Goal: Transaction & Acquisition: Book appointment/travel/reservation

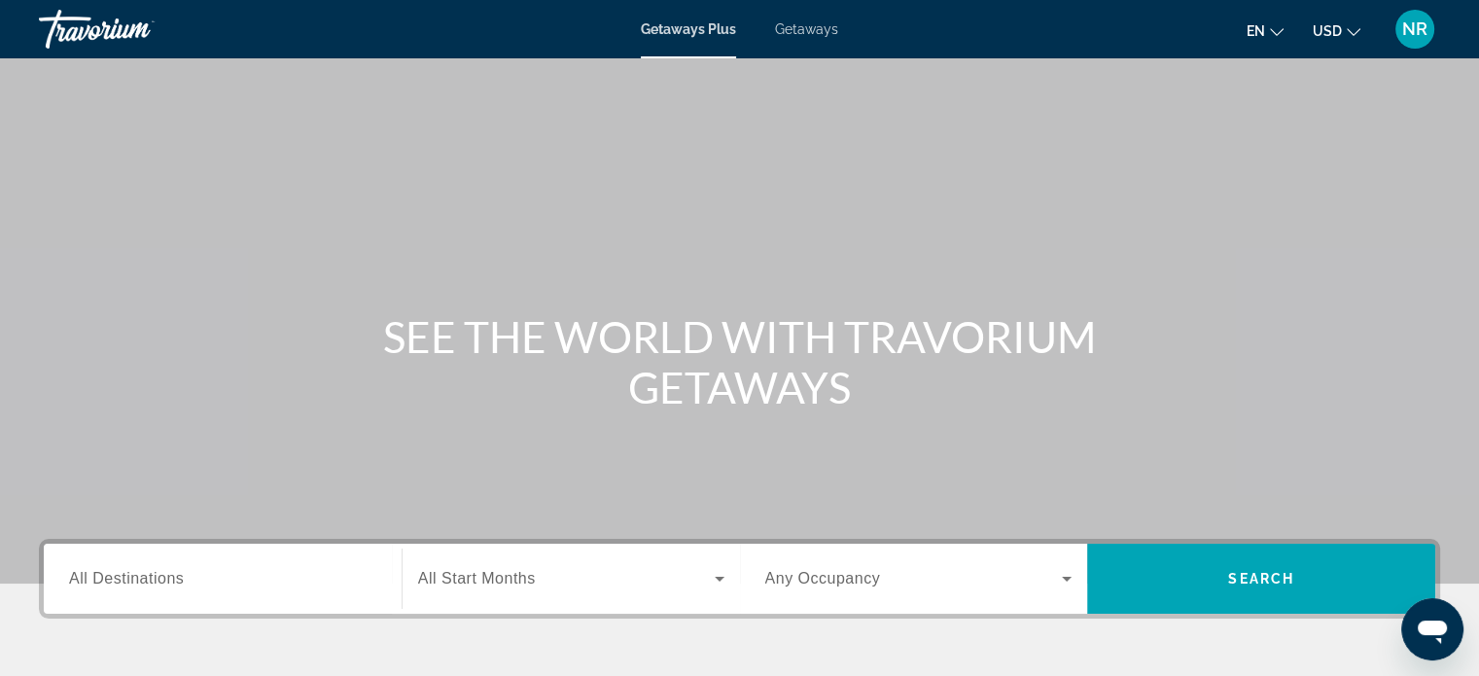
click at [822, 30] on span "Getaways" at bounding box center [806, 29] width 63 height 16
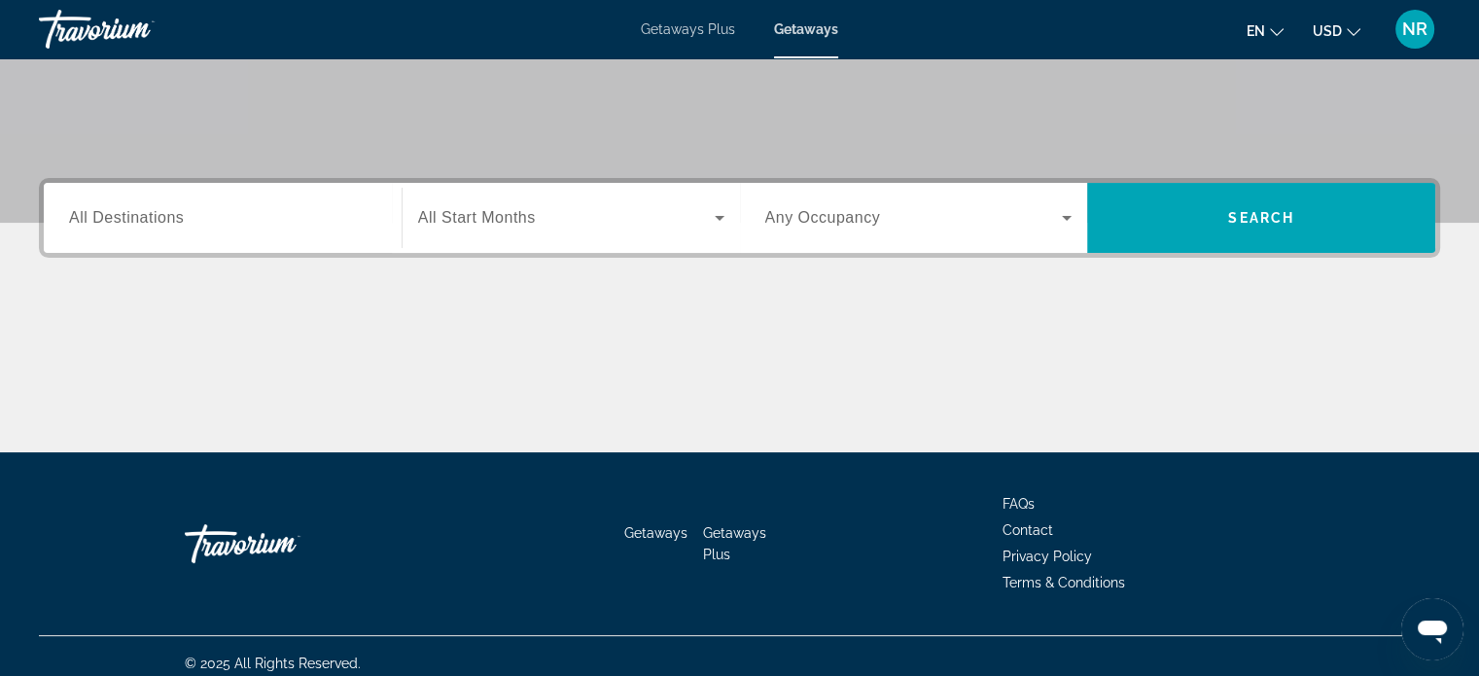
scroll to position [374, 0]
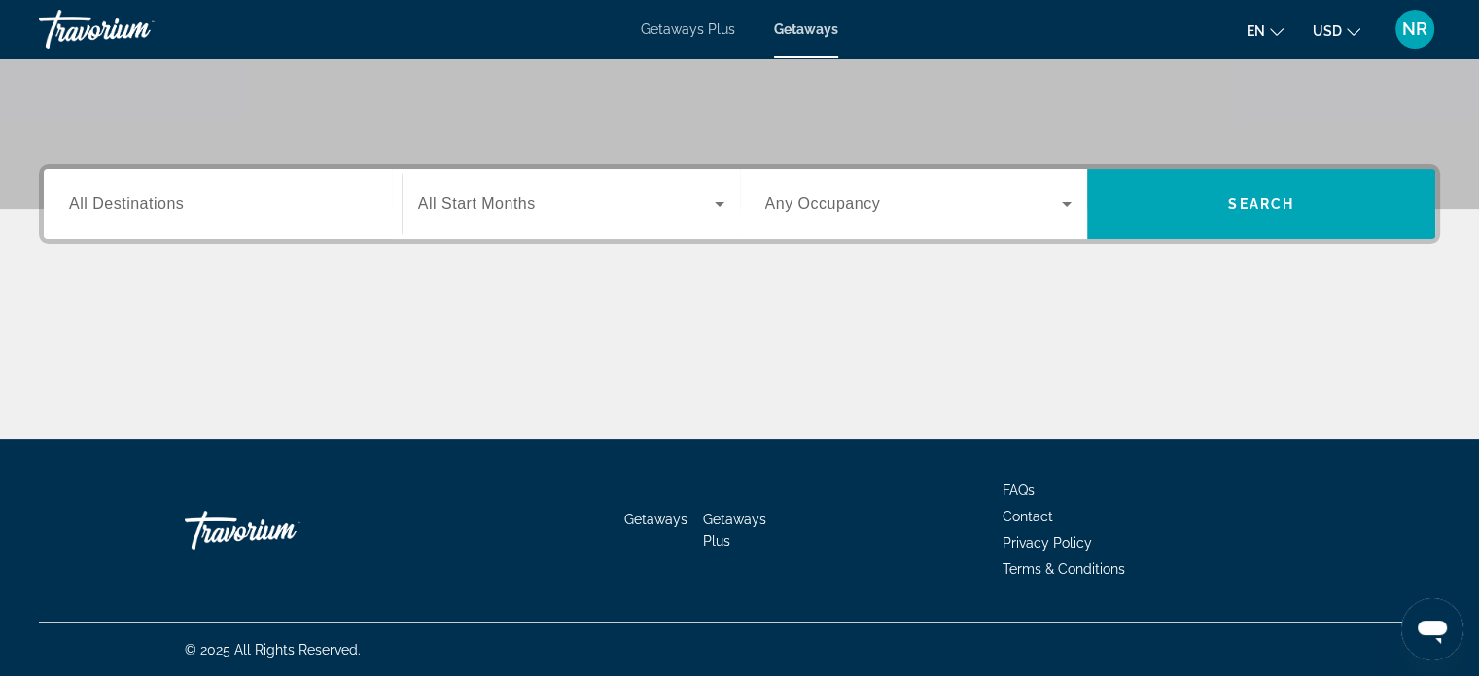
click at [238, 203] on input "Destination All Destinations" at bounding box center [222, 204] width 307 height 23
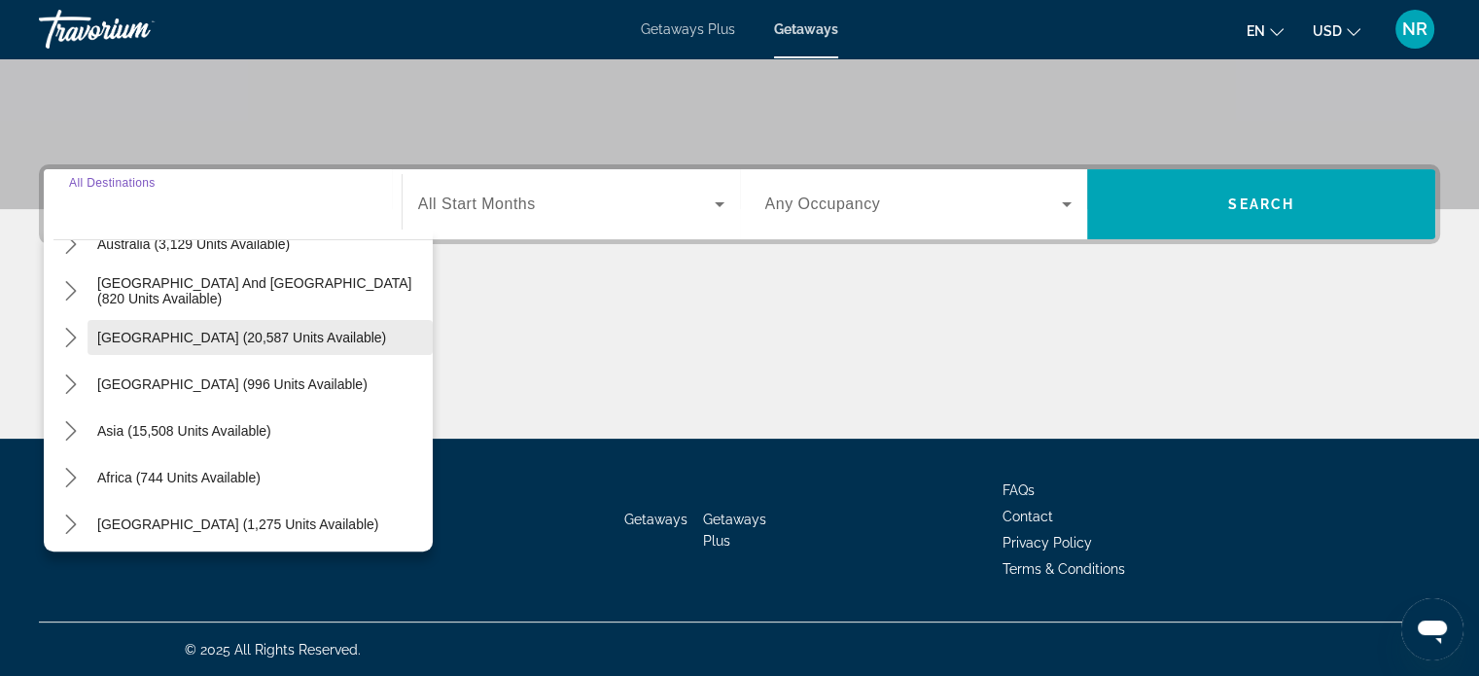
scroll to position [315, 0]
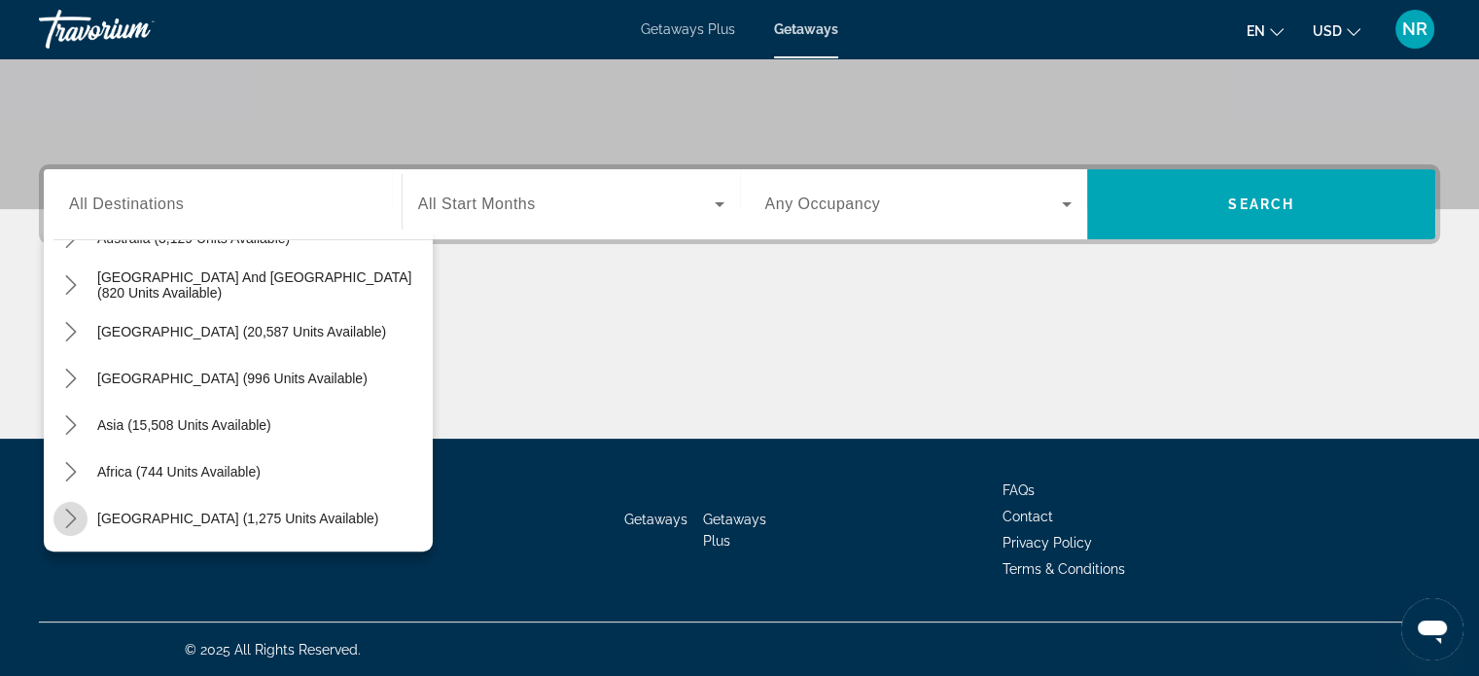
click at [70, 512] on icon "Toggle Middle East (1,275 units available) submenu" at bounding box center [70, 517] width 11 height 19
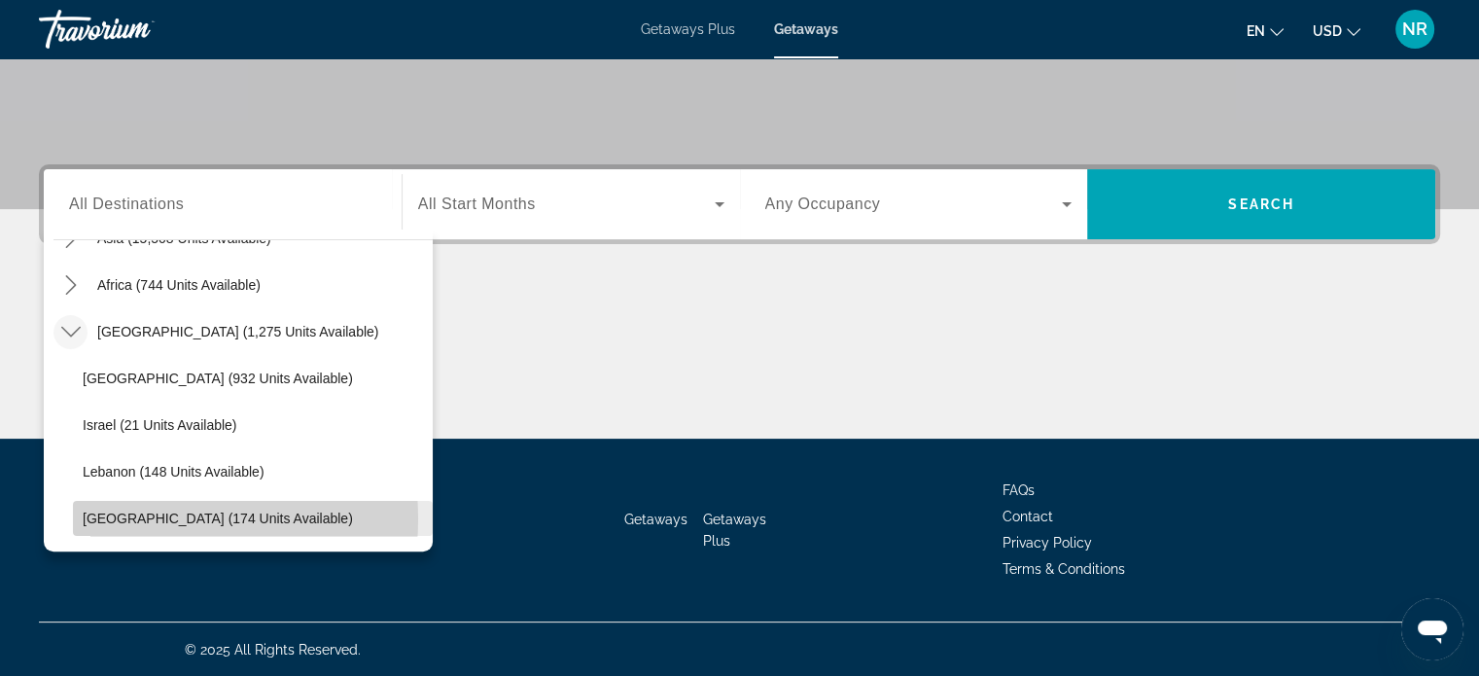
click at [130, 517] on span "United Arab Emirates (174 units available)" at bounding box center [218, 518] width 270 height 16
type input "**********"
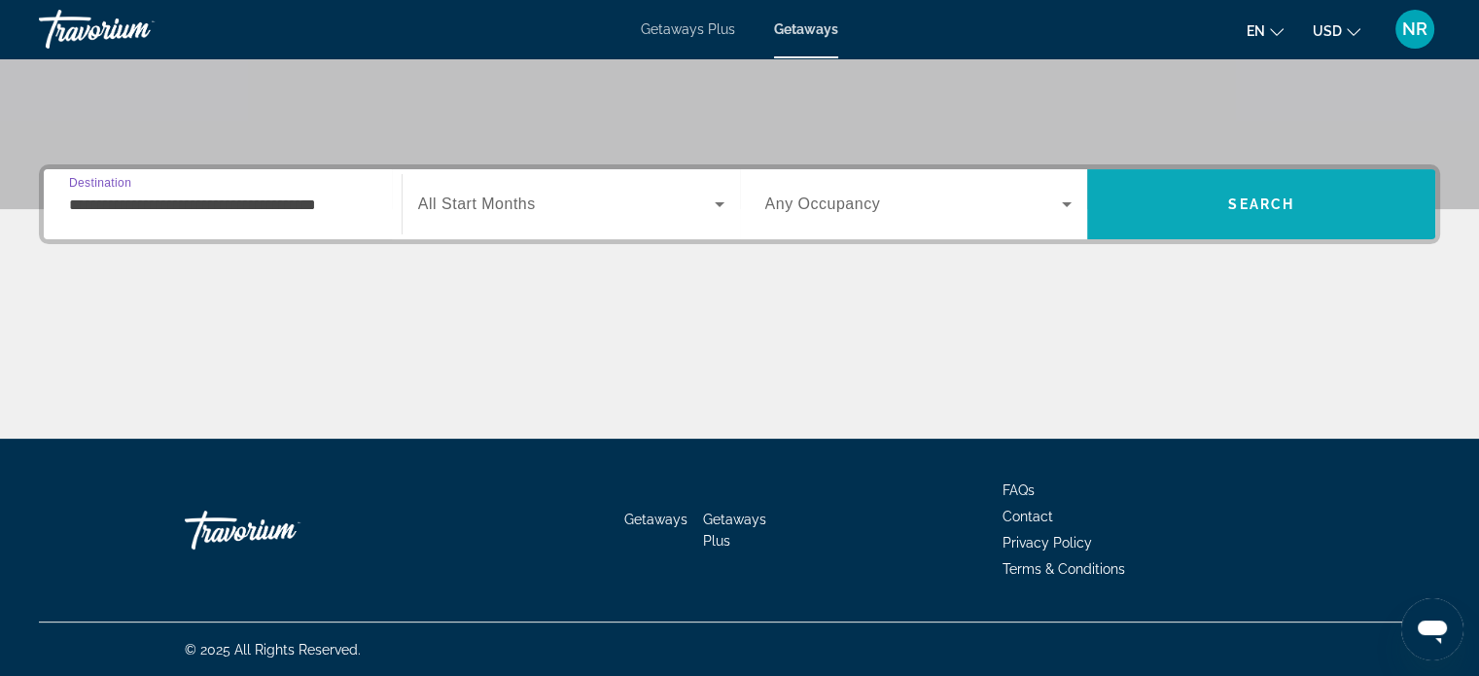
click at [1211, 207] on span "Search" at bounding box center [1261, 204] width 348 height 47
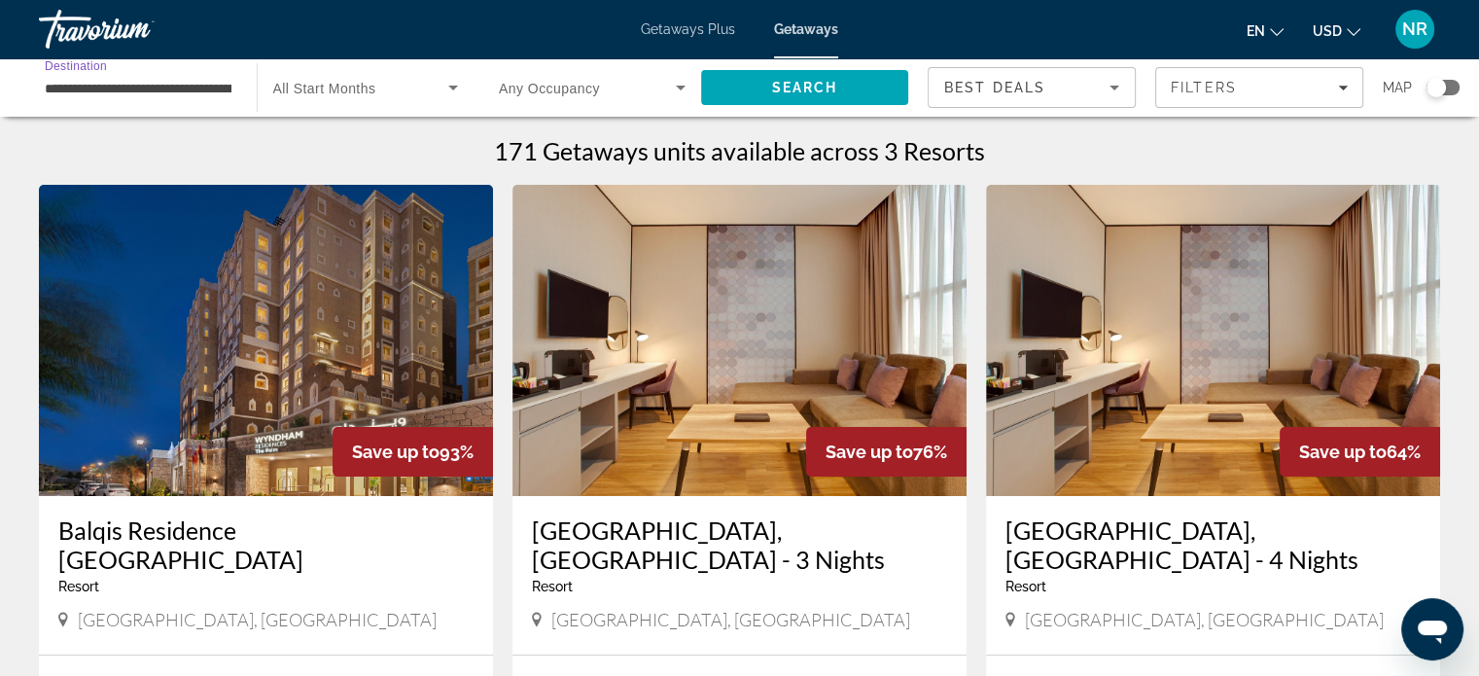
click at [187, 87] on input "**********" at bounding box center [138, 88] width 187 height 23
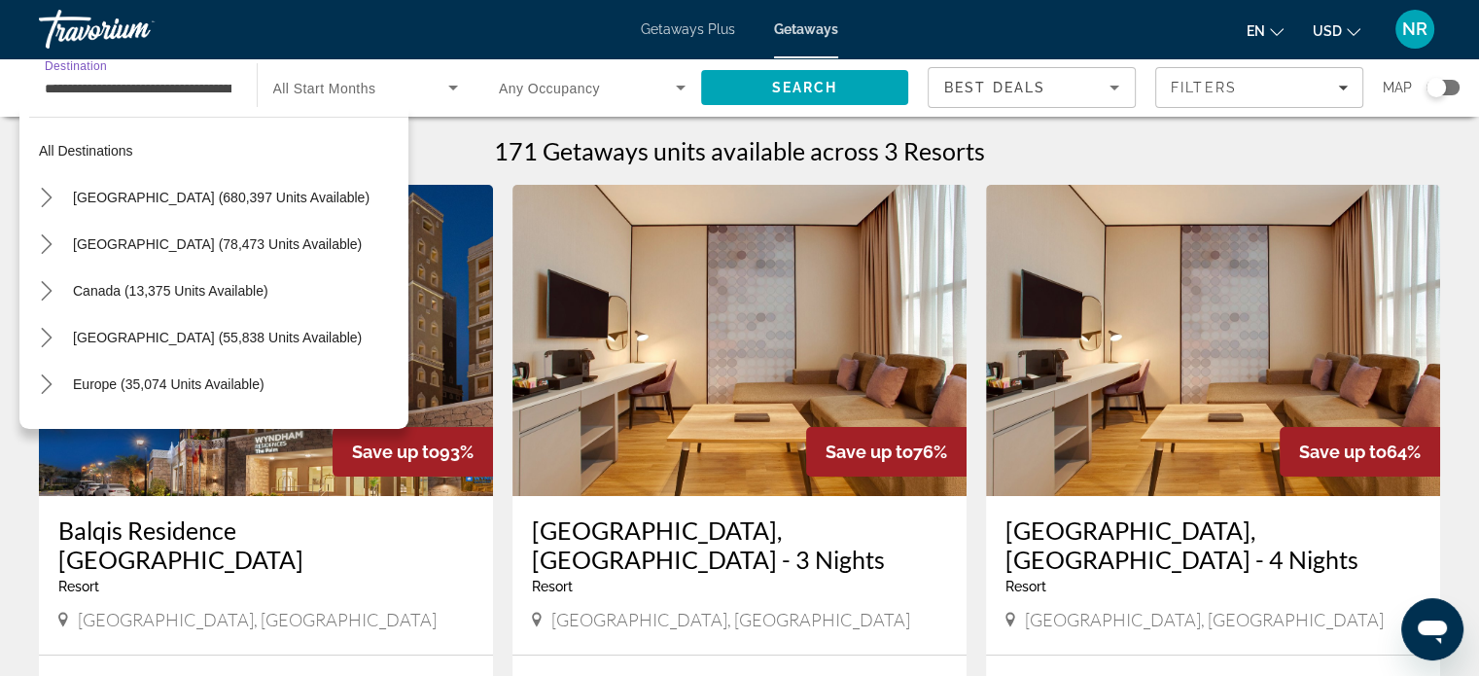
scroll to position [502, 0]
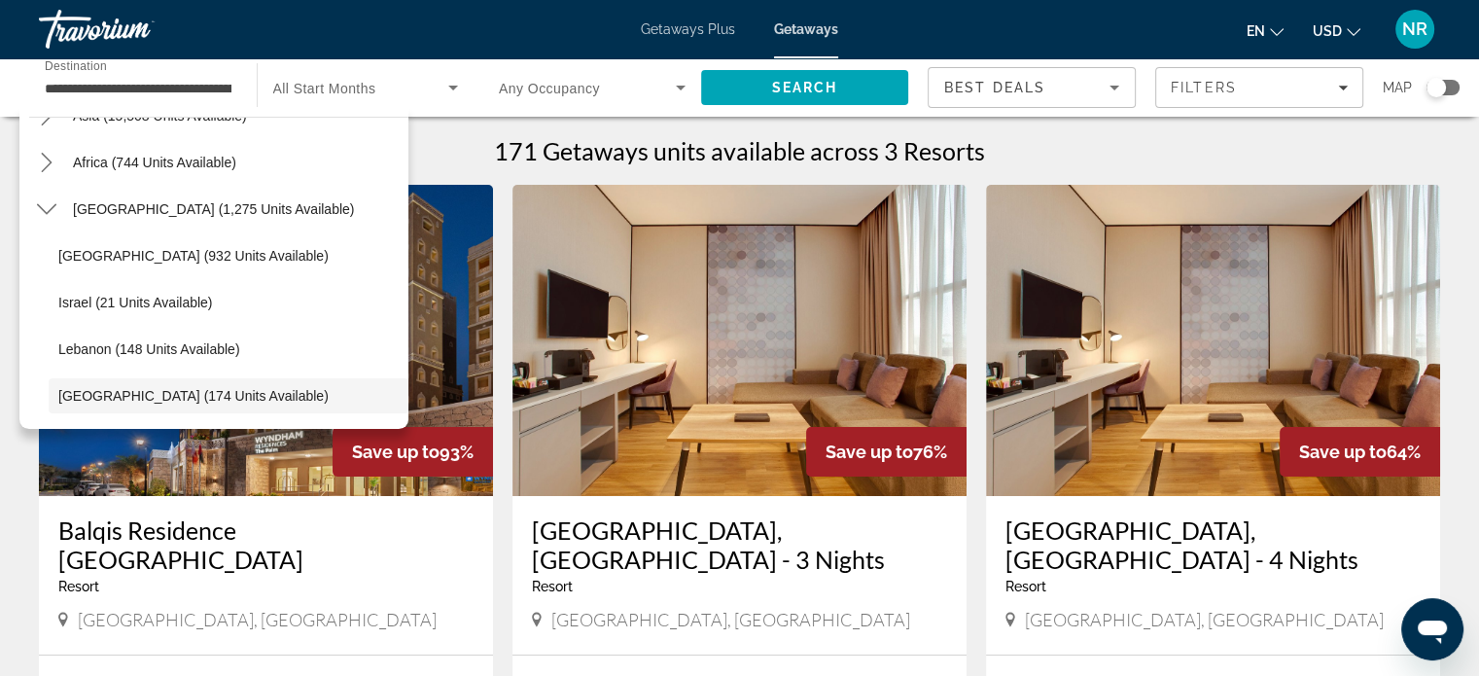
click at [0, 465] on div "171 Getaways units available across 3 Resorts Save up to 93% Balqis Residence D…" at bounding box center [739, 525] width 1479 height 778
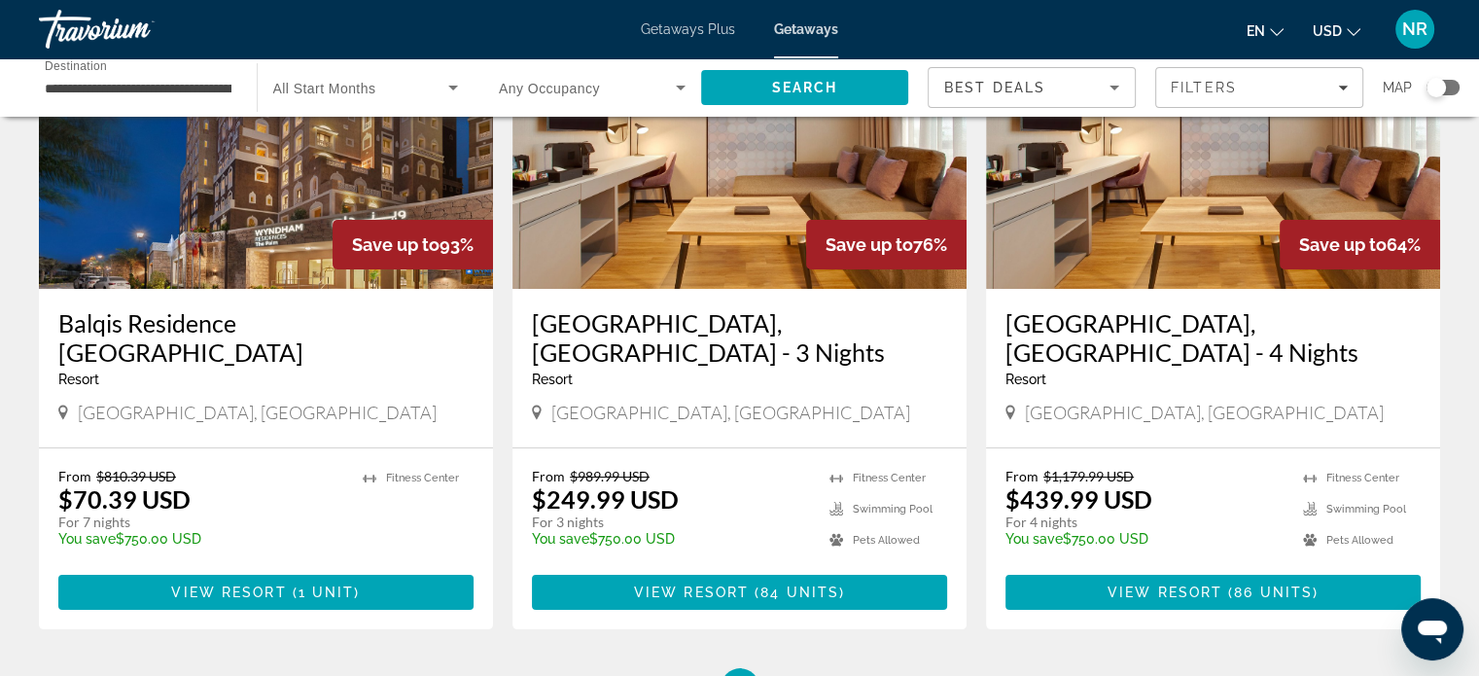
scroll to position [292, 0]
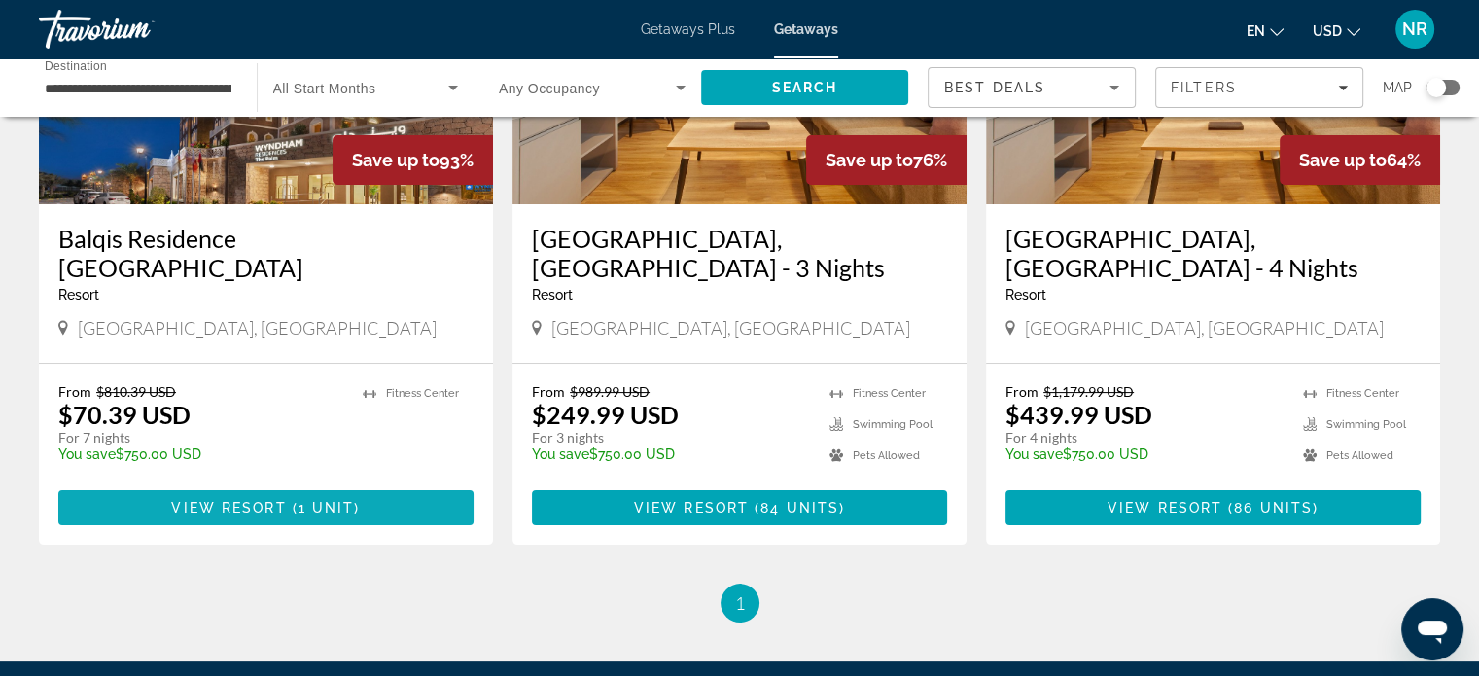
click at [269, 500] on span "View Resort" at bounding box center [228, 508] width 115 height 16
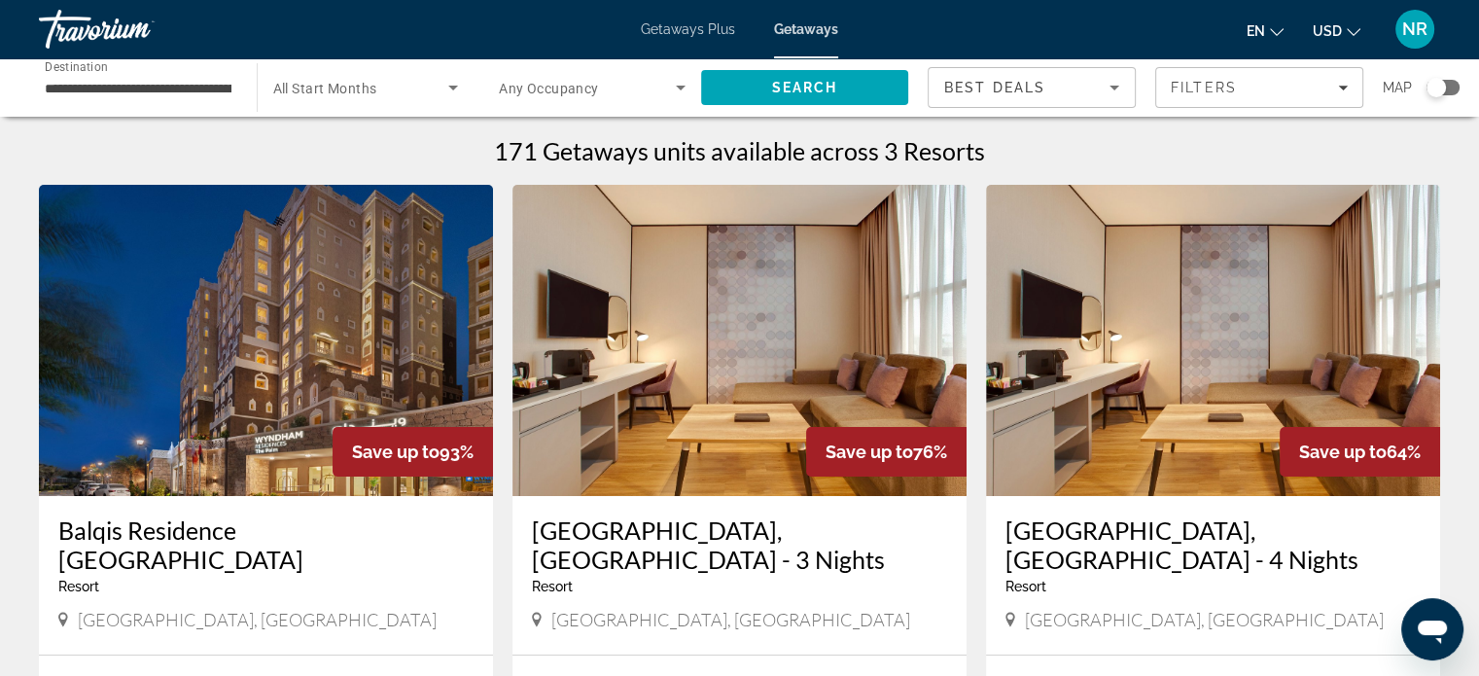
click at [377, 73] on div "Search widget" at bounding box center [366, 87] width 186 height 54
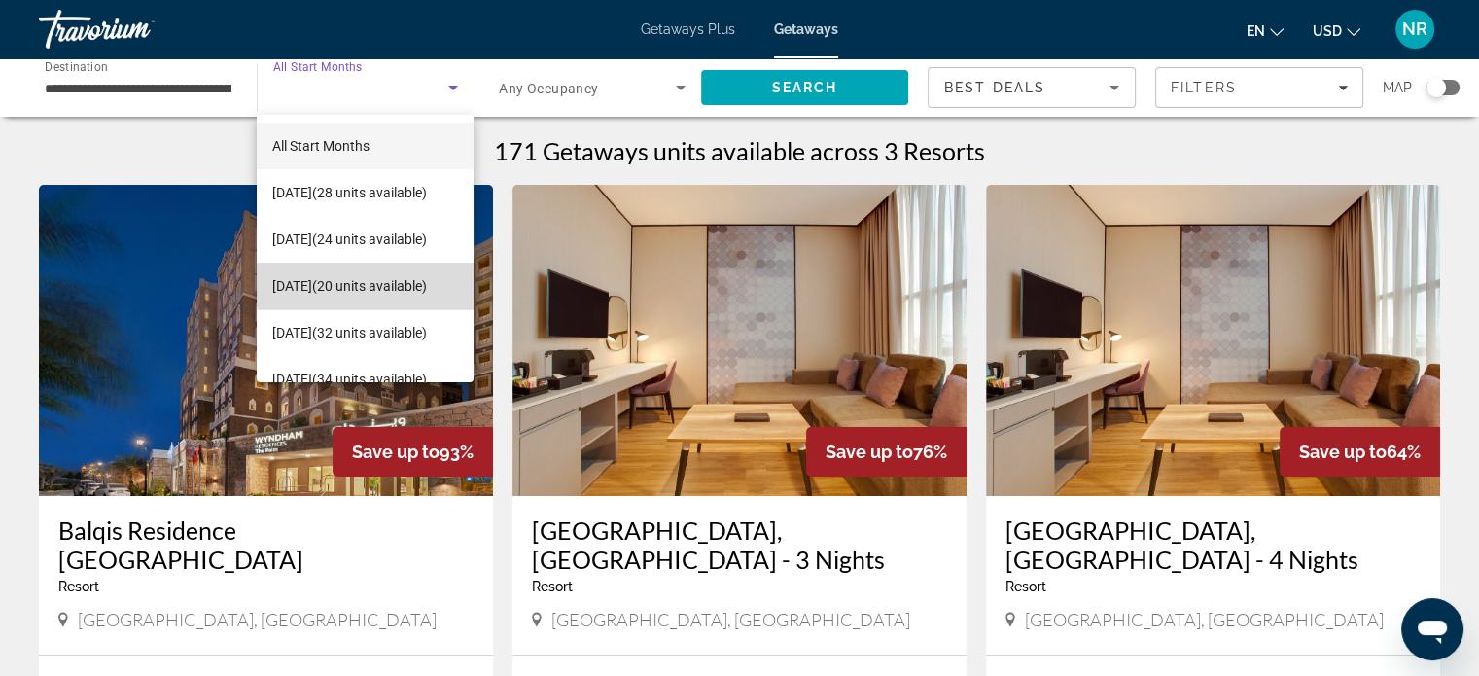
click at [382, 279] on span "January 2026 (20 units available)" at bounding box center [349, 285] width 155 height 23
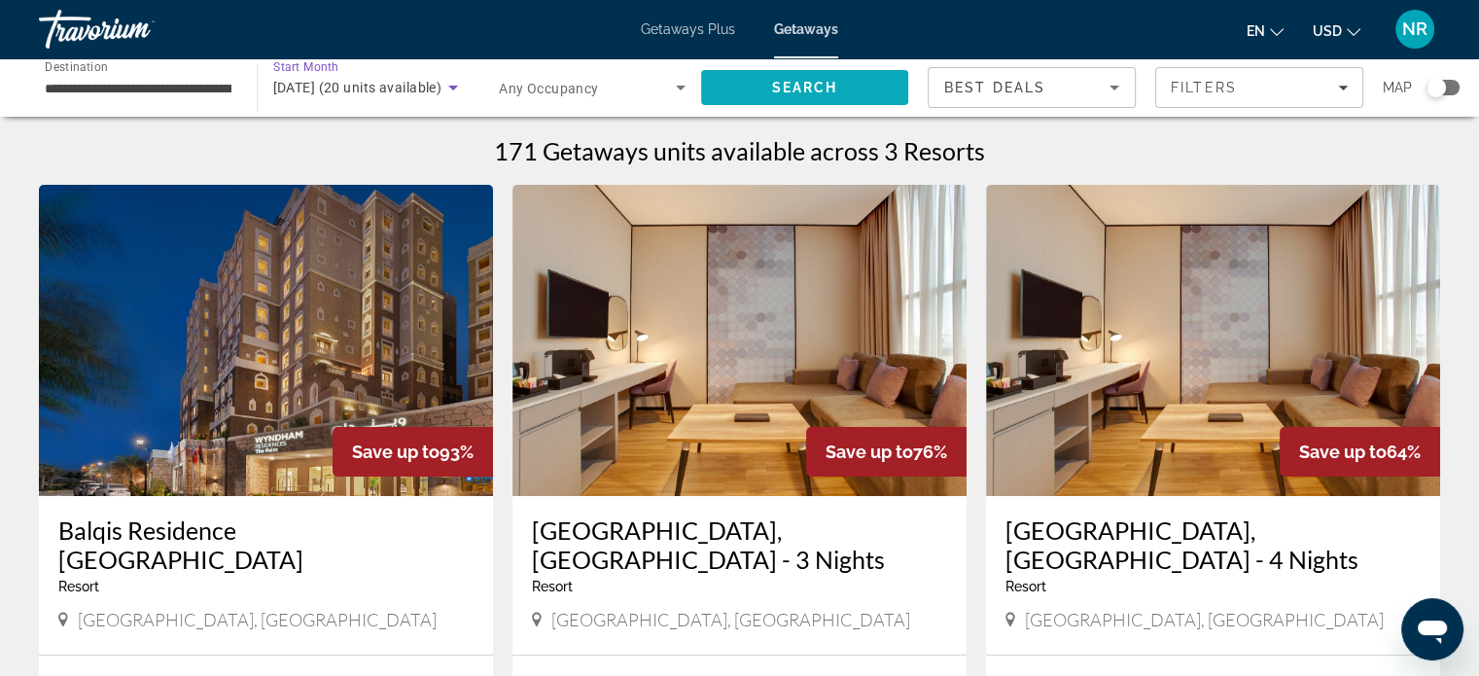
click at [851, 93] on span "Search" at bounding box center [805, 87] width 208 height 47
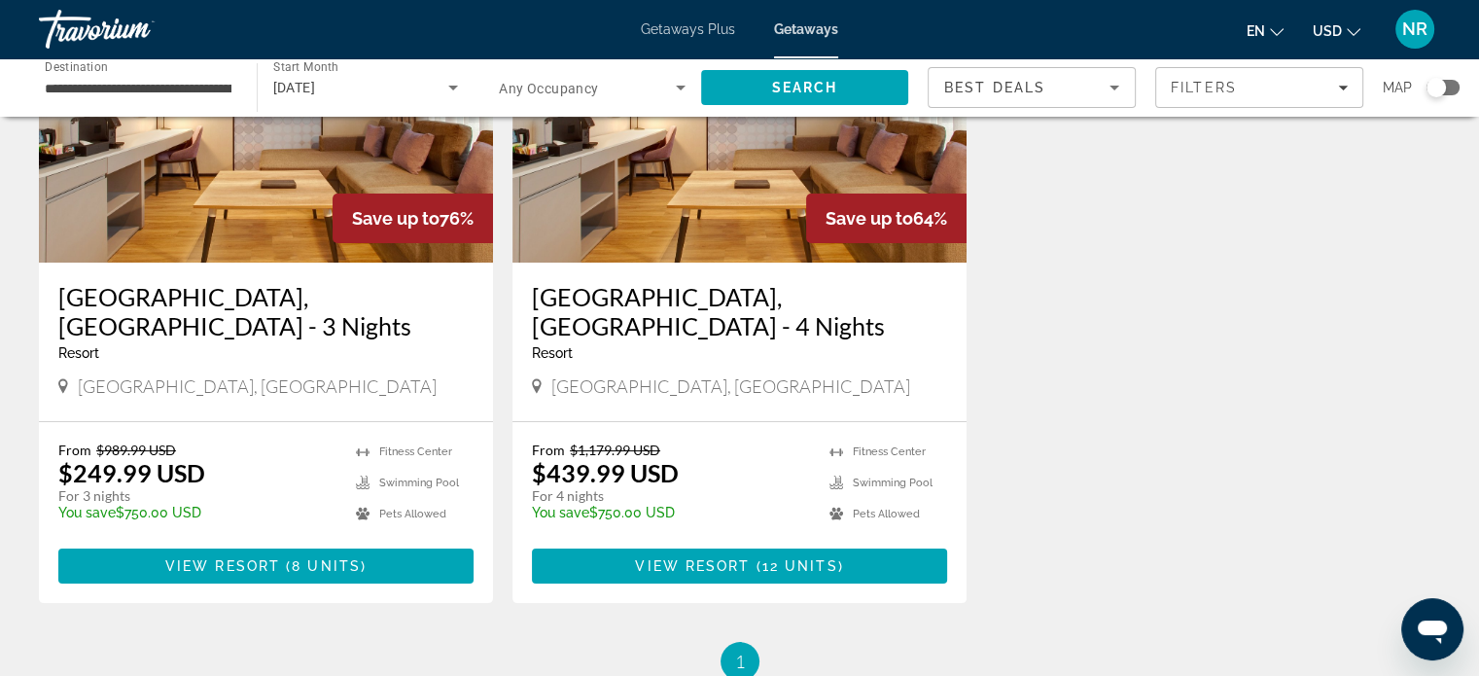
scroll to position [292, 0]
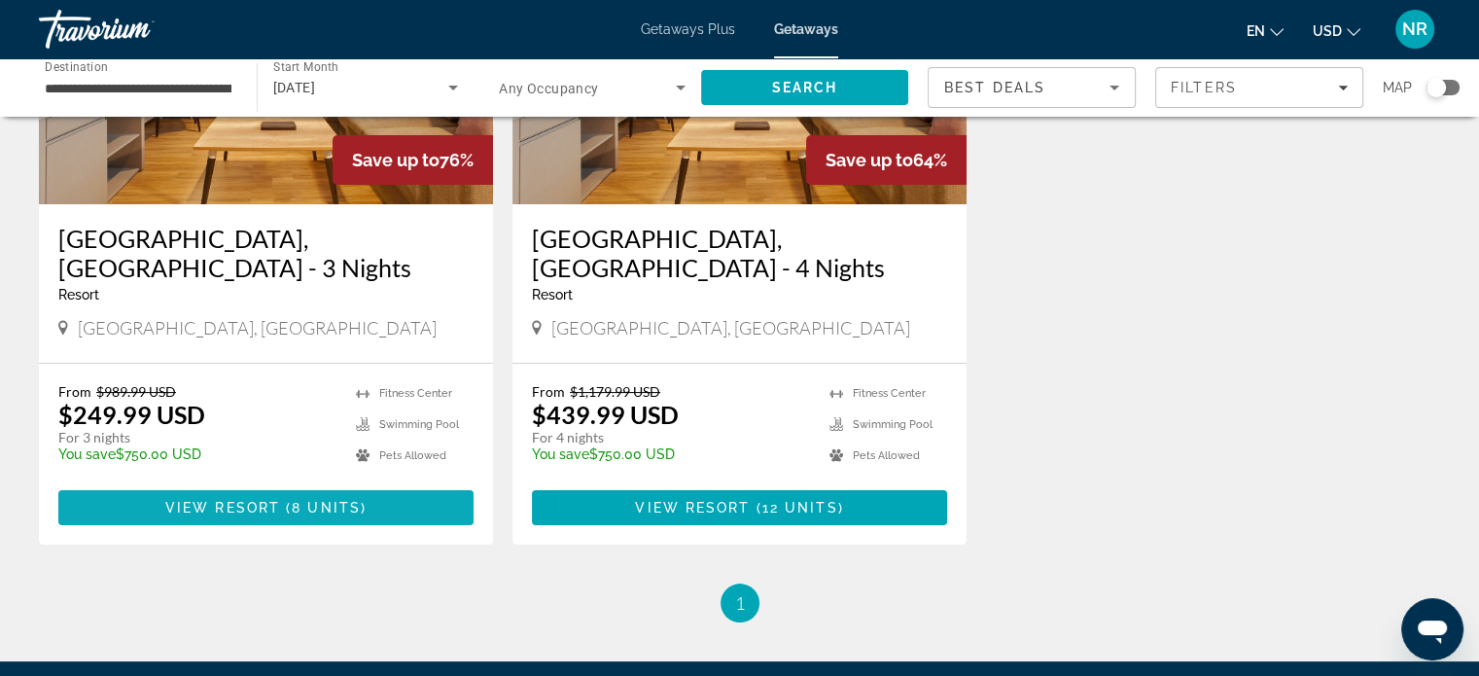
click at [254, 500] on span "View Resort" at bounding box center [222, 508] width 115 height 16
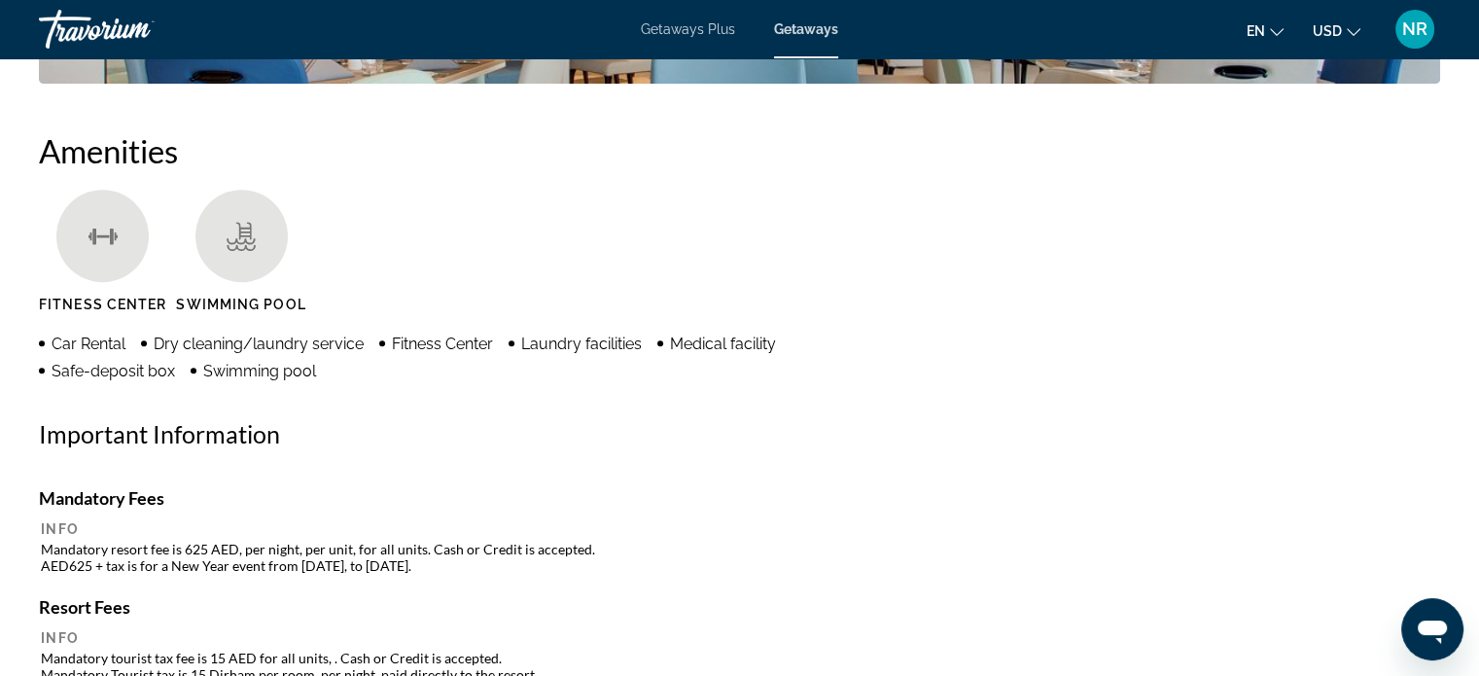
scroll to position [1070, 0]
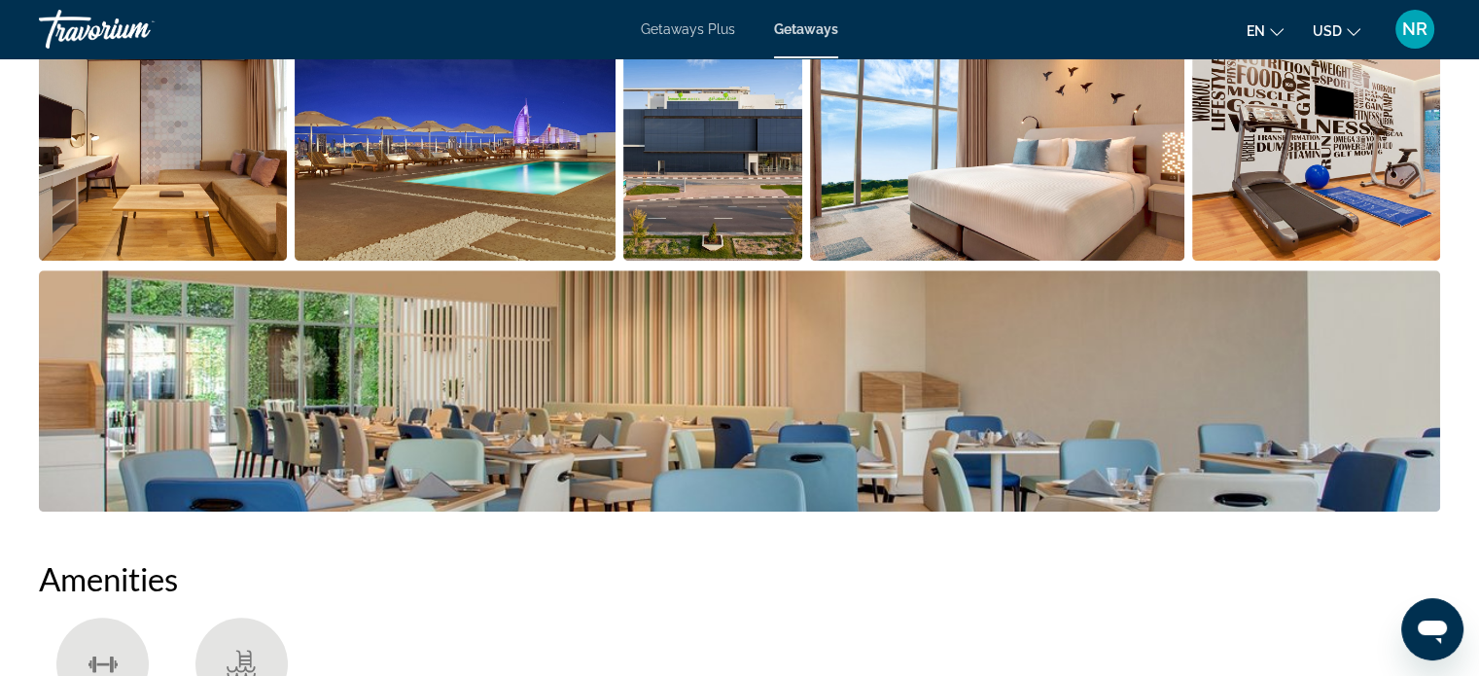
click at [675, 33] on span "Getaways Plus" at bounding box center [688, 29] width 94 height 16
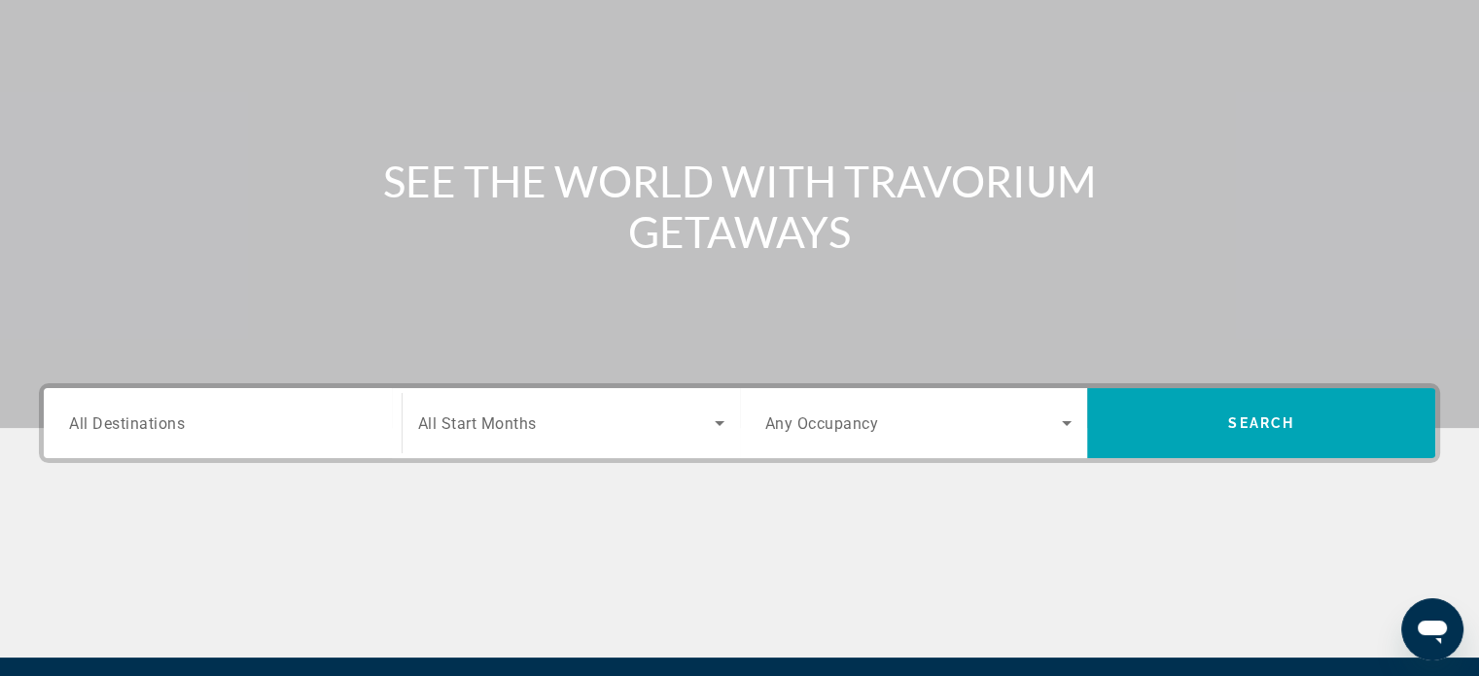
scroll to position [374, 0]
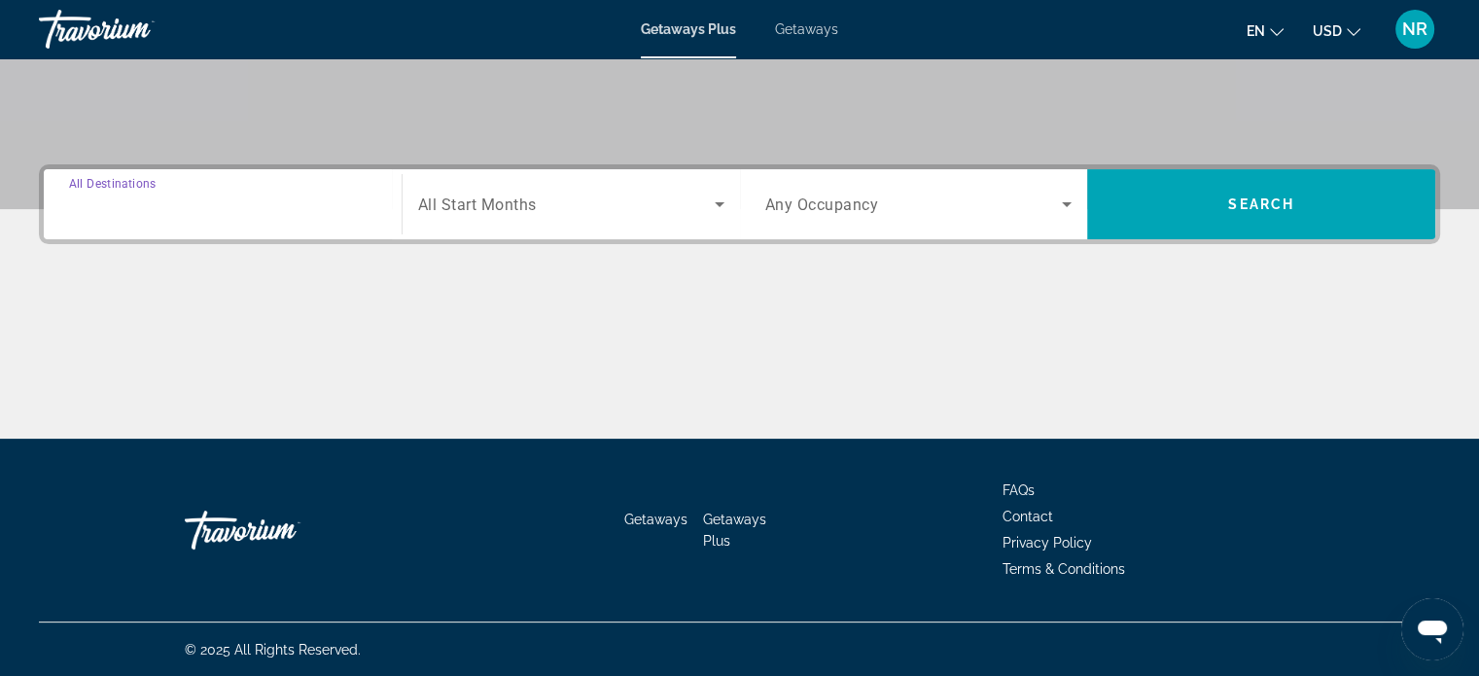
click at [229, 202] on input "Destination All Destinations" at bounding box center [222, 204] width 307 height 23
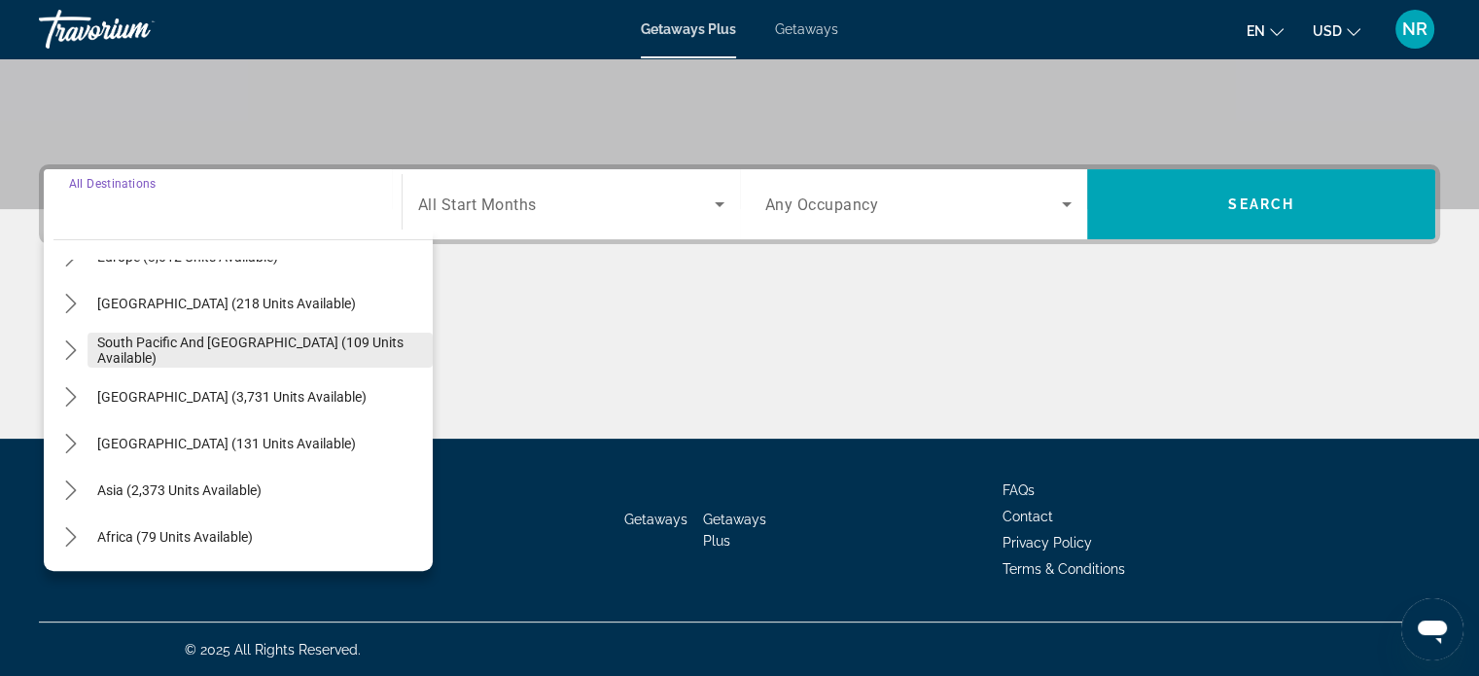
scroll to position [315, 0]
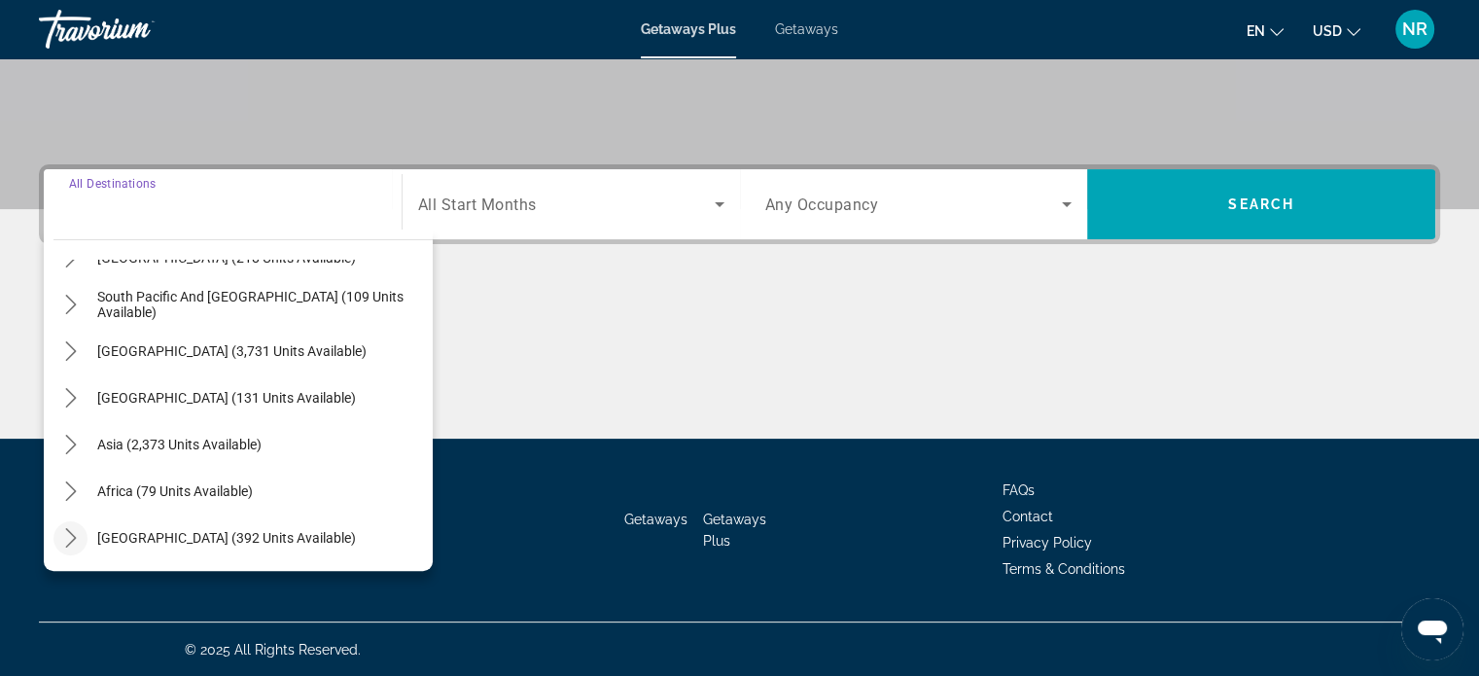
click at [77, 532] on icon "Toggle Middle East (392 units available) submenu" at bounding box center [70, 537] width 19 height 19
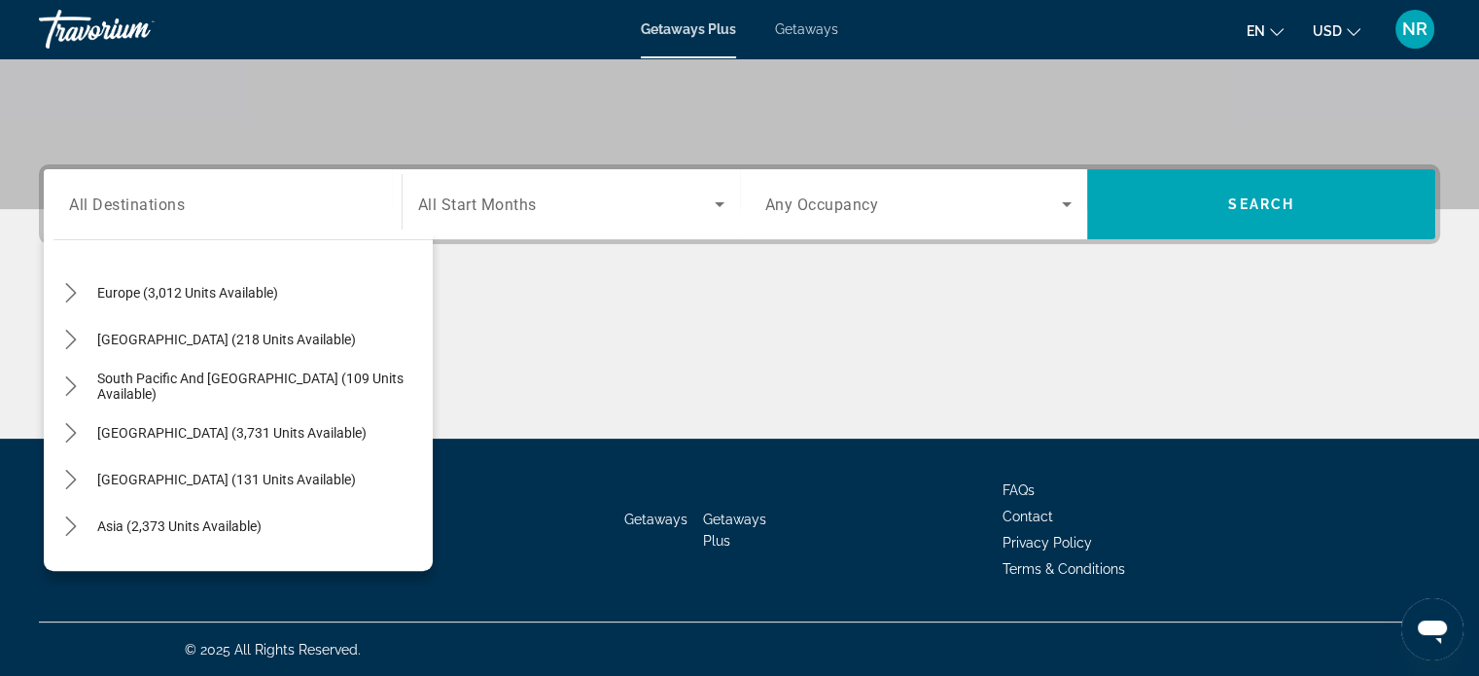
scroll to position [455, 0]
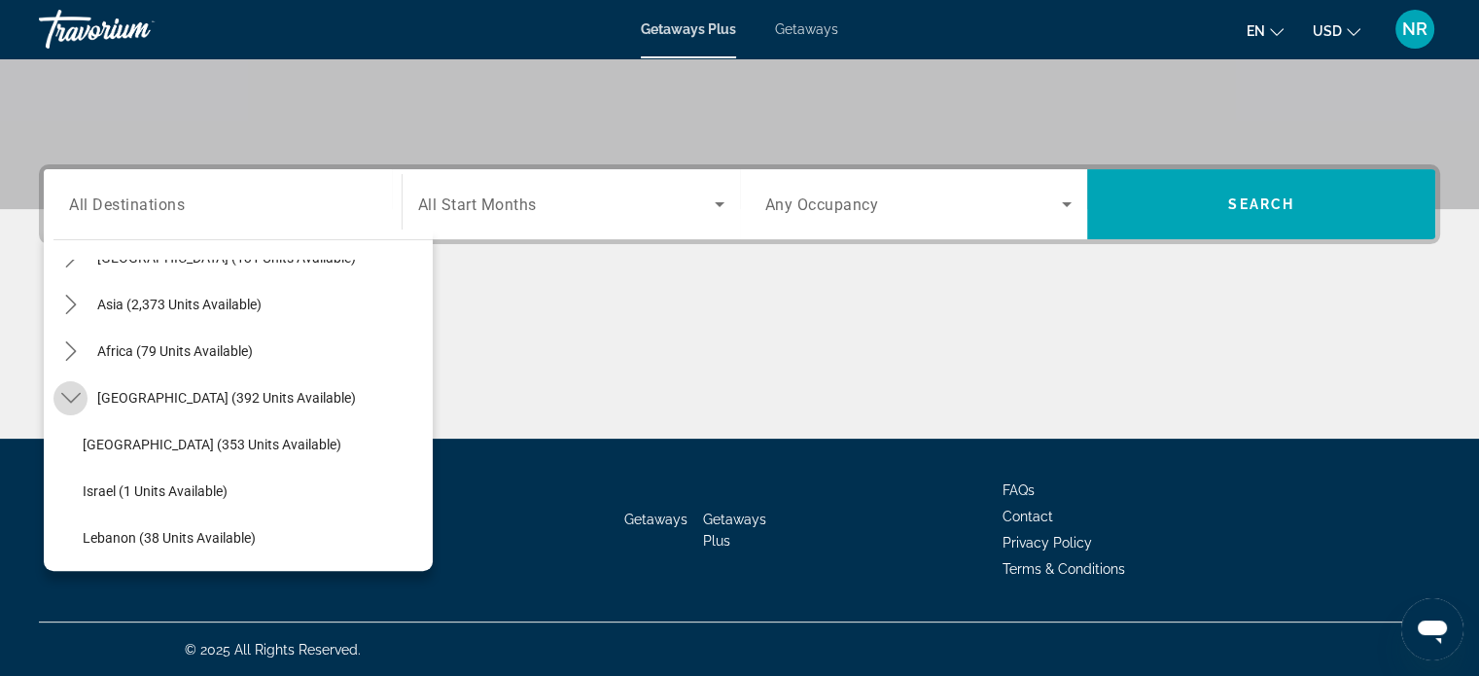
click at [73, 394] on icon "Toggle Middle East (392 units available) submenu" at bounding box center [70, 397] width 19 height 19
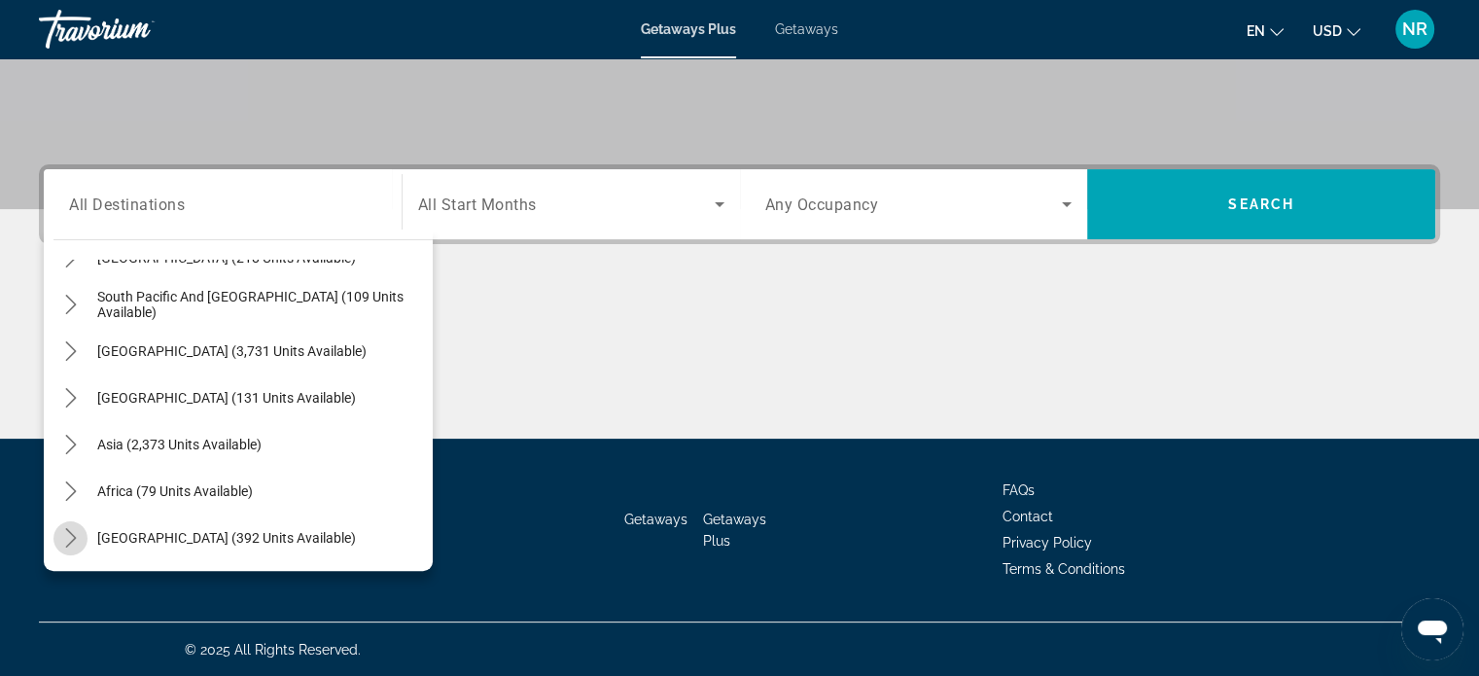
click at [62, 538] on icon "Toggle Middle East (392 units available) submenu" at bounding box center [70, 537] width 19 height 19
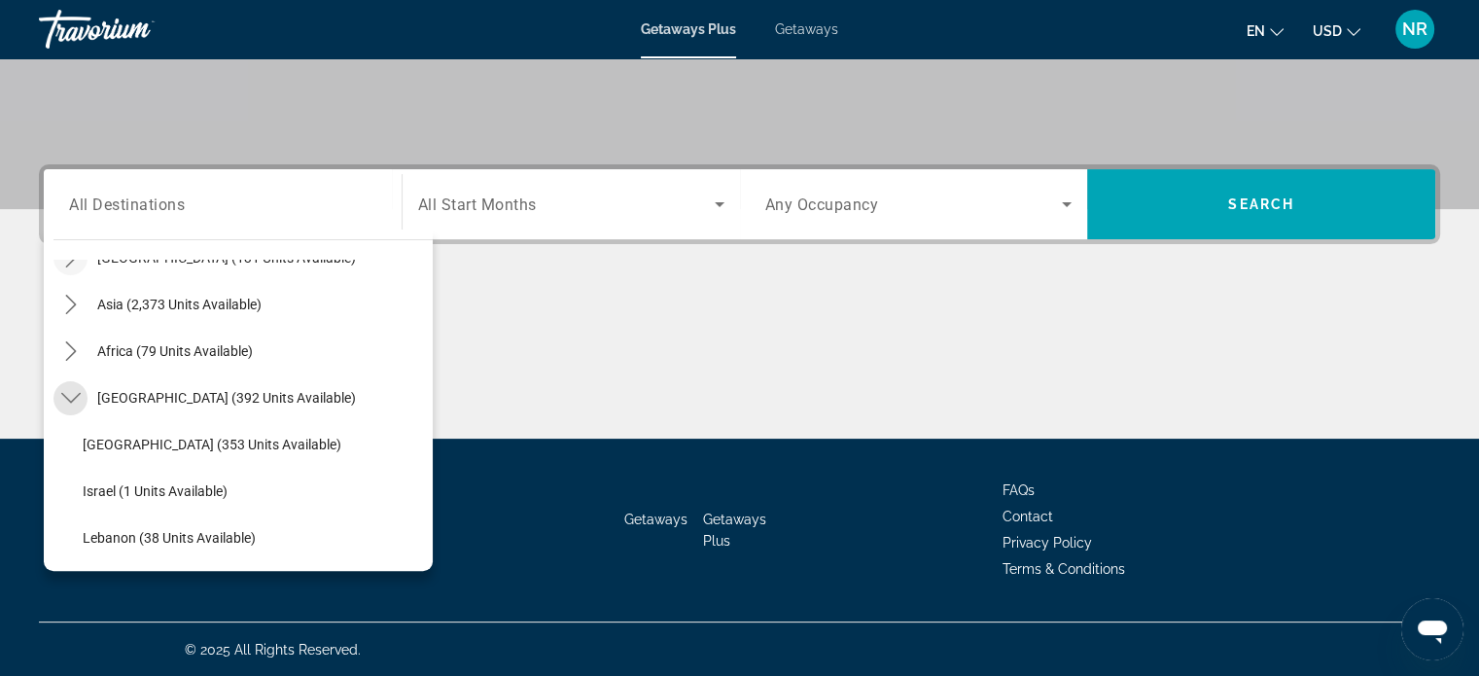
click at [71, 392] on icon "Toggle Middle East (392 units available) submenu" at bounding box center [70, 397] width 19 height 19
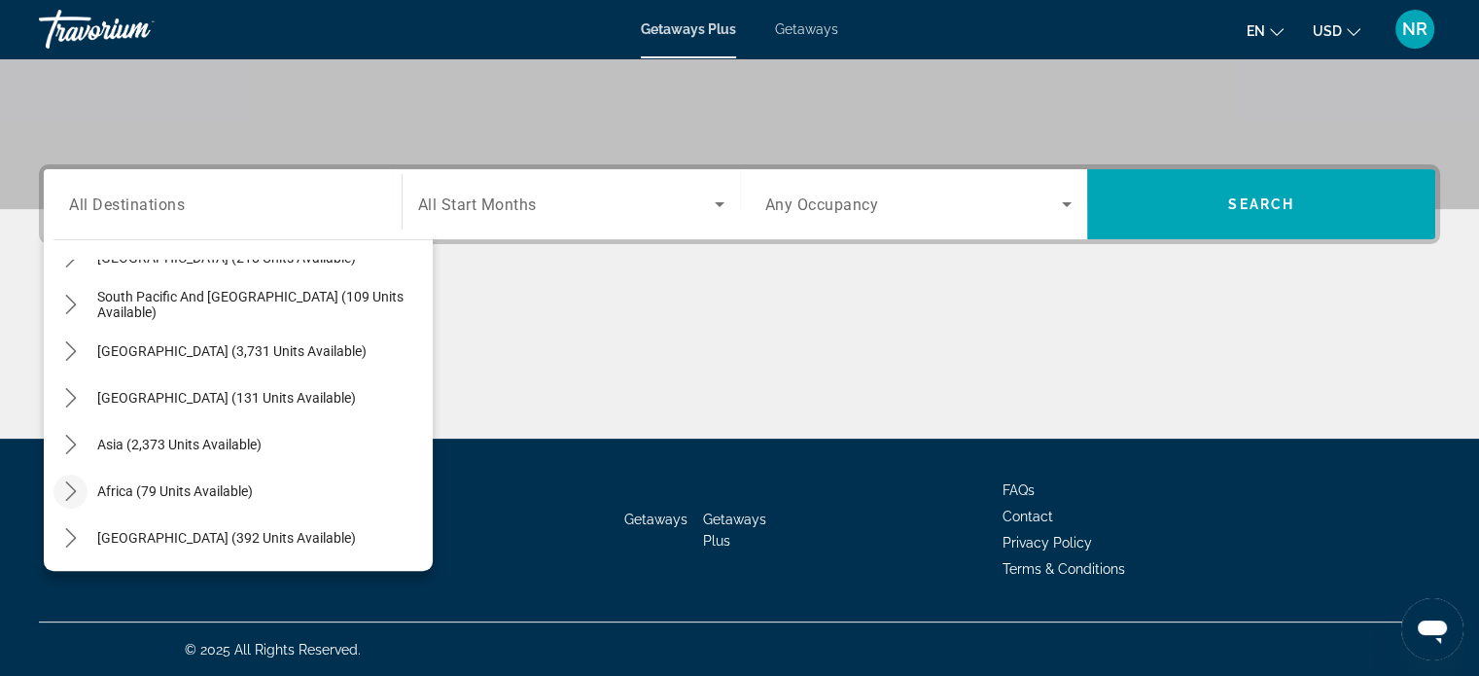
click at [74, 489] on icon "Toggle Africa (79 units available) submenu" at bounding box center [70, 490] width 11 height 19
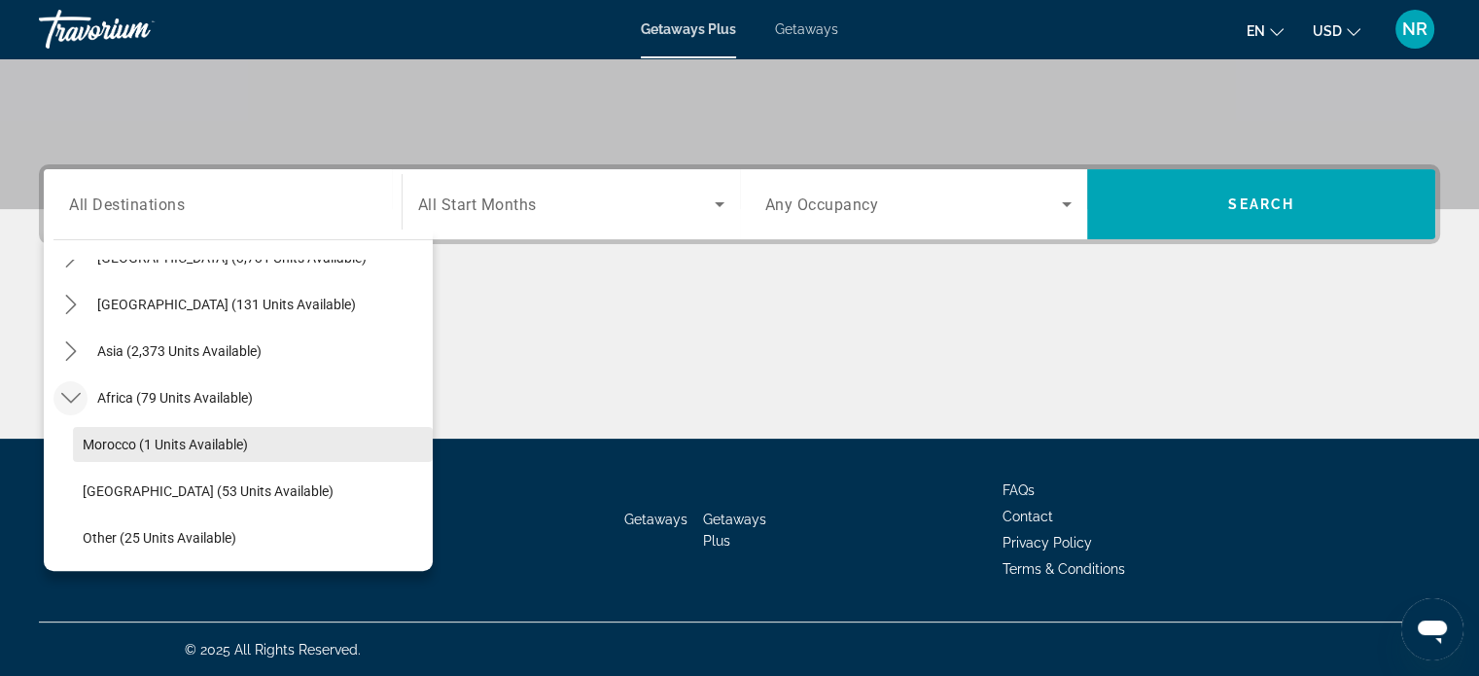
scroll to position [455, 0]
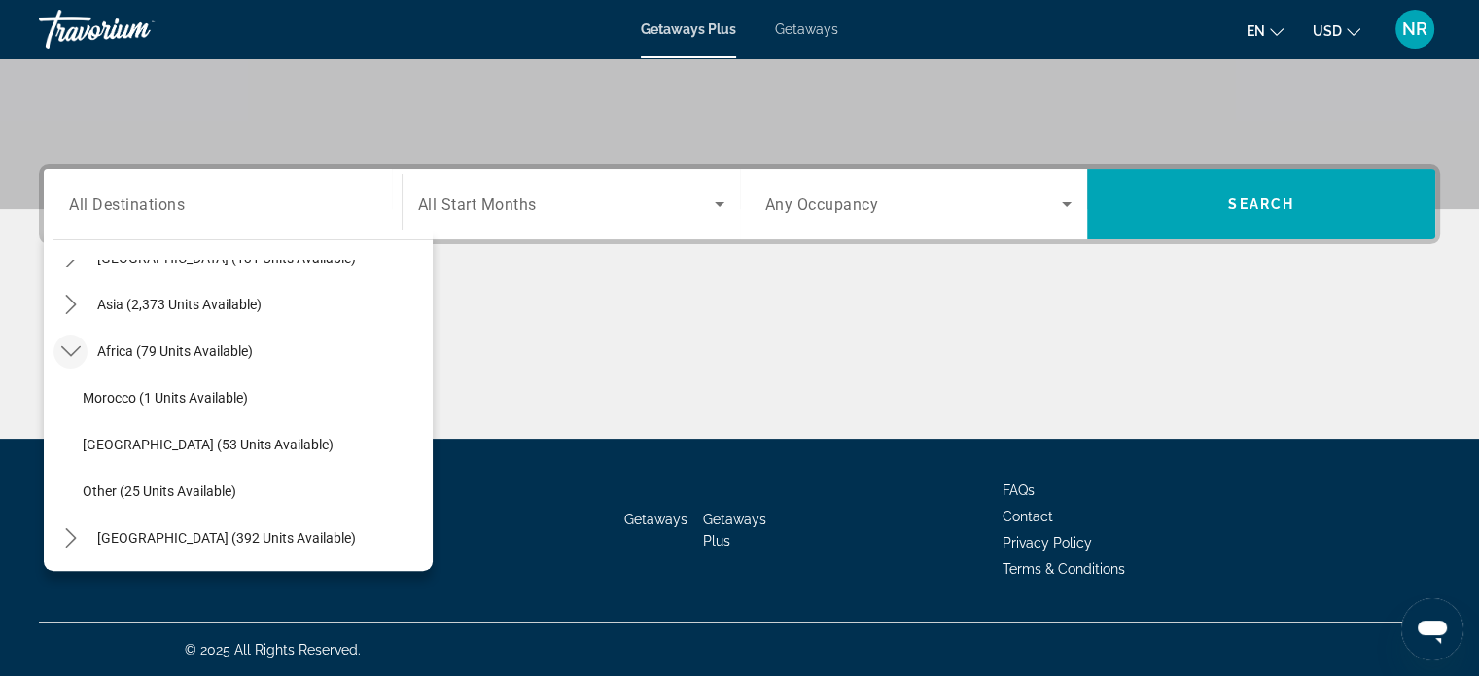
click at [58, 351] on mat-icon "Toggle Africa (79 units available) submenu" at bounding box center [70, 351] width 34 height 34
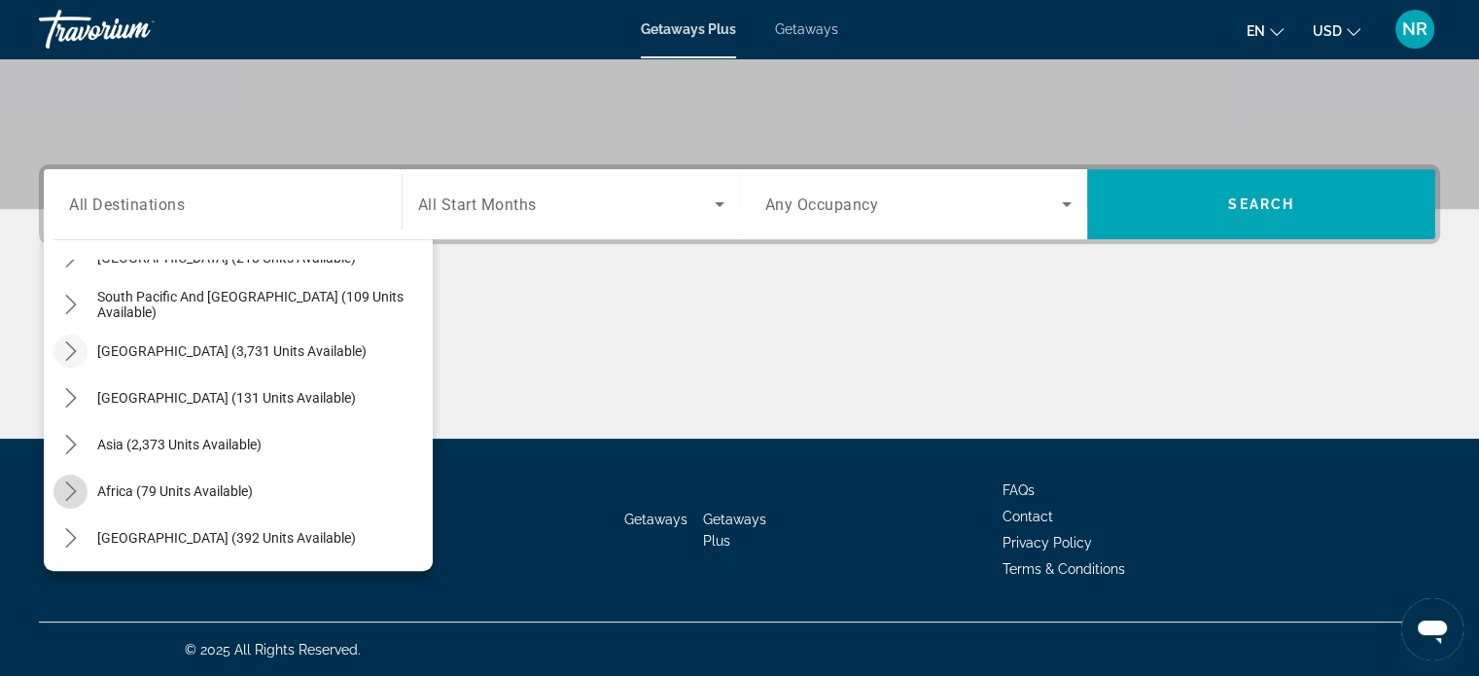
scroll to position [315, 0]
click at [69, 354] on icon "Toggle South America (3,731 units available) submenu" at bounding box center [70, 350] width 11 height 19
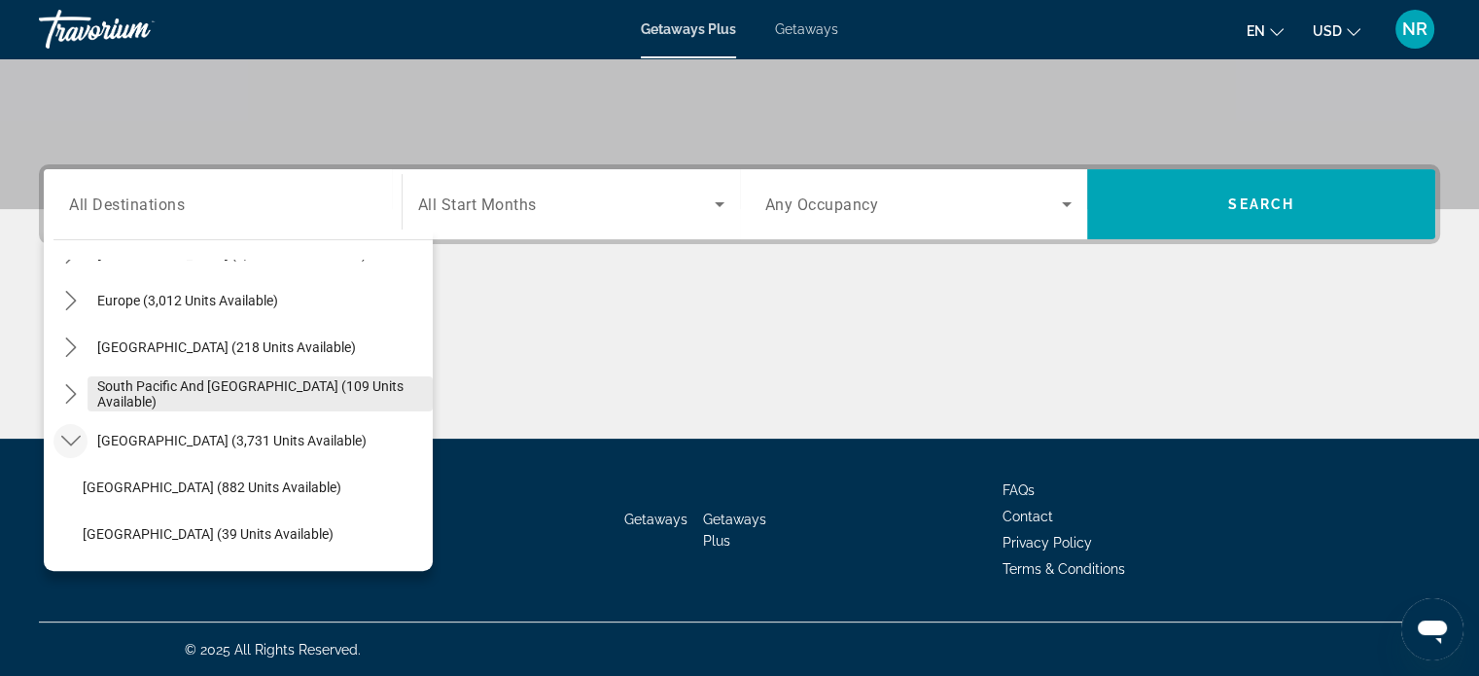
scroll to position [202, 0]
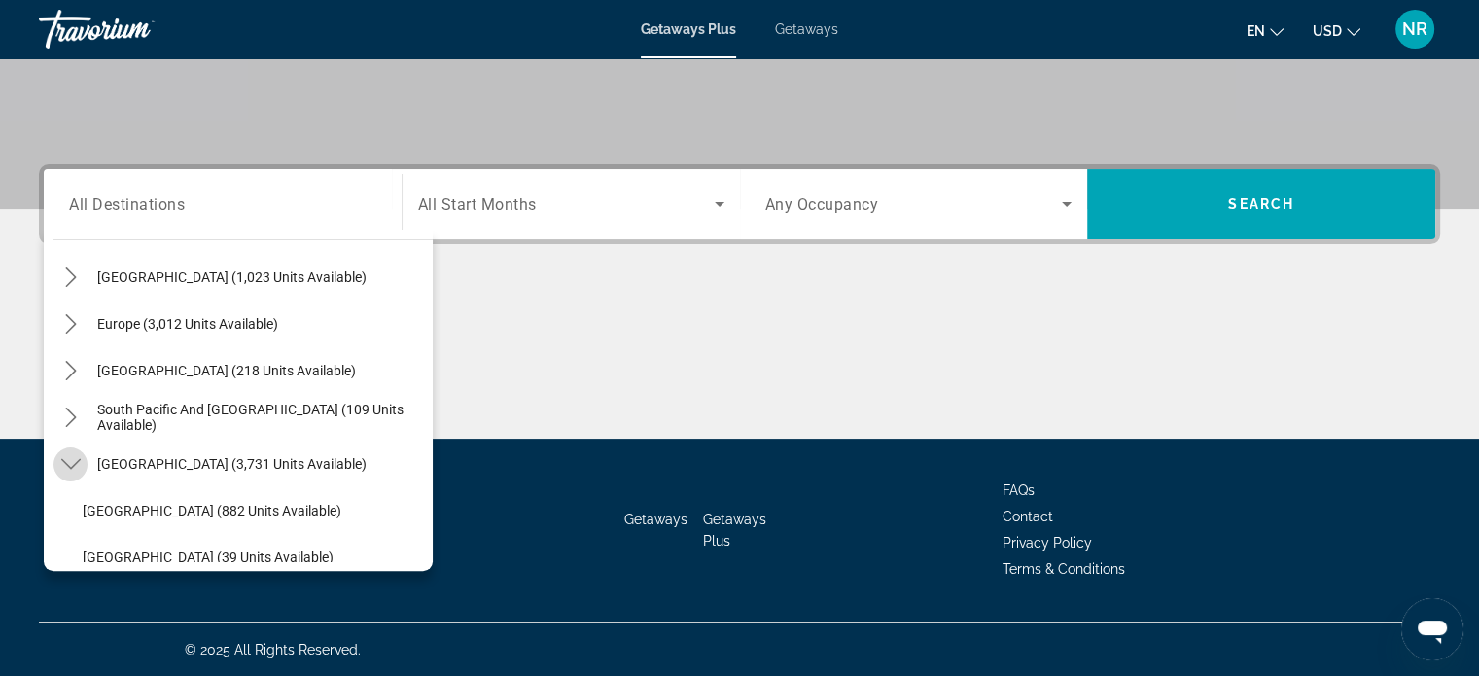
click at [65, 464] on icon "Toggle South America (3,731 units available) submenu" at bounding box center [70, 463] width 19 height 19
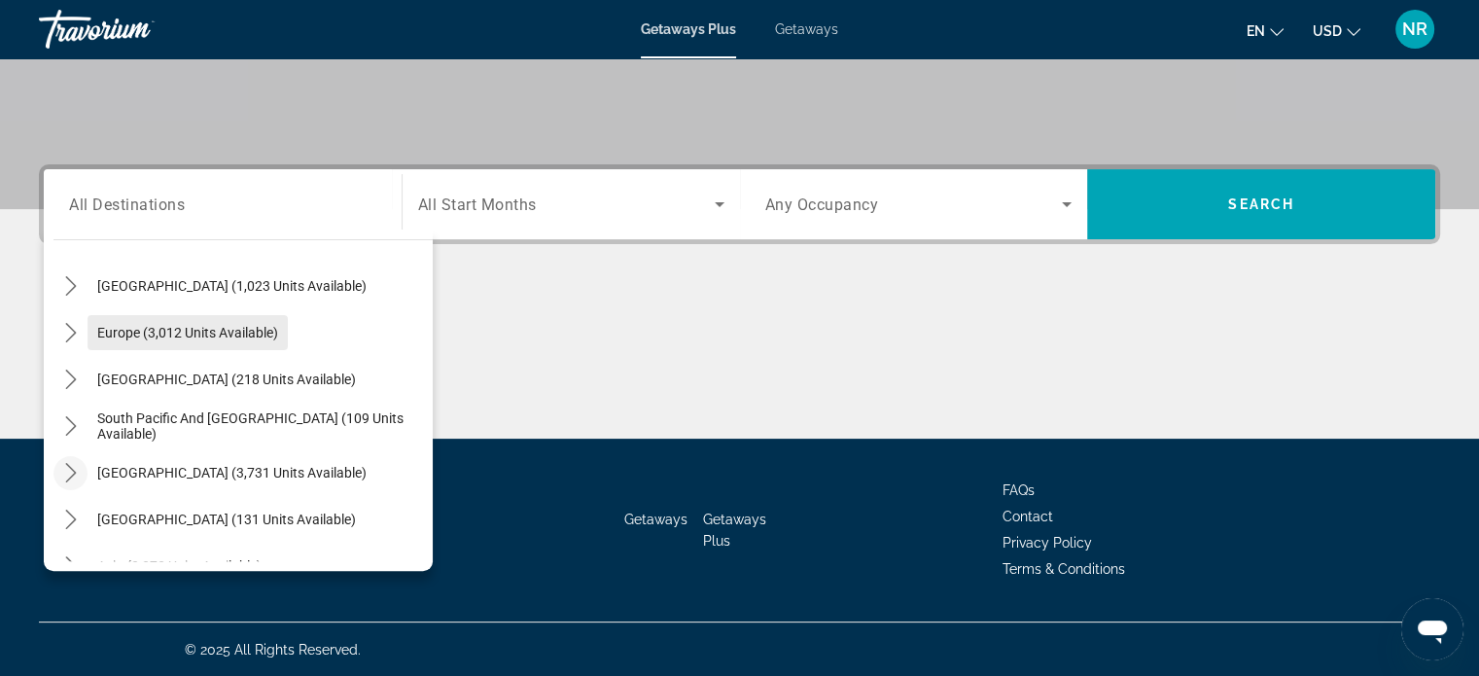
scroll to position [194, 0]
click at [74, 419] on icon "Toggle South Pacific and Oceania (109 units available) submenu" at bounding box center [70, 424] width 19 height 19
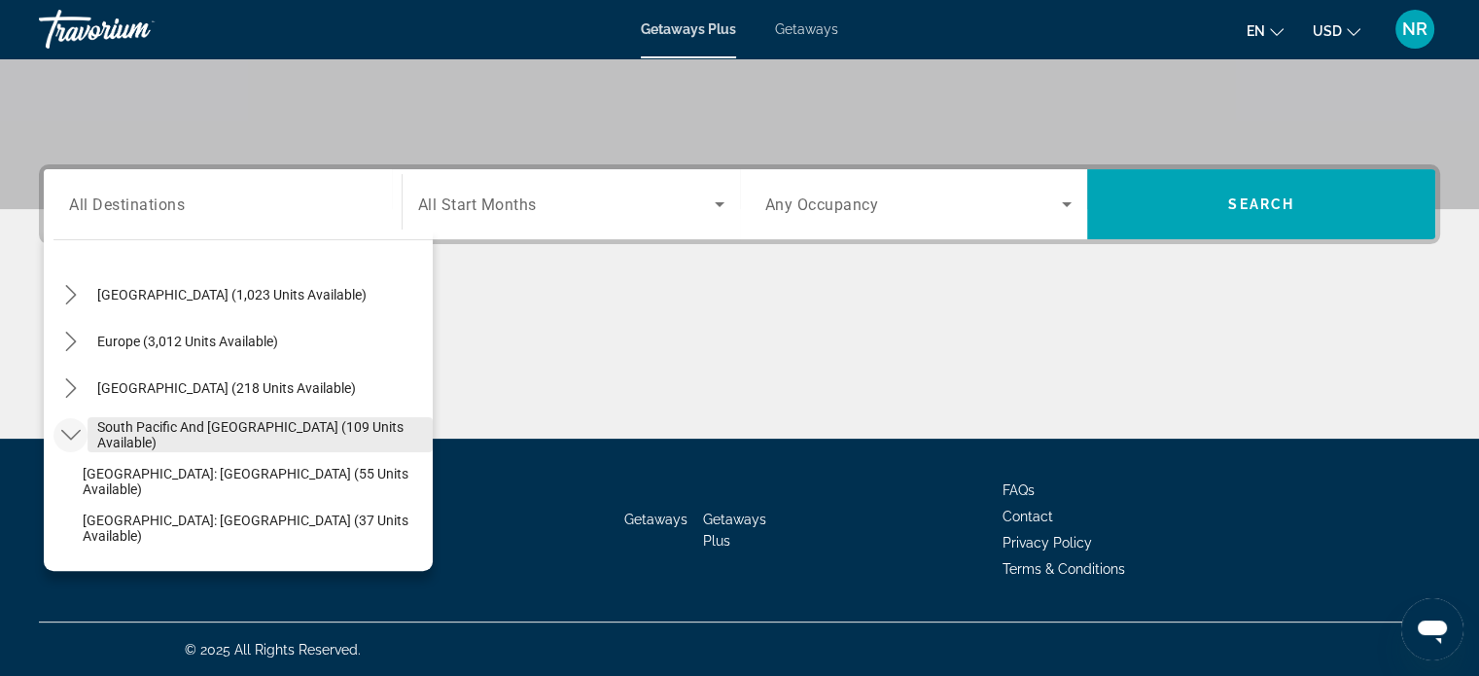
scroll to position [163, 0]
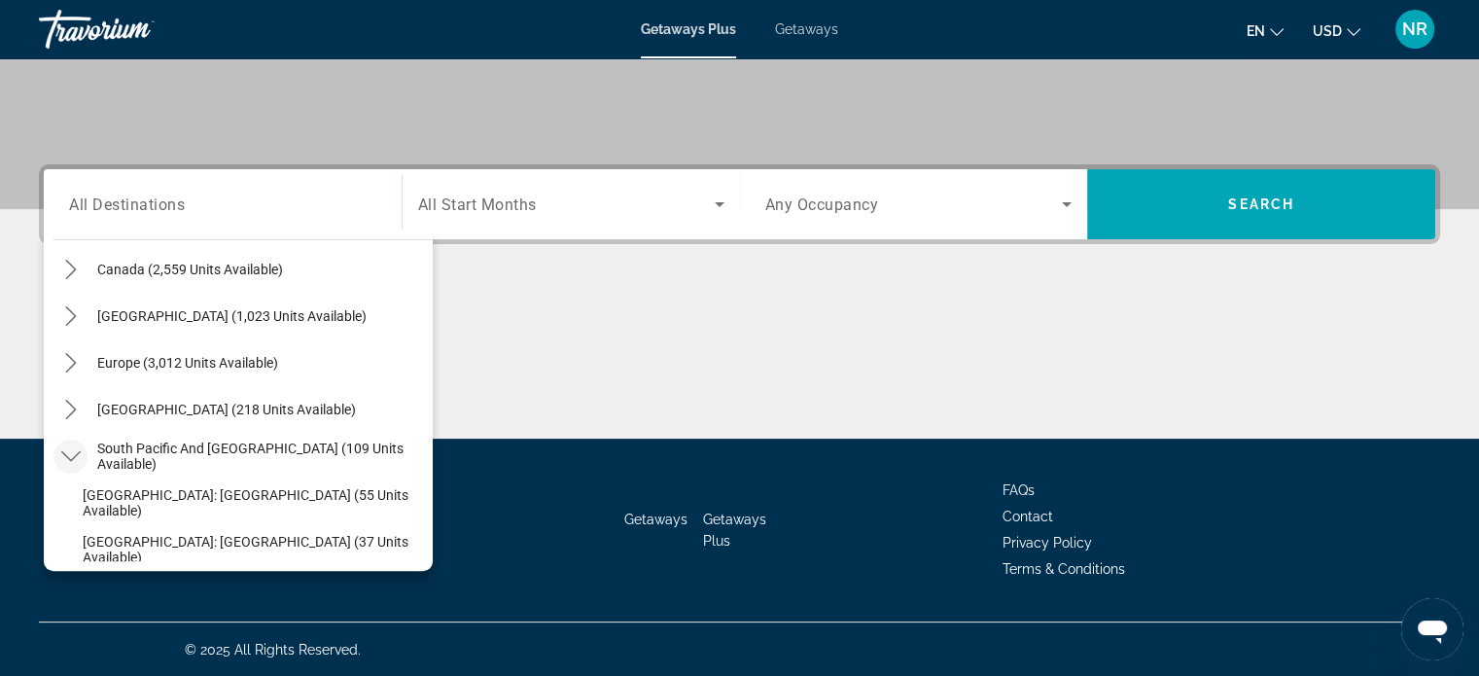
click at [61, 454] on icon "Toggle South Pacific and Oceania (109 units available) submenu" at bounding box center [70, 455] width 19 height 19
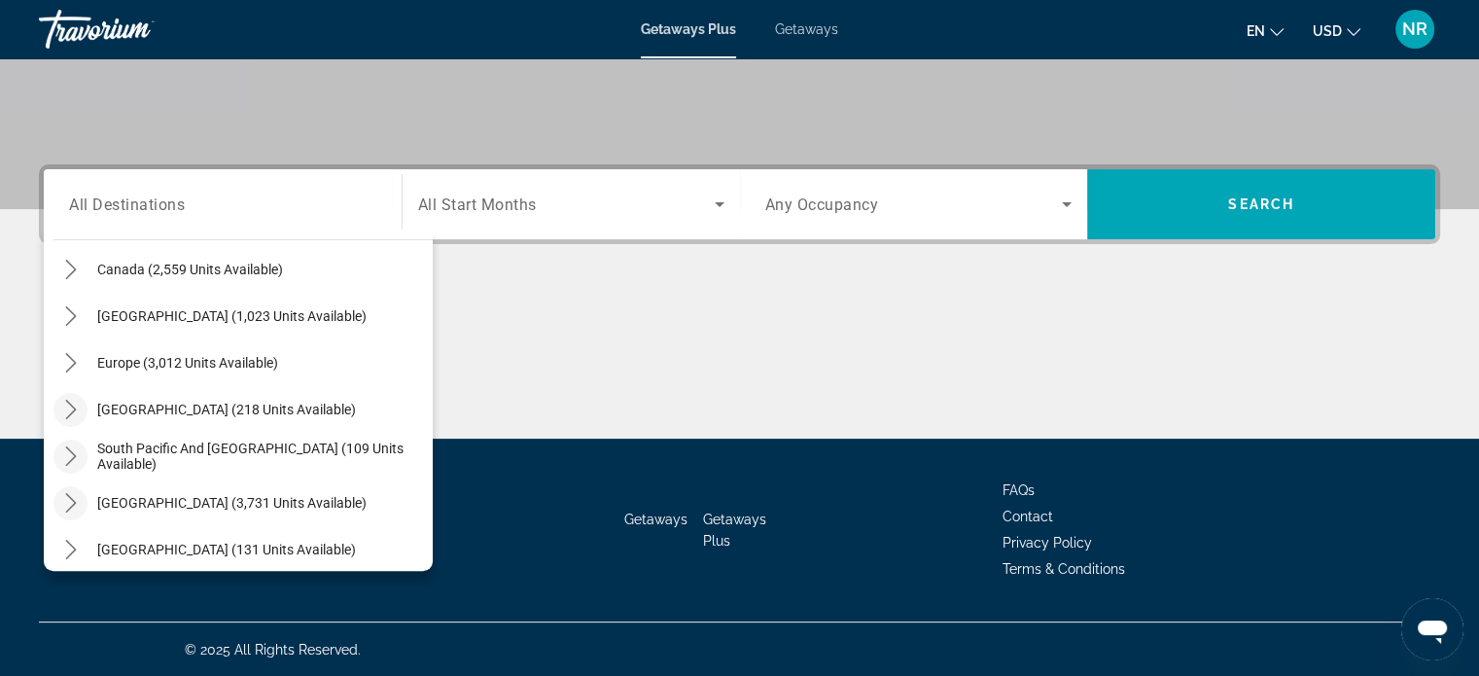
click at [65, 407] on icon "Toggle Australia (218 units available) submenu" at bounding box center [70, 409] width 19 height 19
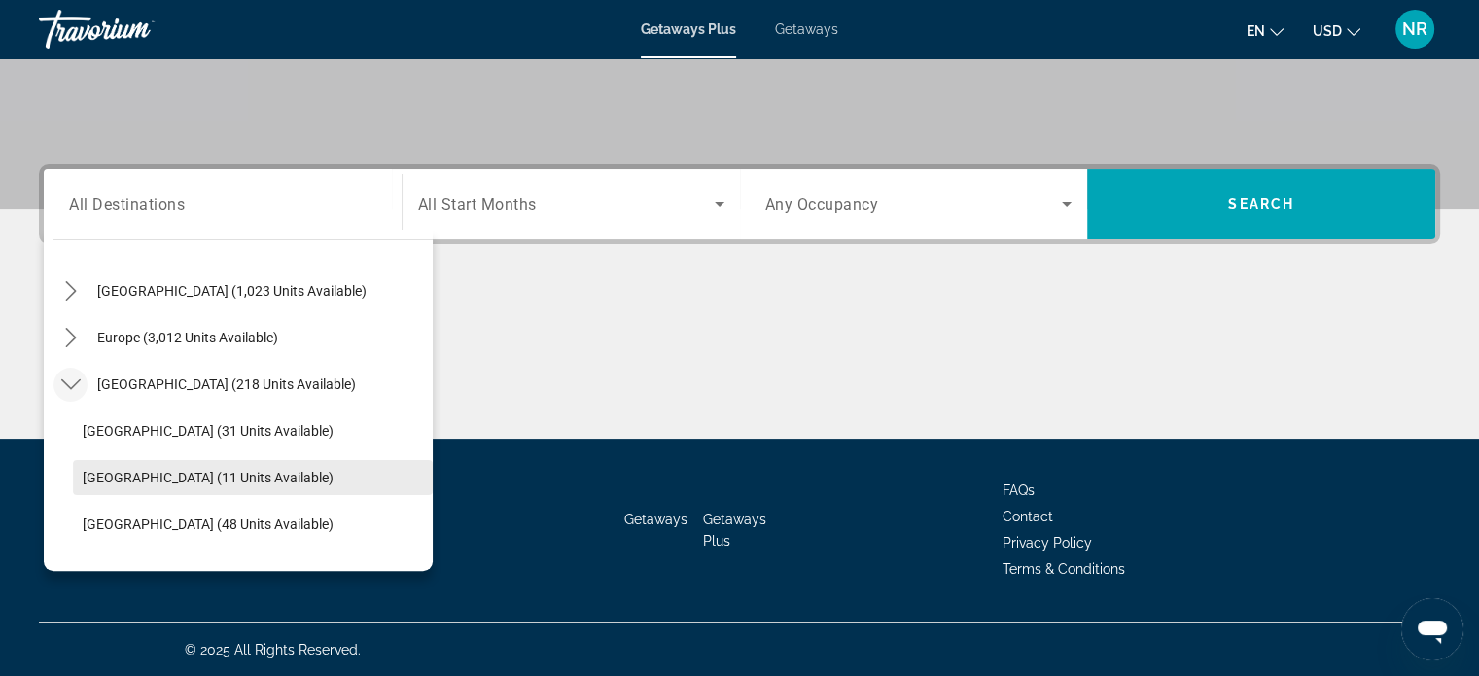
scroll to position [171, 0]
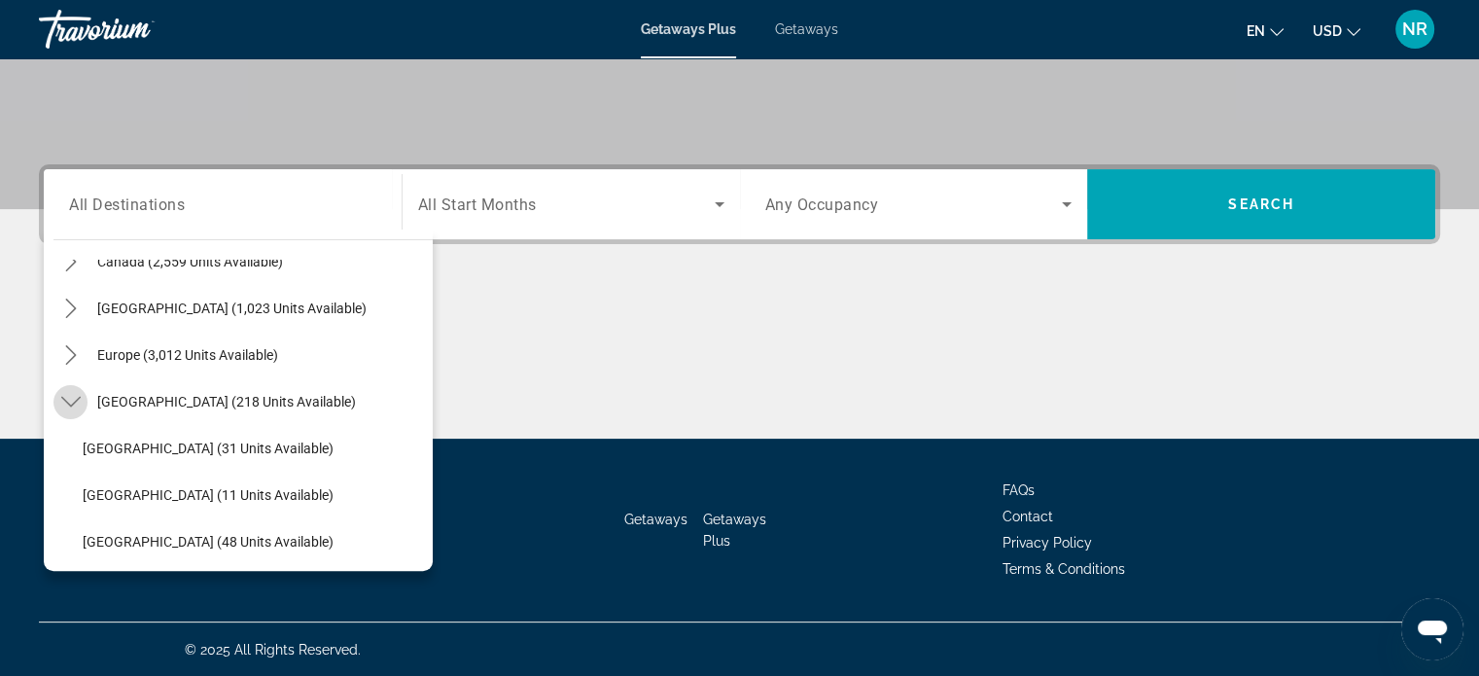
click at [66, 399] on icon "Toggle Australia (218 units available) submenu" at bounding box center [70, 401] width 19 height 19
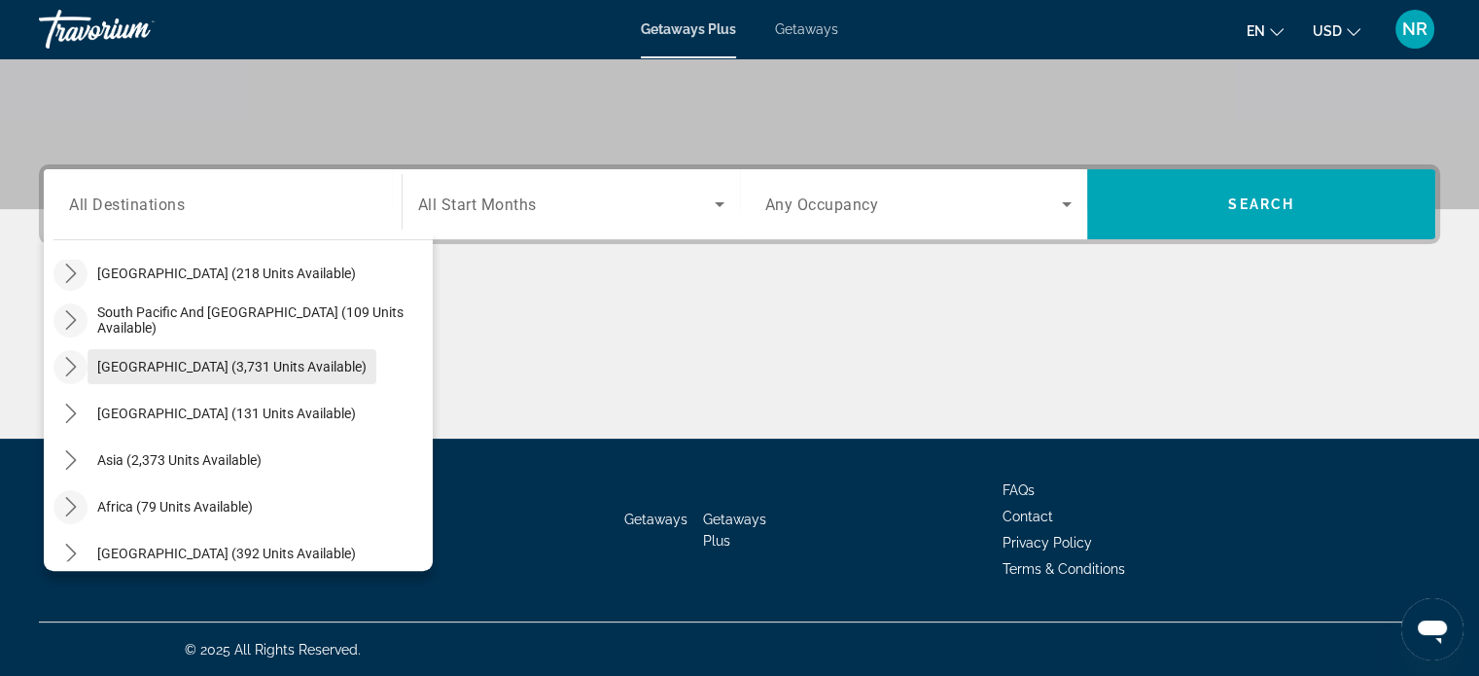
scroll to position [315, 0]
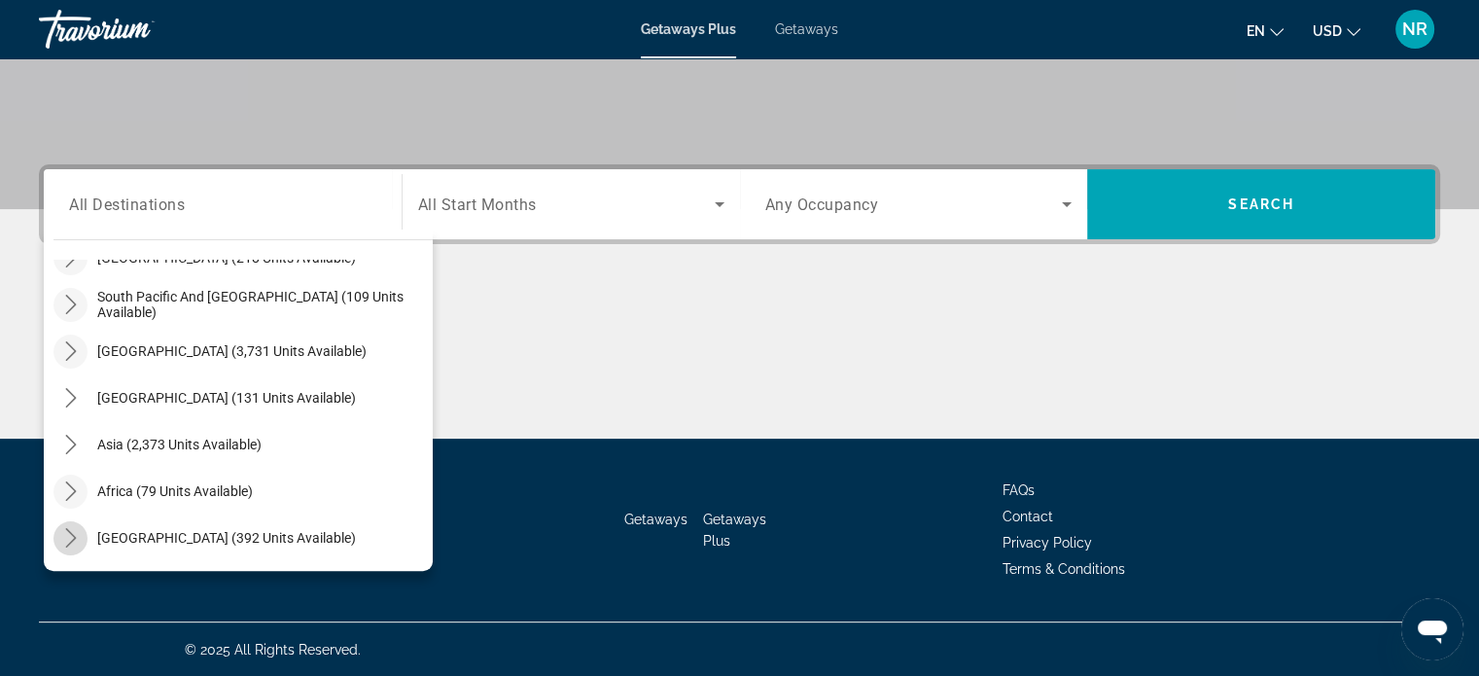
click at [62, 521] on mat-icon "Toggle Middle East (392 units available) submenu" at bounding box center [70, 538] width 34 height 34
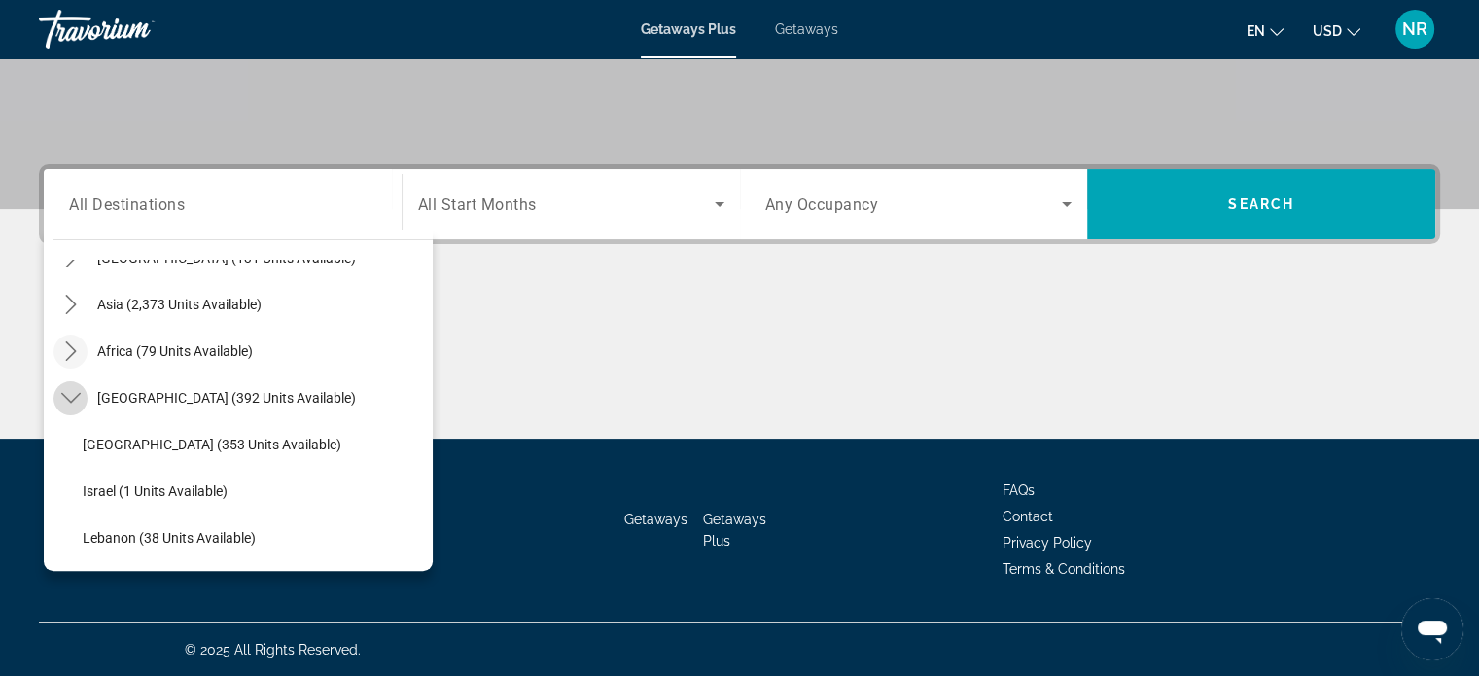
click at [67, 392] on icon "Toggle Middle East (392 units available) submenu" at bounding box center [70, 397] width 19 height 19
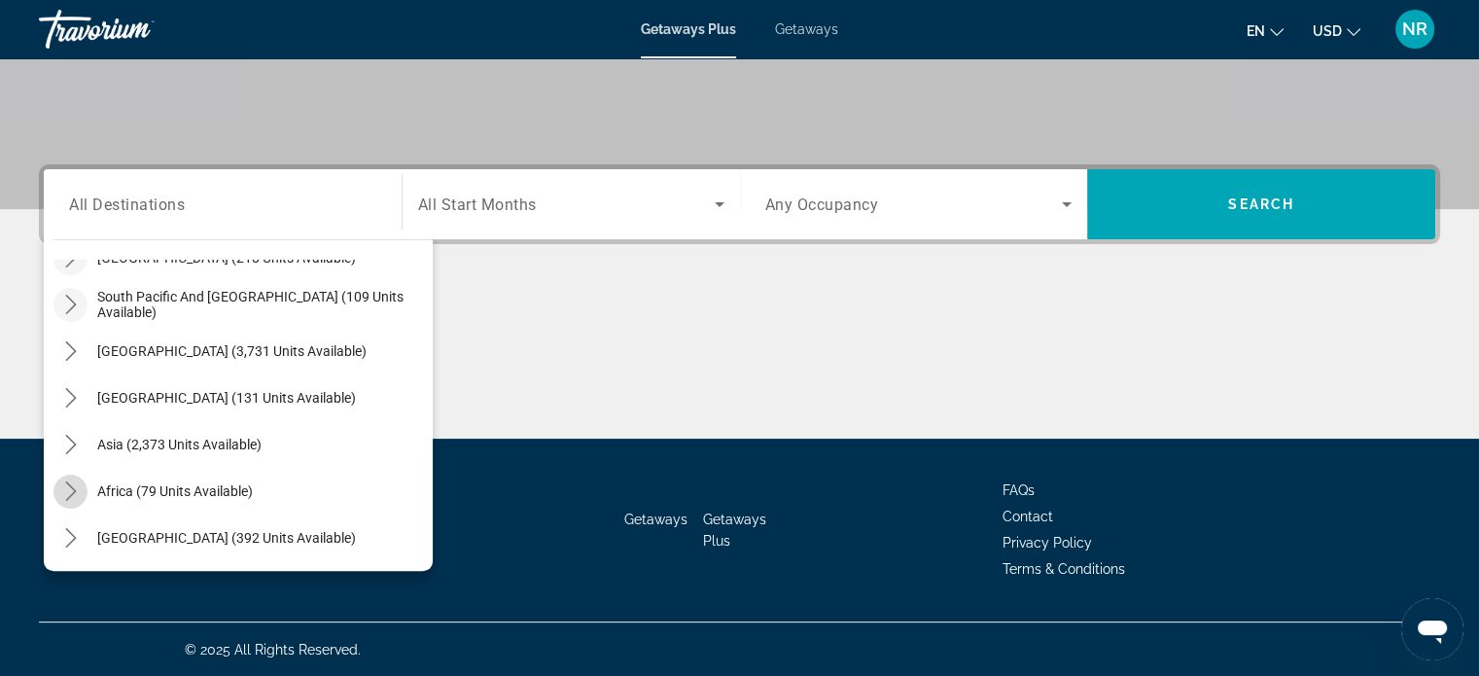
click at [72, 476] on mat-icon "Toggle Africa (79 units available) submenu" at bounding box center [70, 491] width 34 height 34
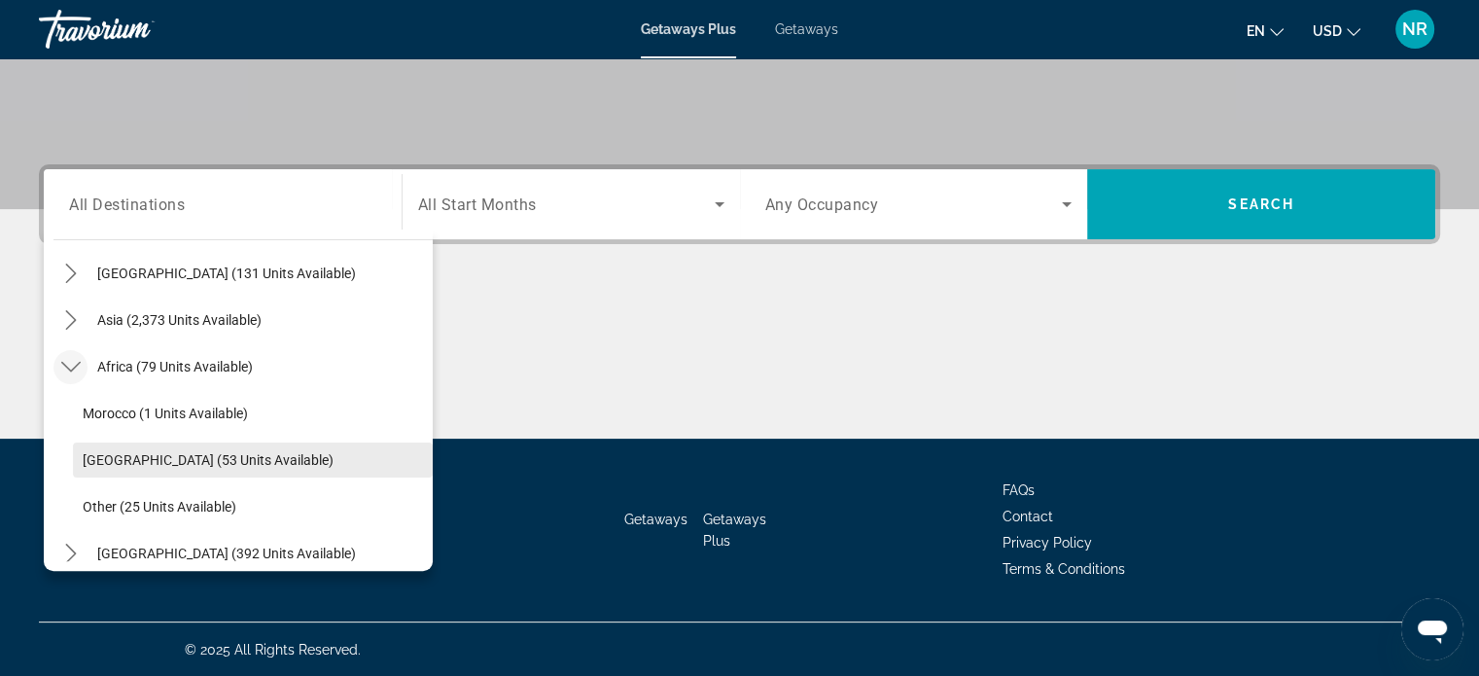
scroll to position [455, 0]
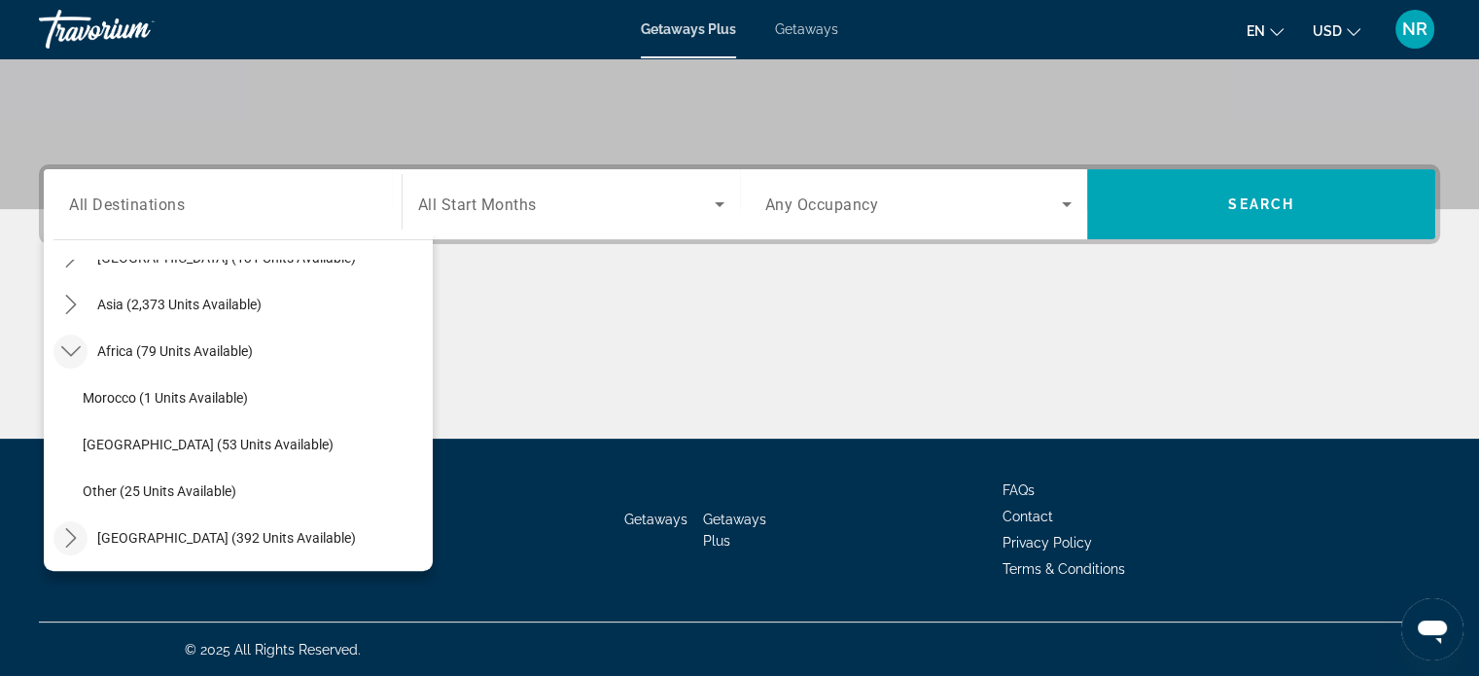
click at [67, 536] on icon "Toggle Middle East (392 units available) submenu" at bounding box center [70, 537] width 19 height 19
click at [64, 383] on mat-icon "Toggle Middle East (392 units available) submenu" at bounding box center [70, 398] width 34 height 34
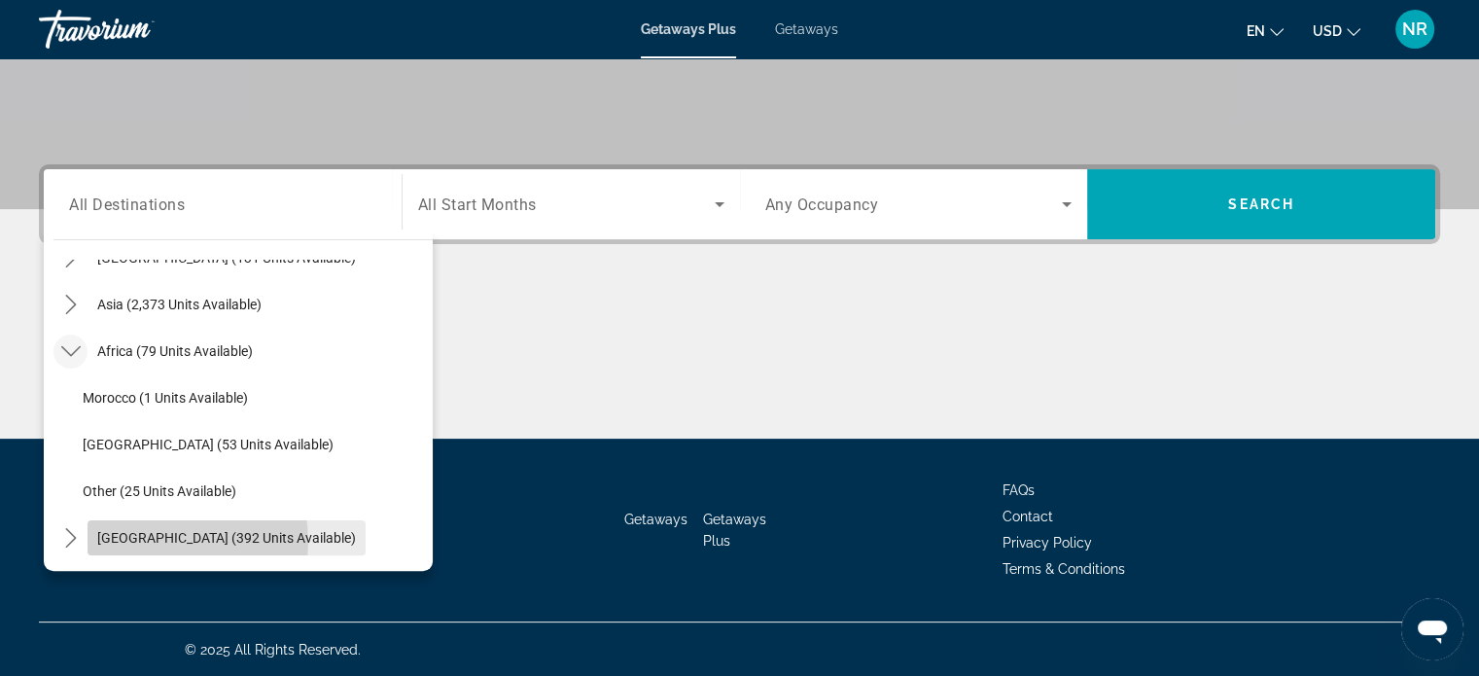
click at [170, 540] on span "[GEOGRAPHIC_DATA] (392 units available)" at bounding box center [226, 538] width 259 height 16
type input "**********"
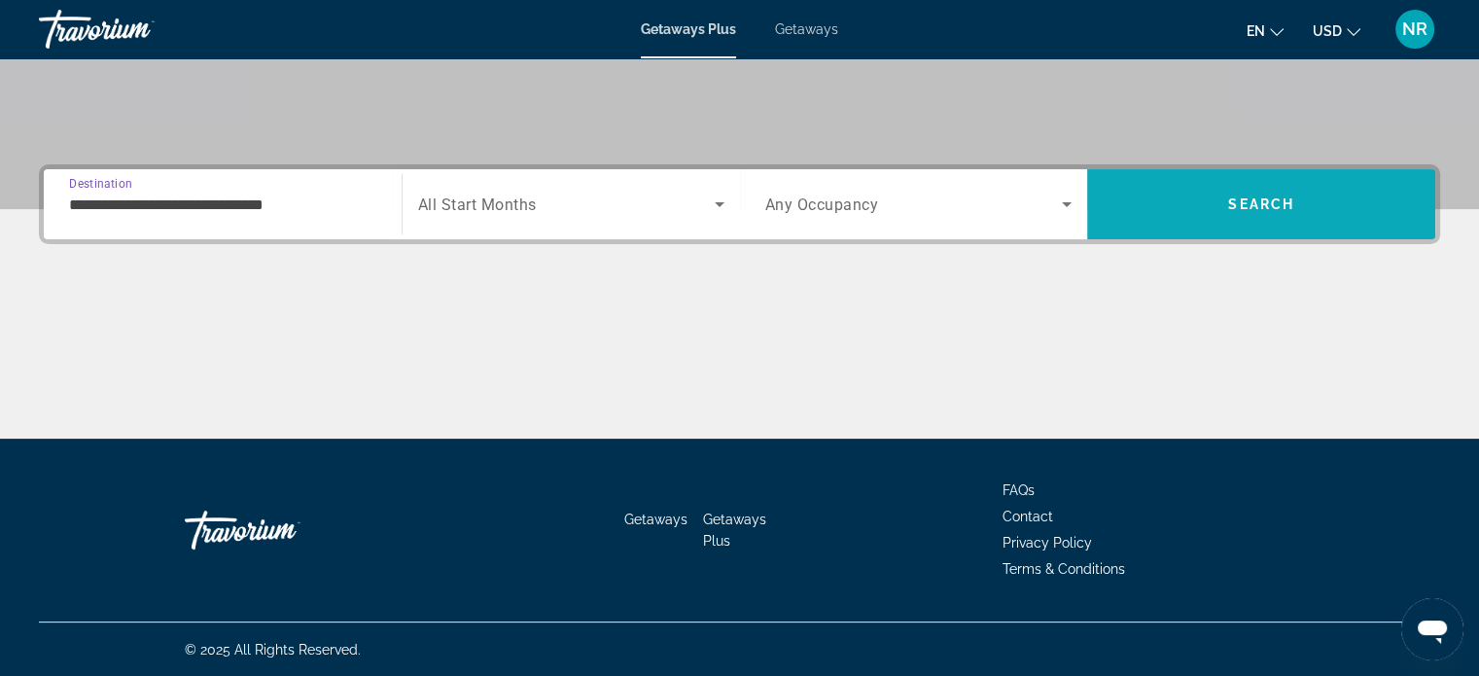
click at [1210, 202] on span "Search" at bounding box center [1261, 204] width 348 height 47
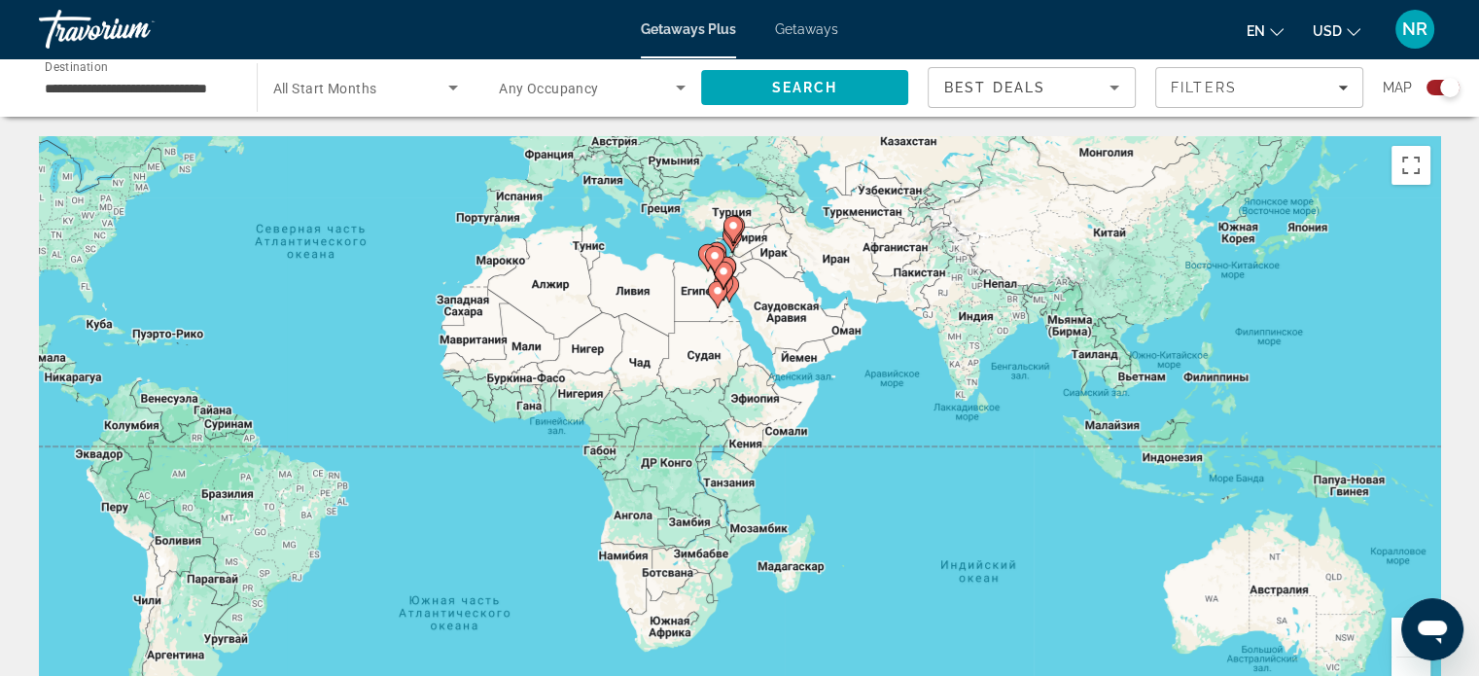
drag, startPoint x: 1233, startPoint y: 542, endPoint x: 855, endPoint y: 380, distance: 411.2
click at [855, 380] on div "Чтобы активировать перетаскивание с помощью клавиатуры, нажмите Alt + Ввод. Пос…" at bounding box center [739, 427] width 1401 height 583
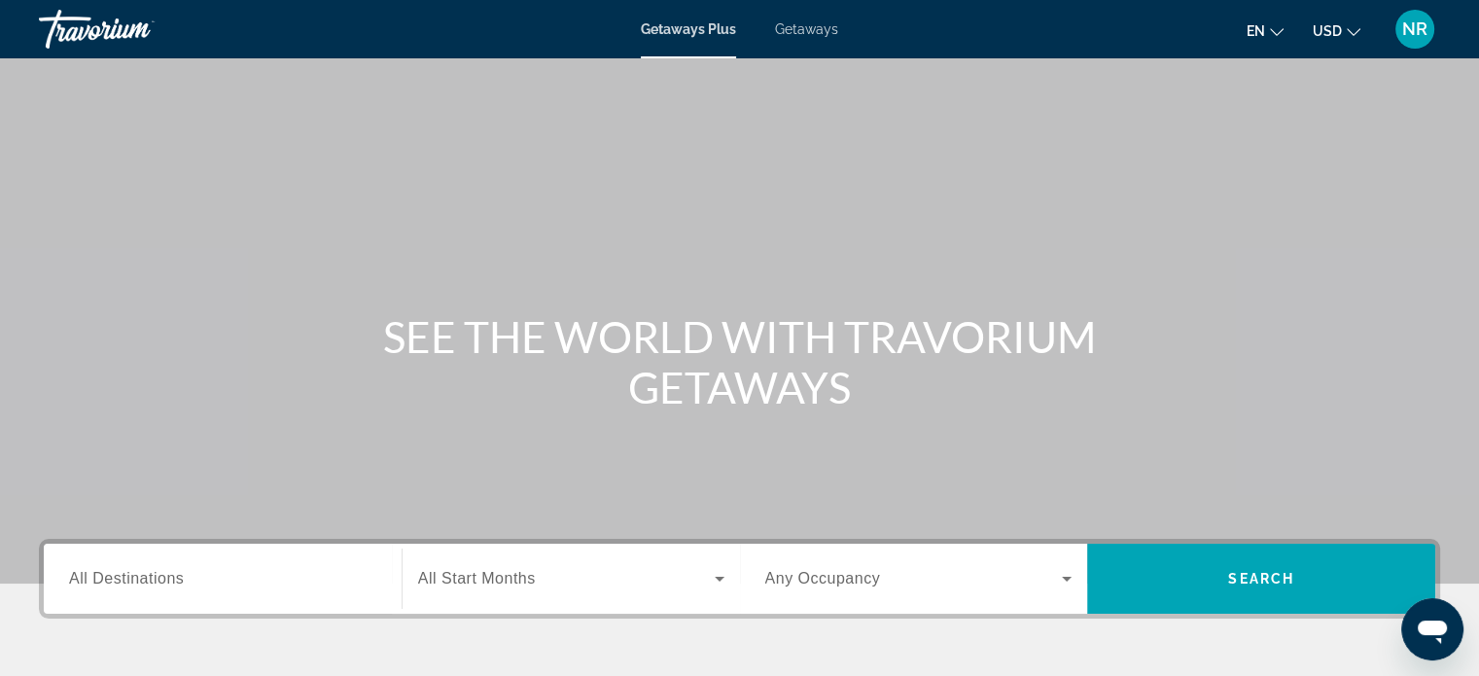
click at [804, 22] on span "Getaways" at bounding box center [806, 29] width 63 height 16
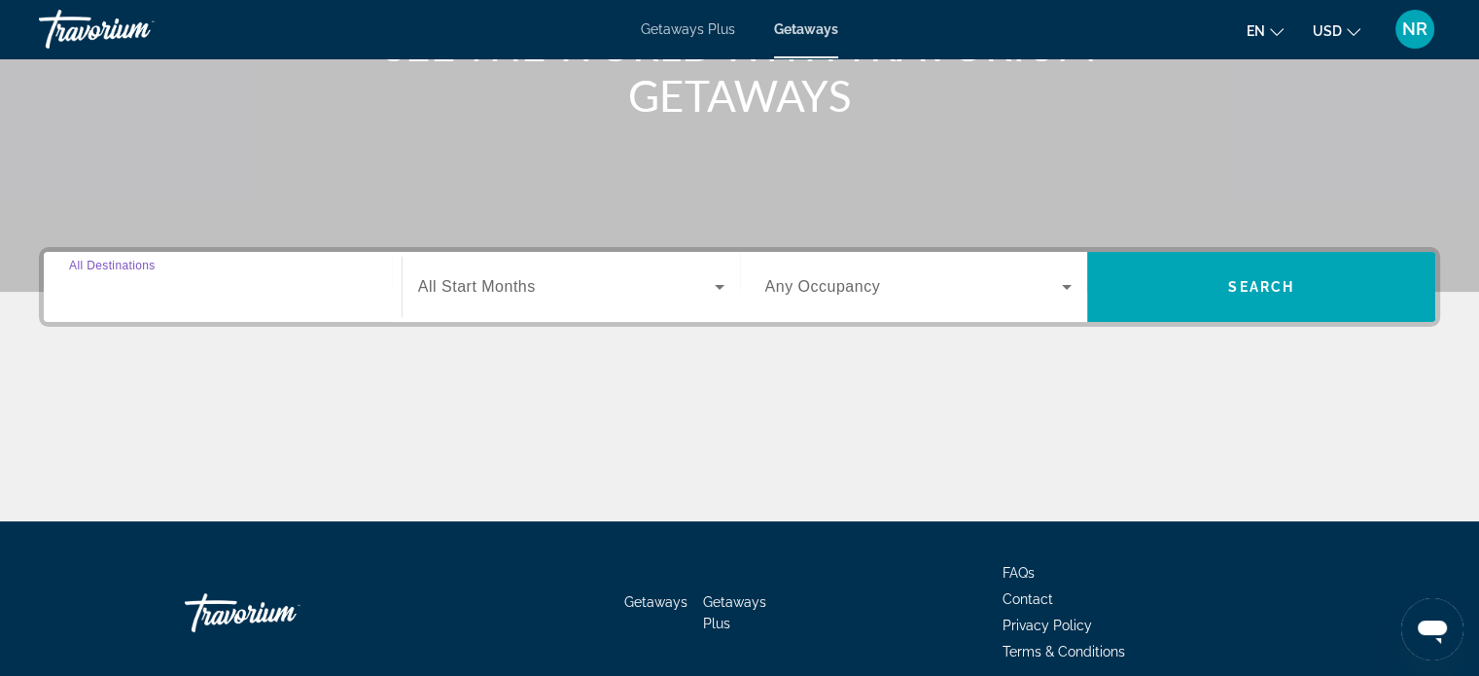
click at [196, 291] on input "Destination All Destinations" at bounding box center [222, 287] width 307 height 23
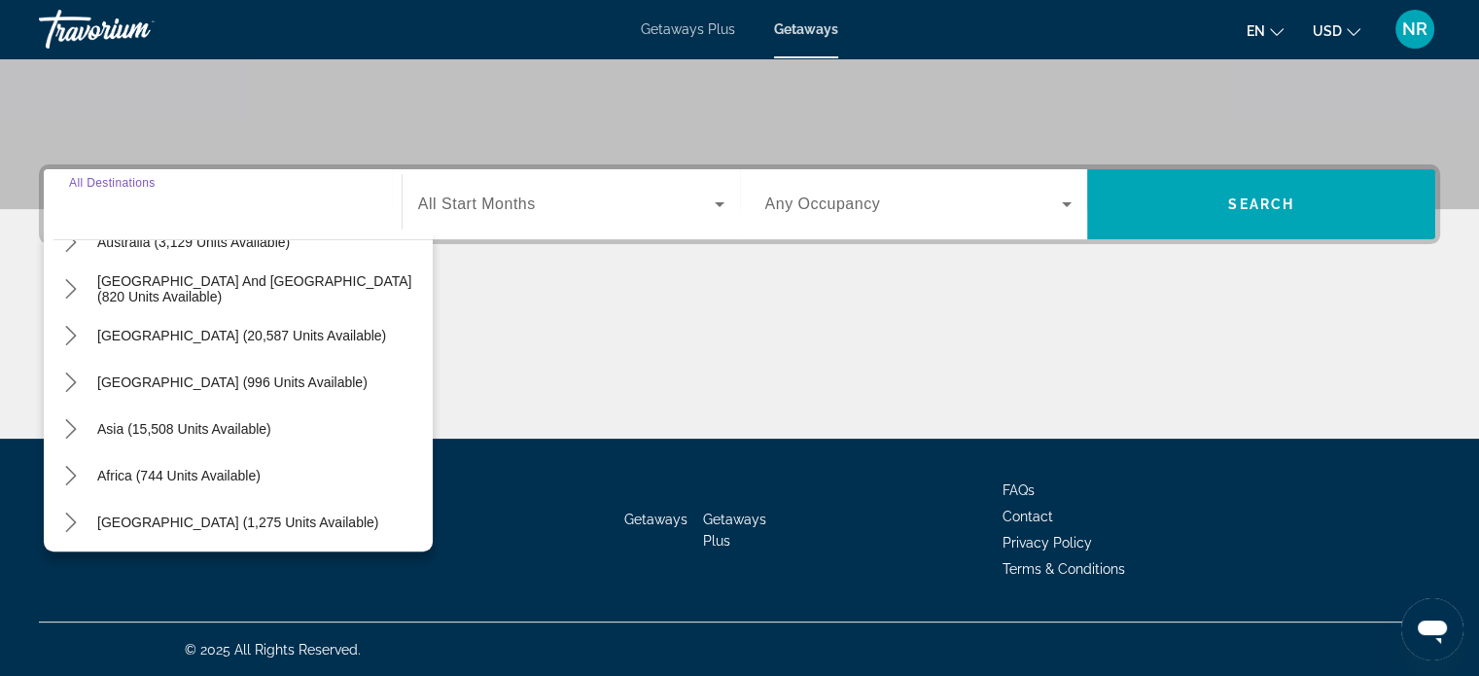
scroll to position [315, 0]
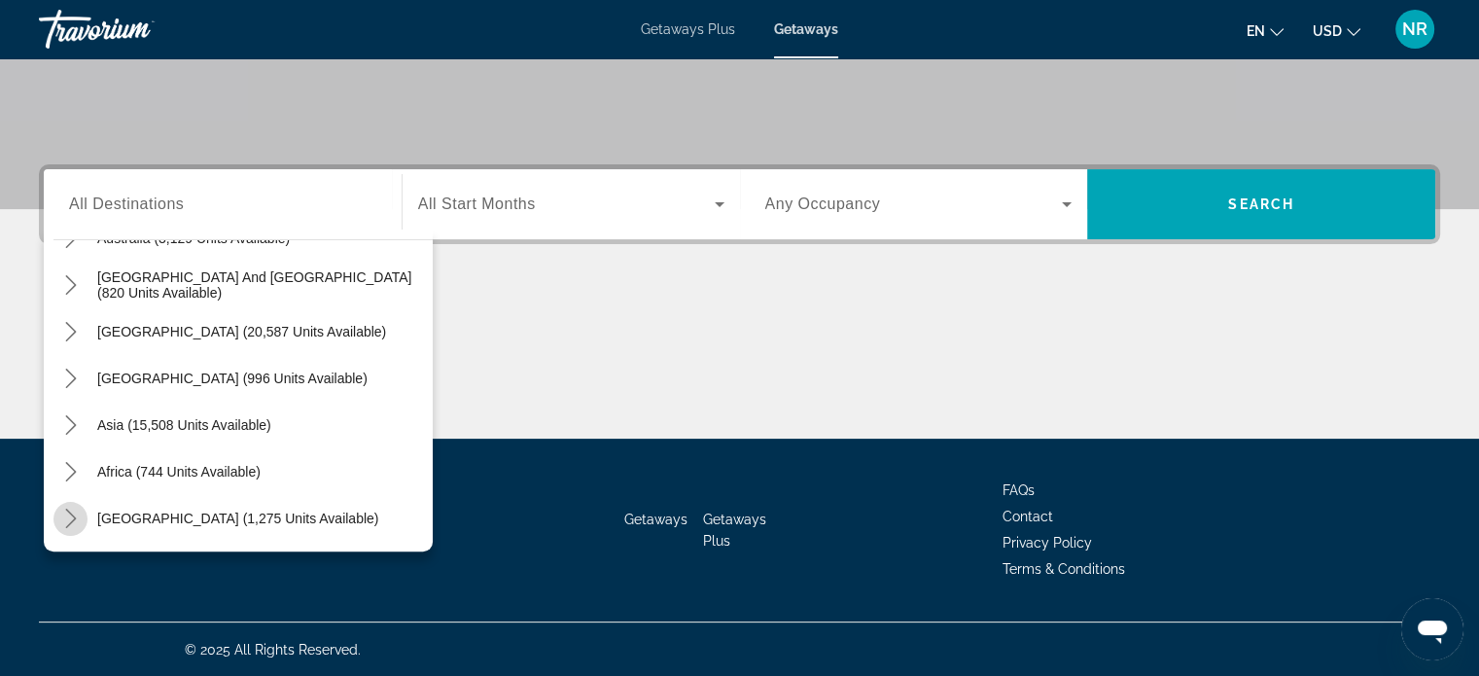
click at [71, 519] on icon "Toggle Middle East (1,275 units available) submenu" at bounding box center [70, 517] width 11 height 19
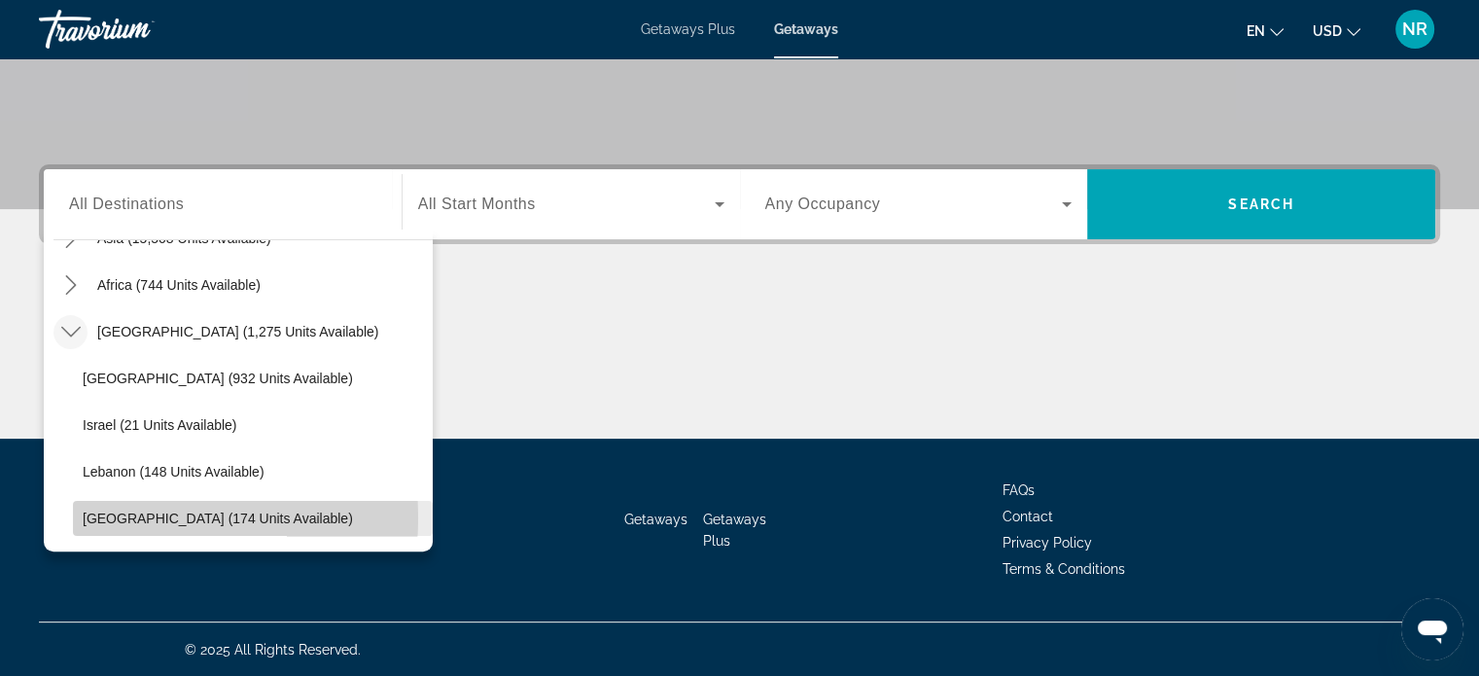
click at [105, 516] on span "United Arab Emirates (174 units available)" at bounding box center [218, 518] width 270 height 16
type input "**********"
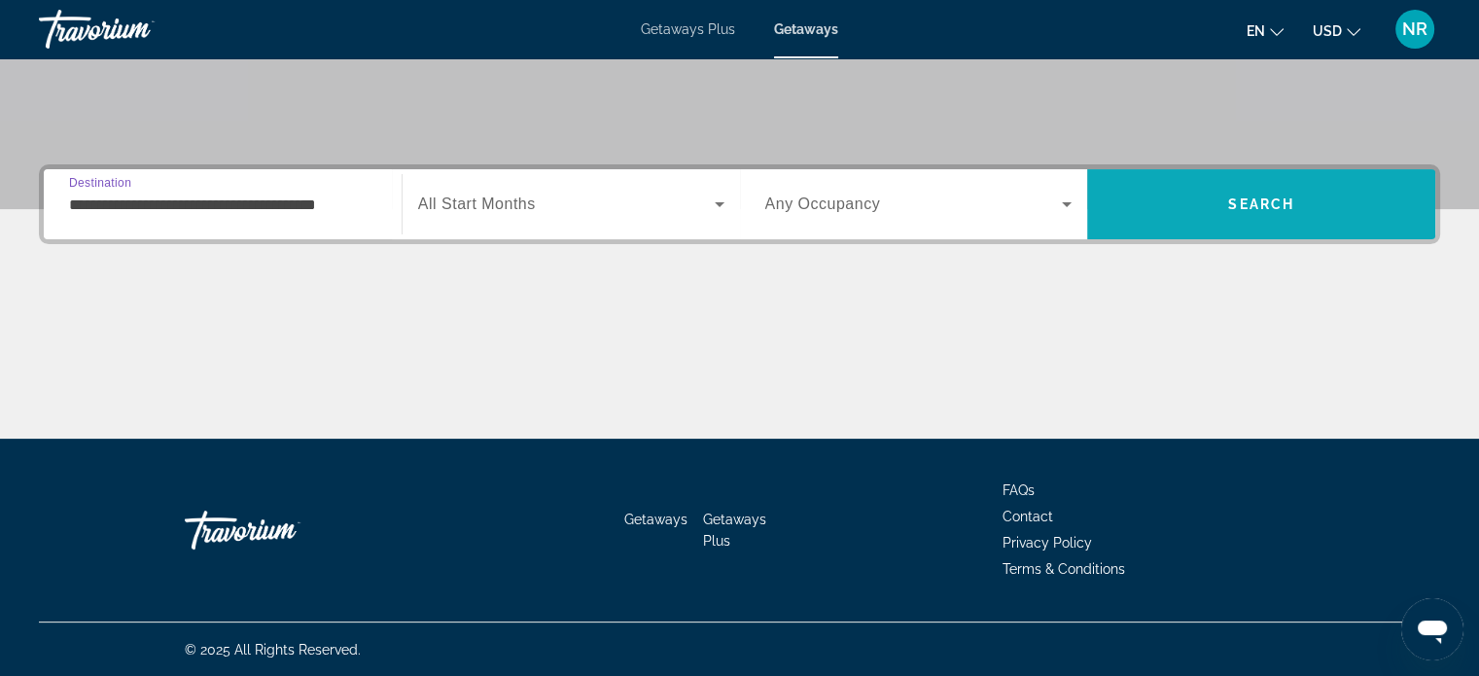
click at [1282, 198] on span "Search" at bounding box center [1261, 204] width 66 height 16
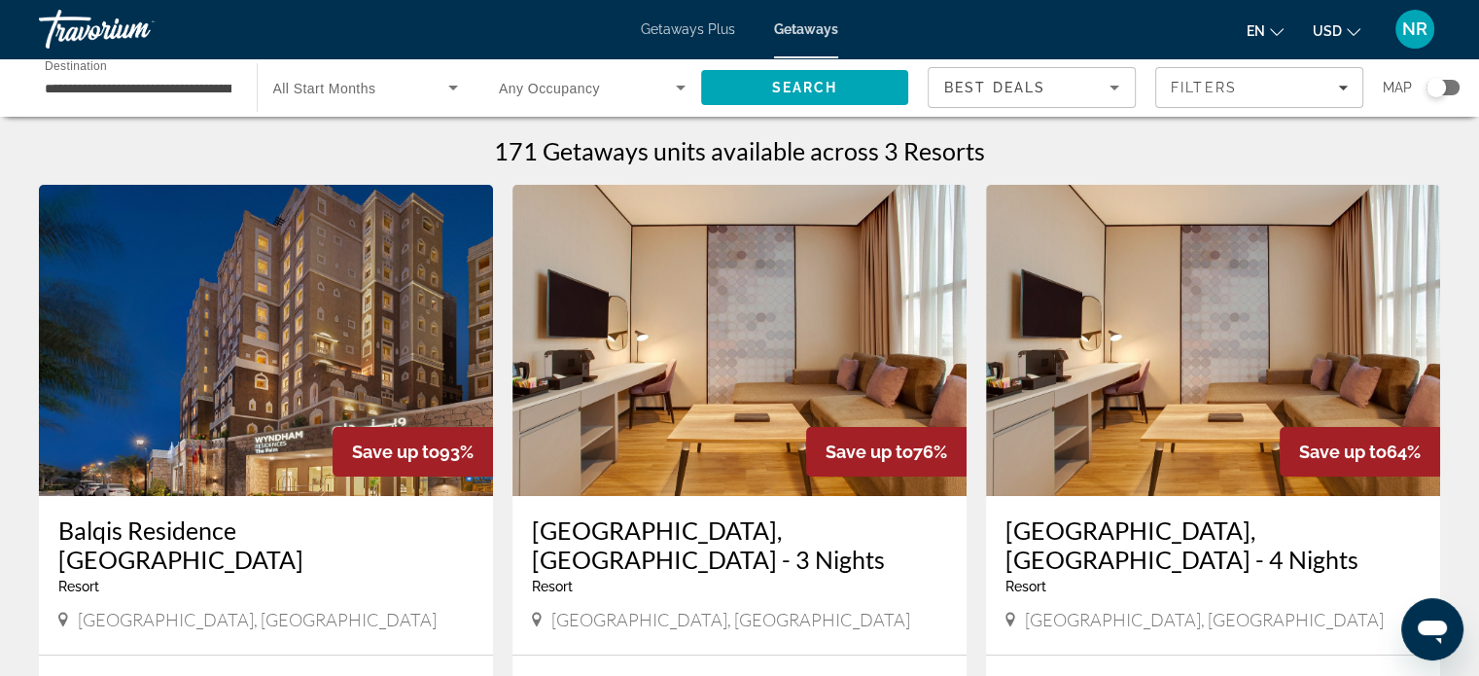
click at [377, 88] on span "Search widget" at bounding box center [361, 87] width 176 height 23
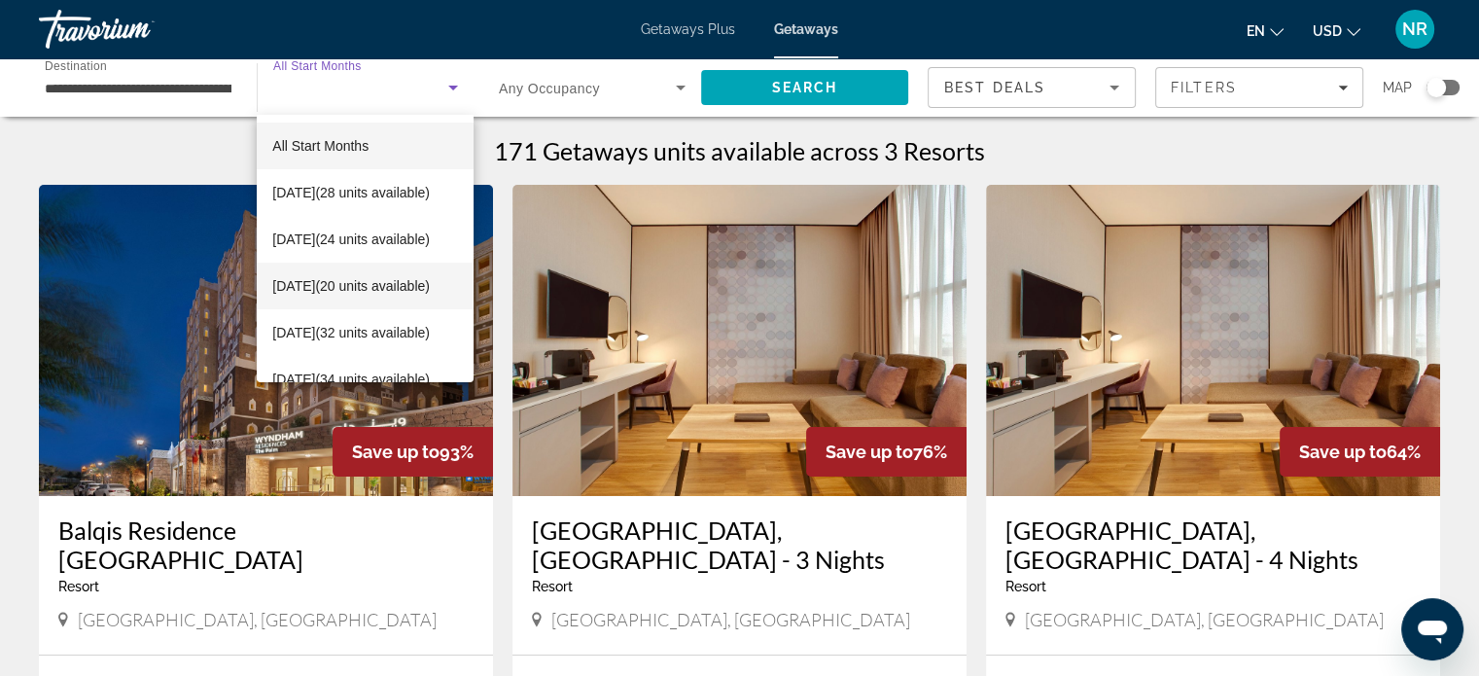
click at [329, 274] on span "January 2026 (20 units available)" at bounding box center [351, 285] width 158 height 23
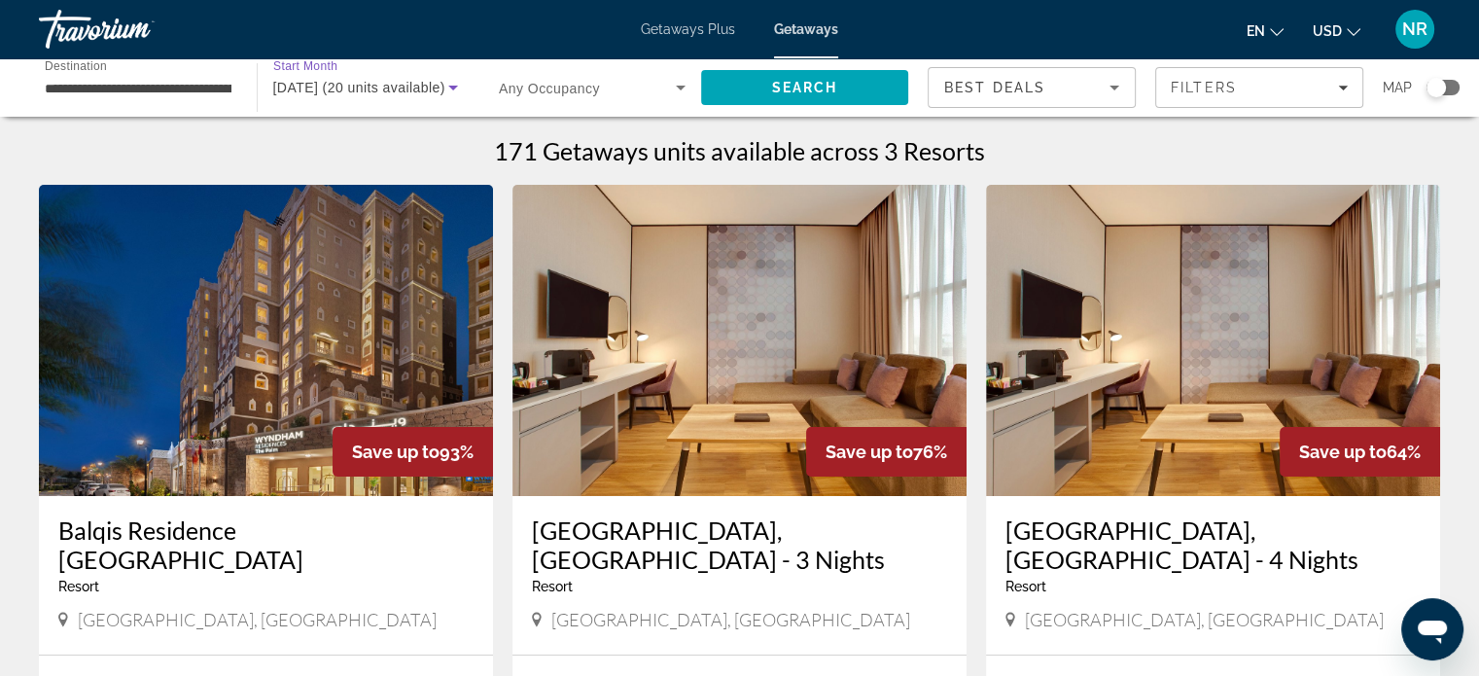
click at [381, 90] on span "January 2026 (20 units available)" at bounding box center [359, 88] width 172 height 16
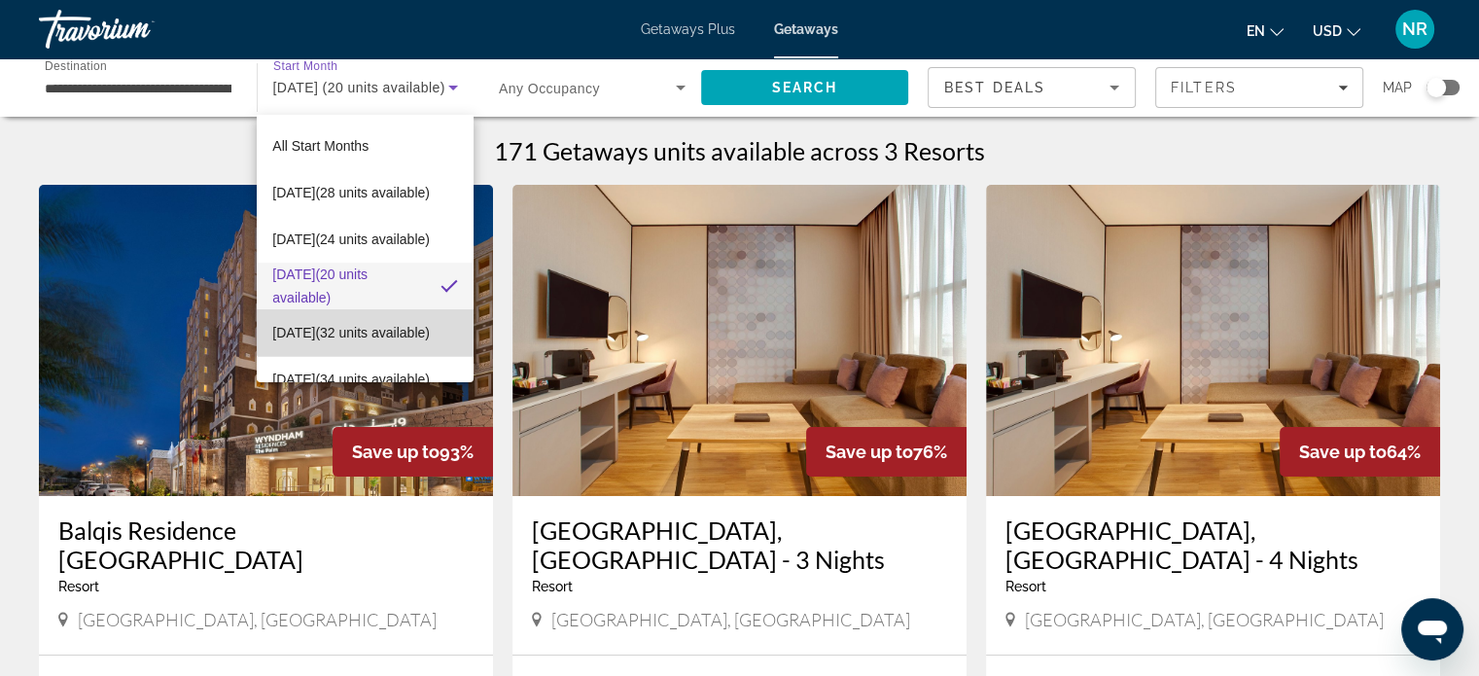
click at [381, 321] on span "February 2026 (32 units available)" at bounding box center [351, 332] width 158 height 23
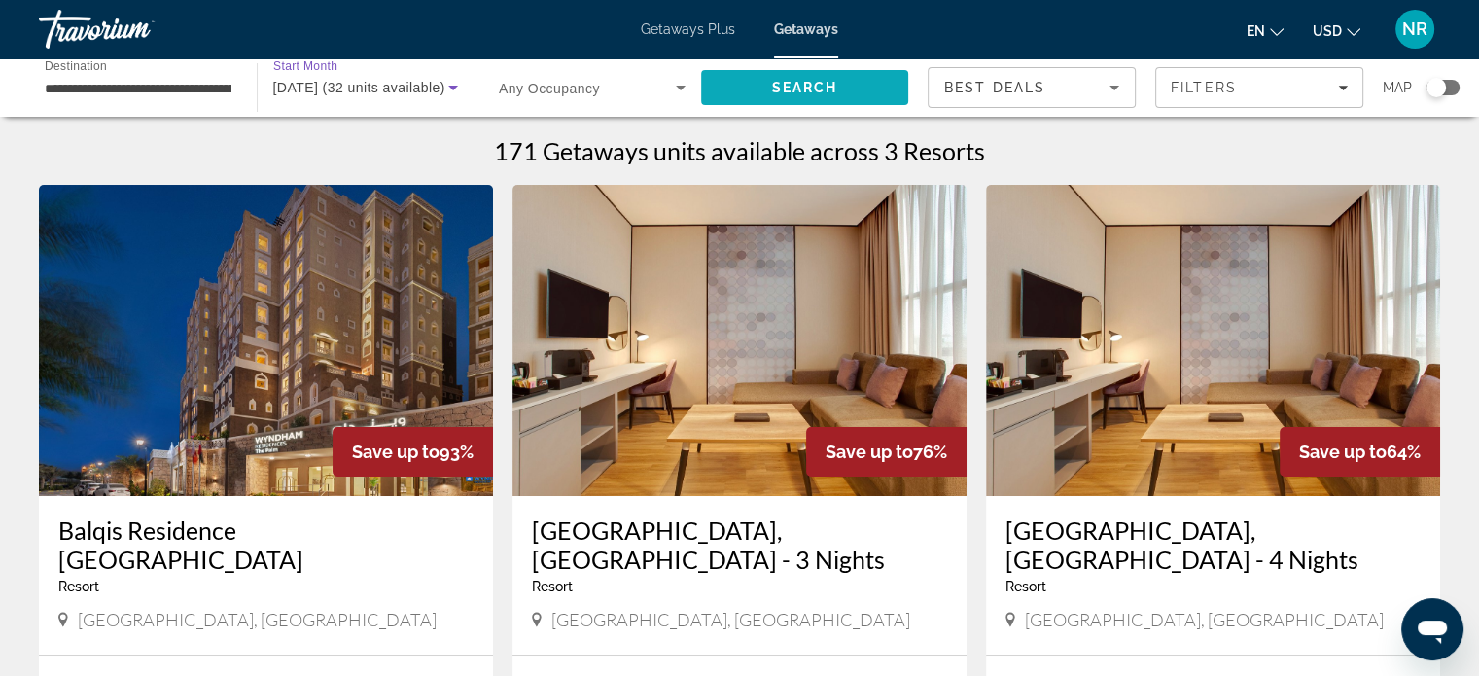
click at [859, 81] on span "Search" at bounding box center [805, 87] width 208 height 47
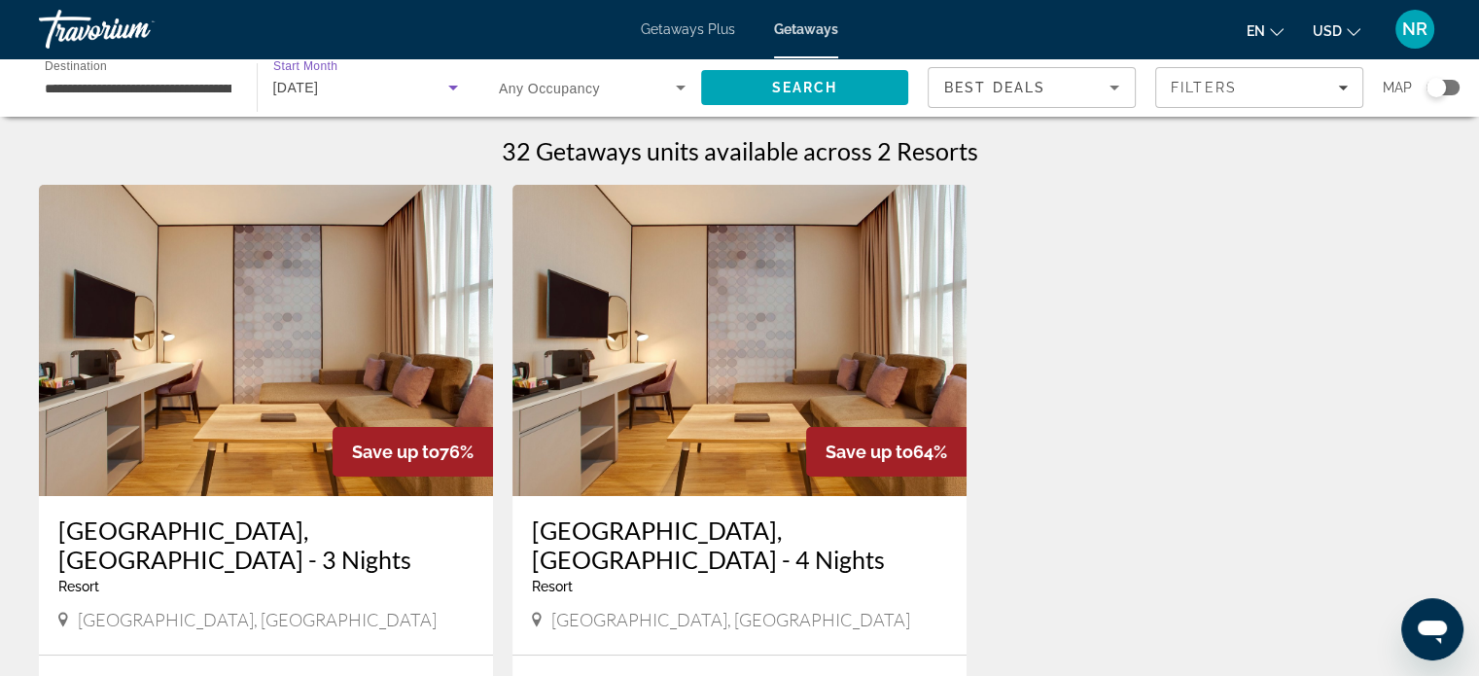
click at [395, 77] on div "[DATE]" at bounding box center [361, 87] width 176 height 23
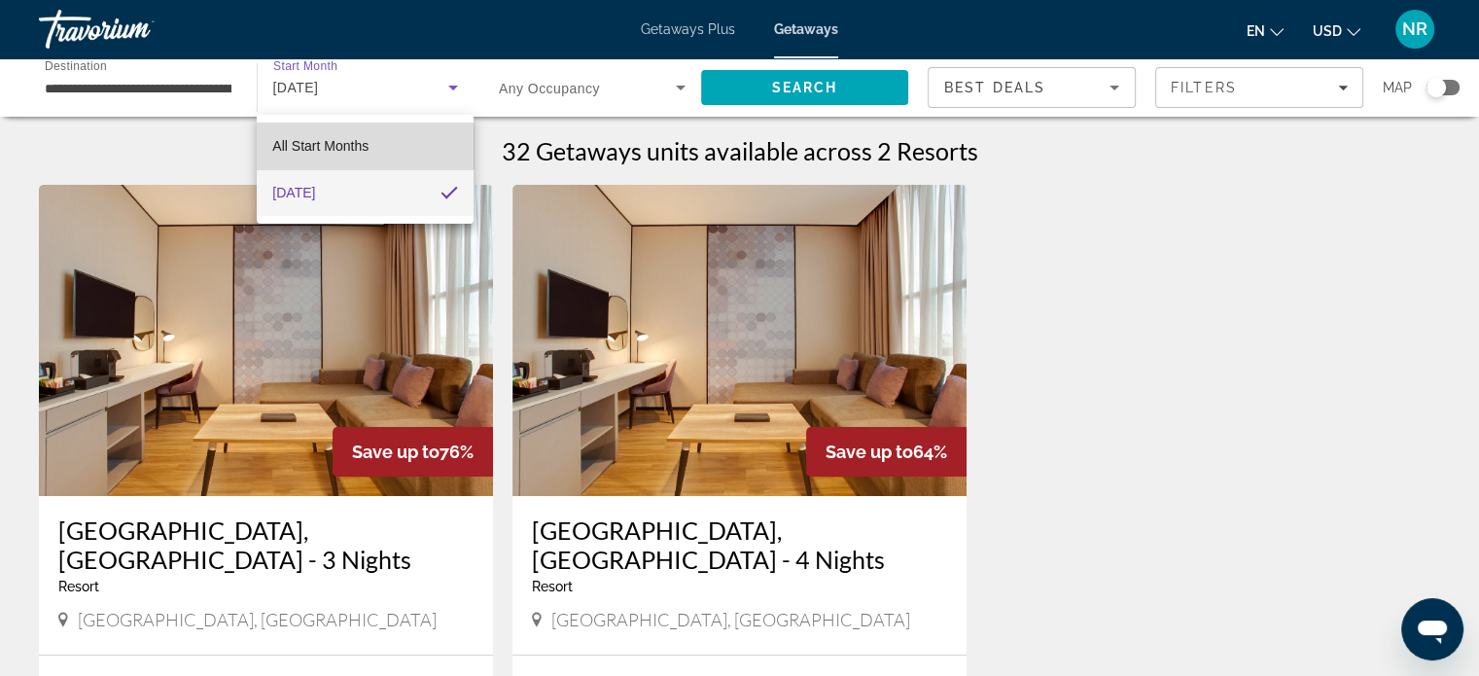
click at [362, 146] on span "All Start Months" at bounding box center [320, 146] width 96 height 16
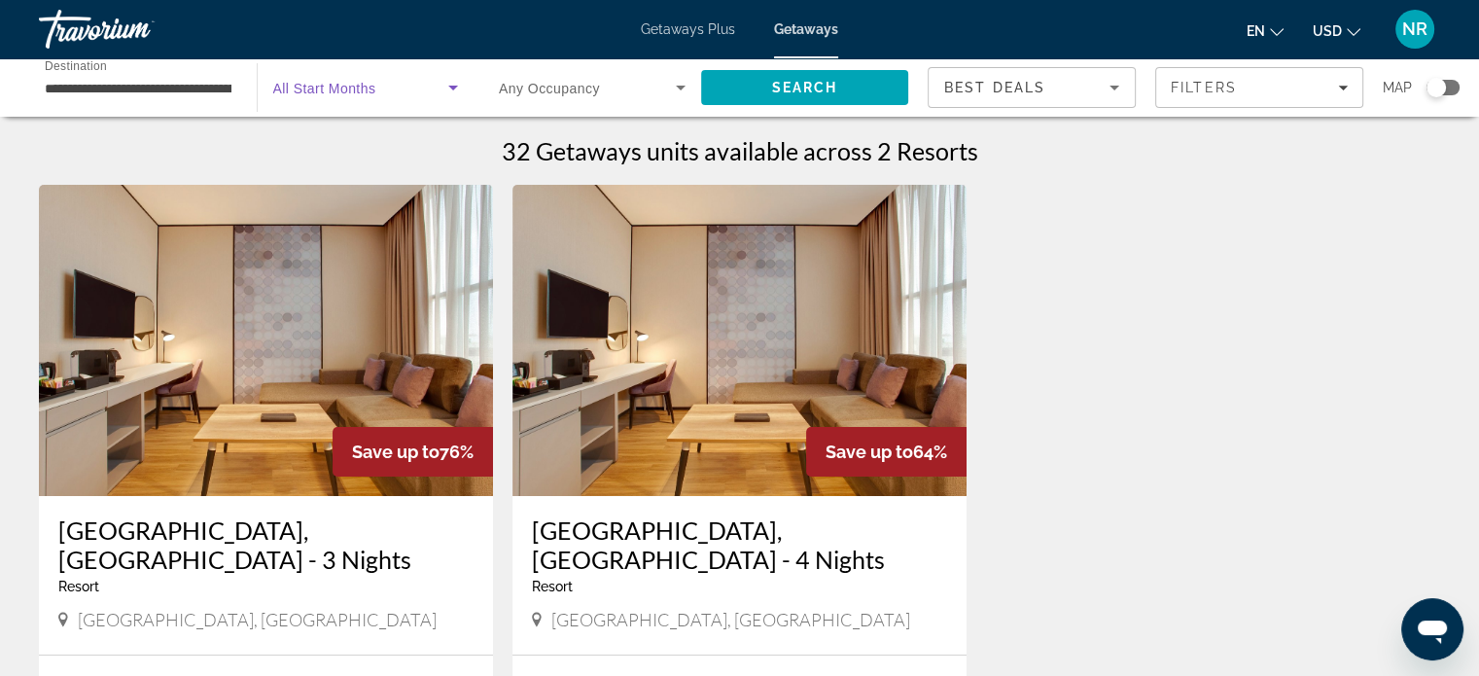
click at [607, 92] on span "Search widget" at bounding box center [587, 87] width 177 height 23
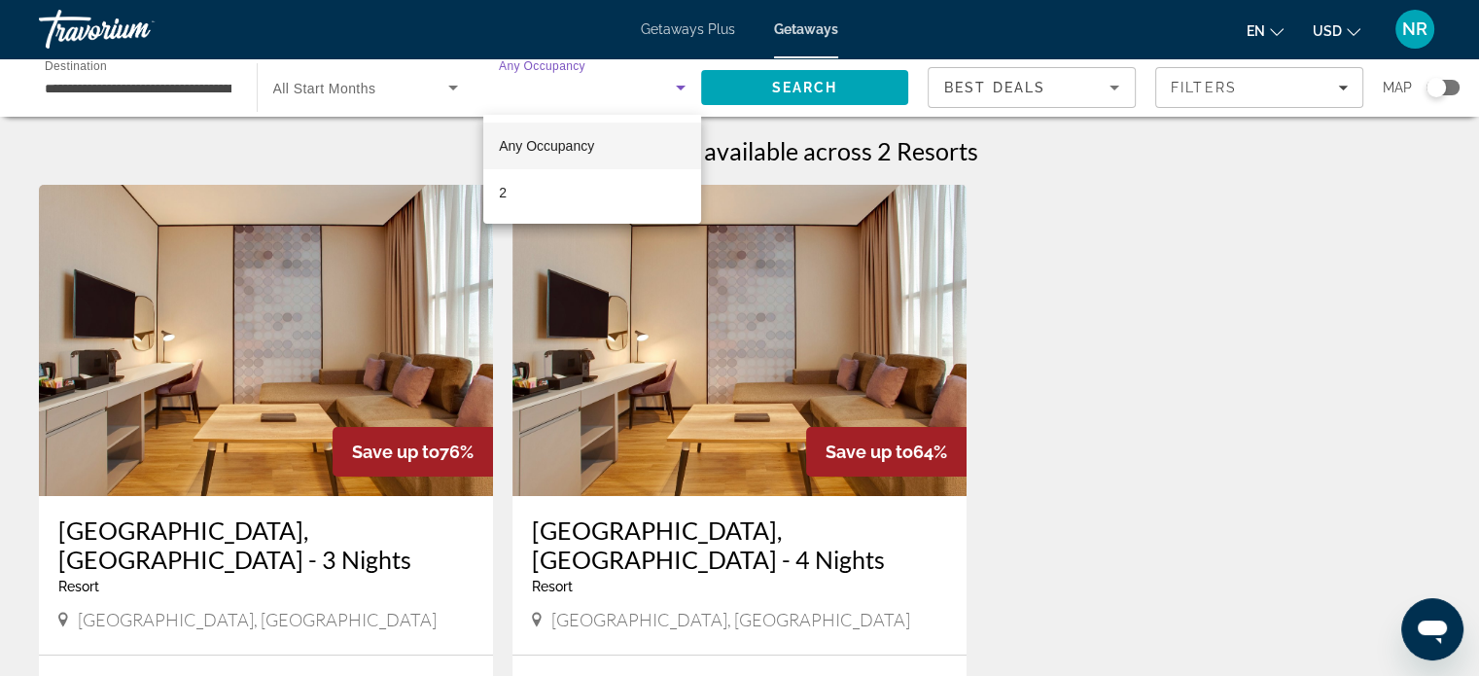
click at [582, 138] on span "Any Occupancy" at bounding box center [546, 146] width 95 height 16
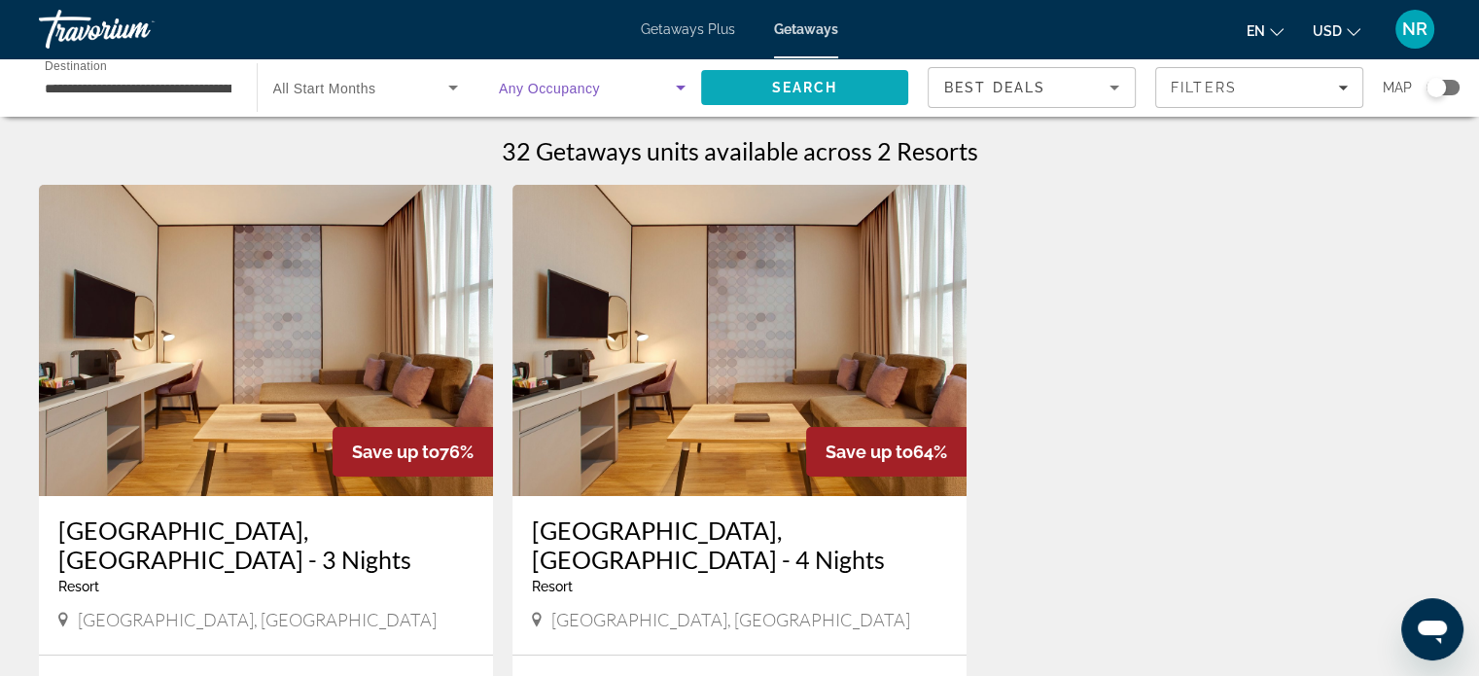
click at [771, 74] on span "Search" at bounding box center [805, 87] width 208 height 47
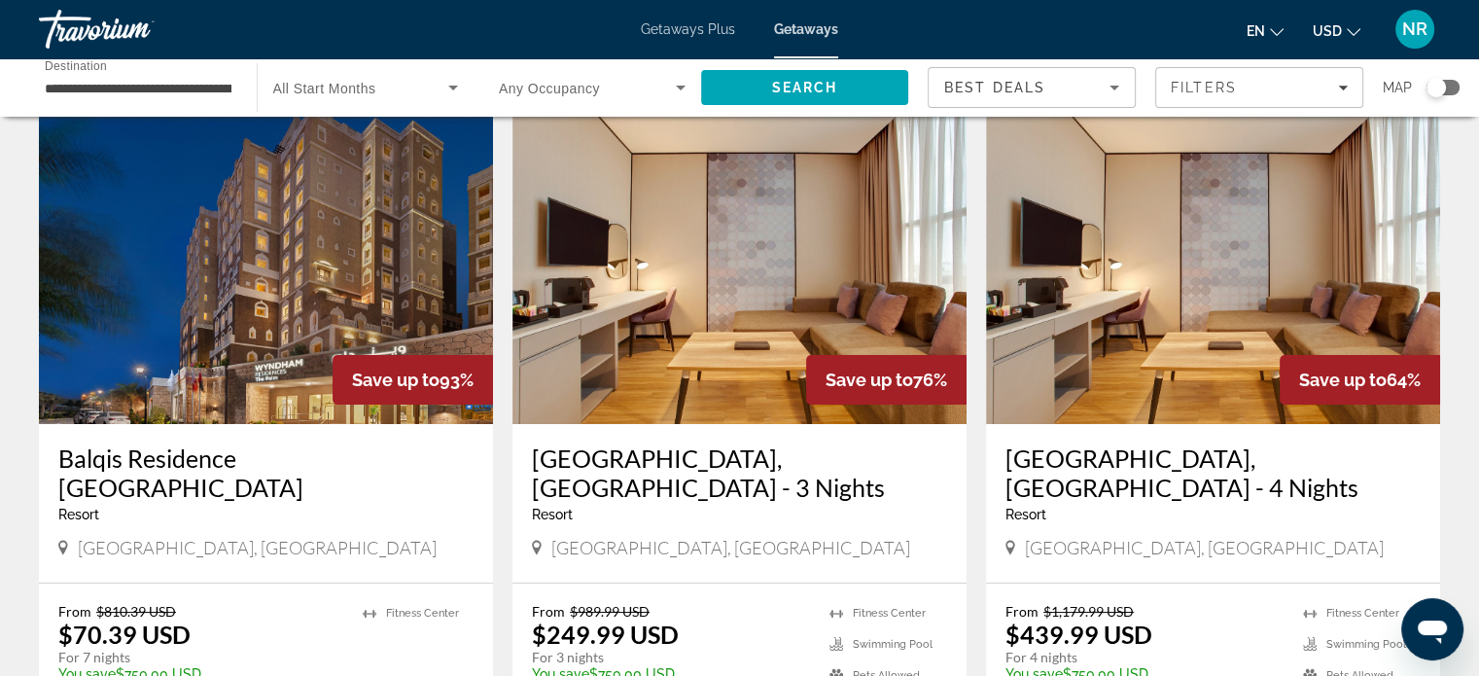
scroll to position [292, 0]
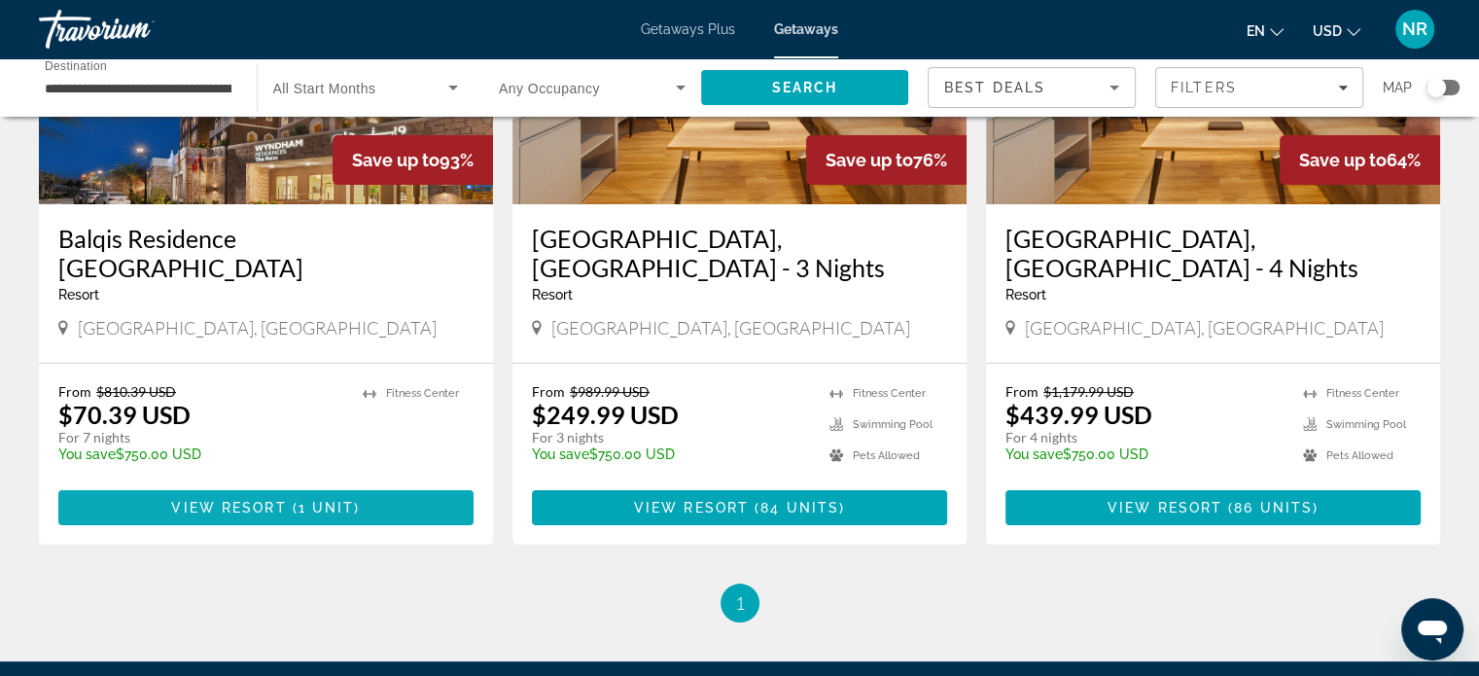
click at [288, 500] on span "Main content" at bounding box center [290, 508] width 6 height 16
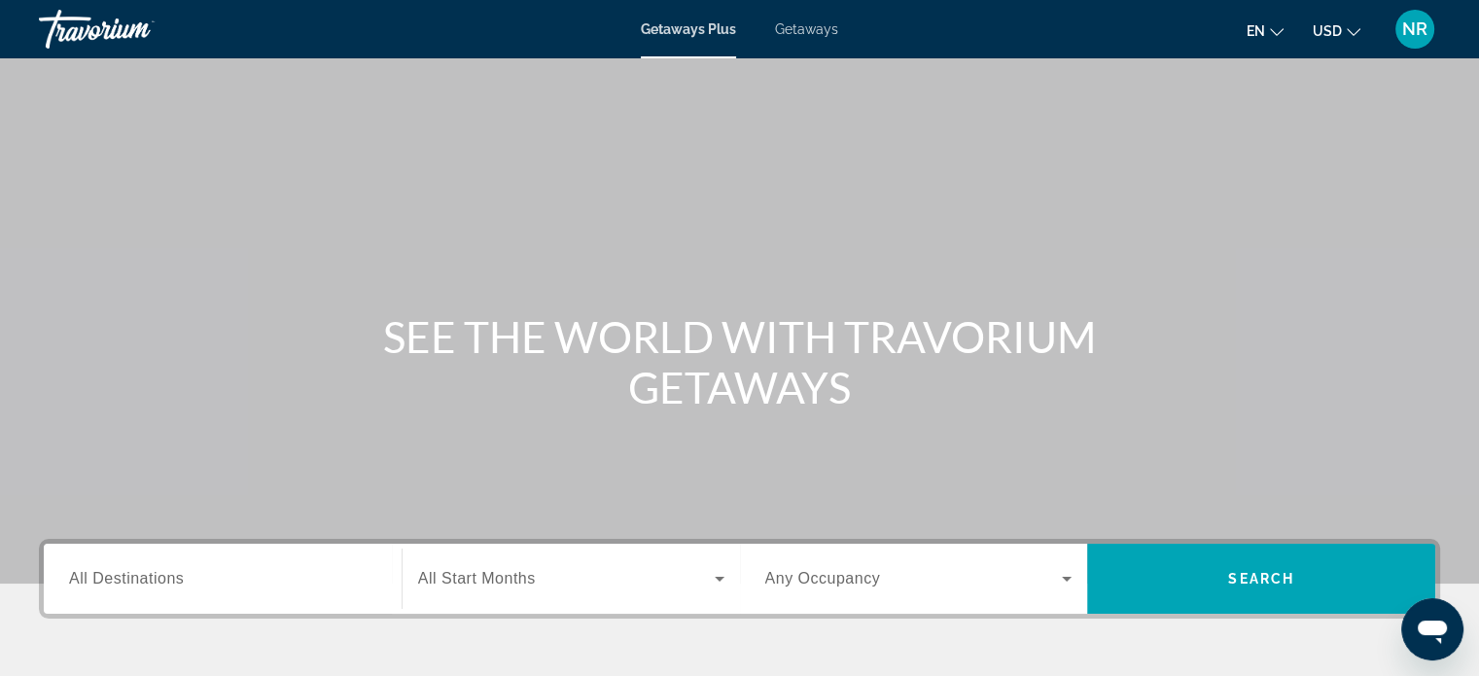
click at [790, 26] on span "Getaways" at bounding box center [806, 29] width 63 height 16
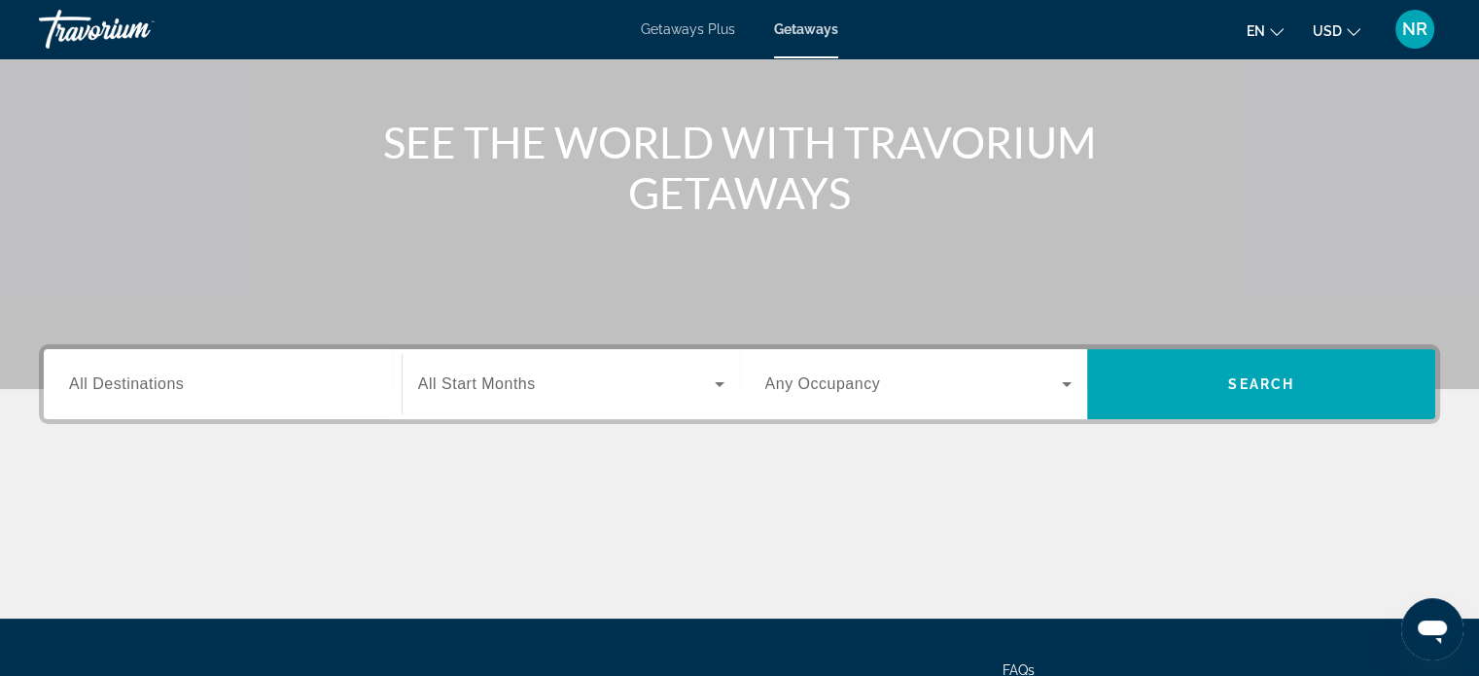
click at [198, 390] on input "Destination All Destinations" at bounding box center [222, 384] width 307 height 23
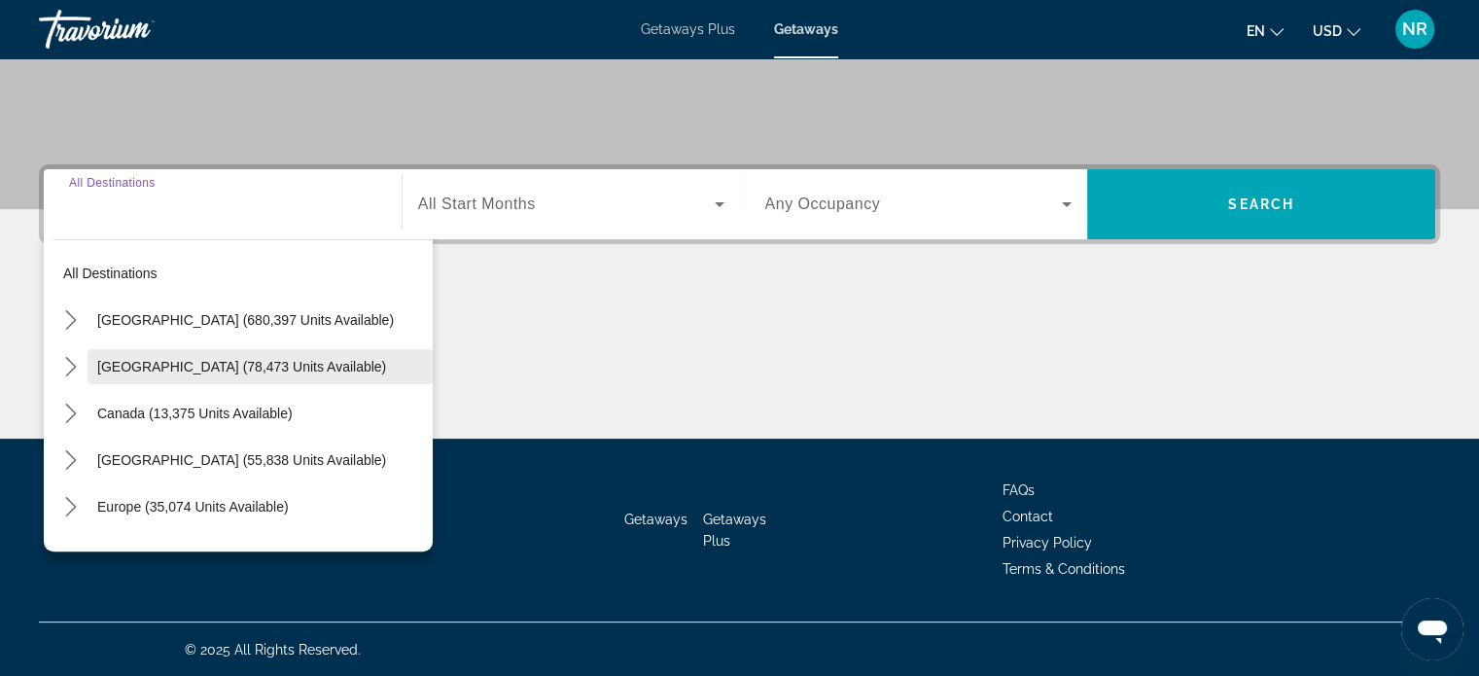
scroll to position [97, 0]
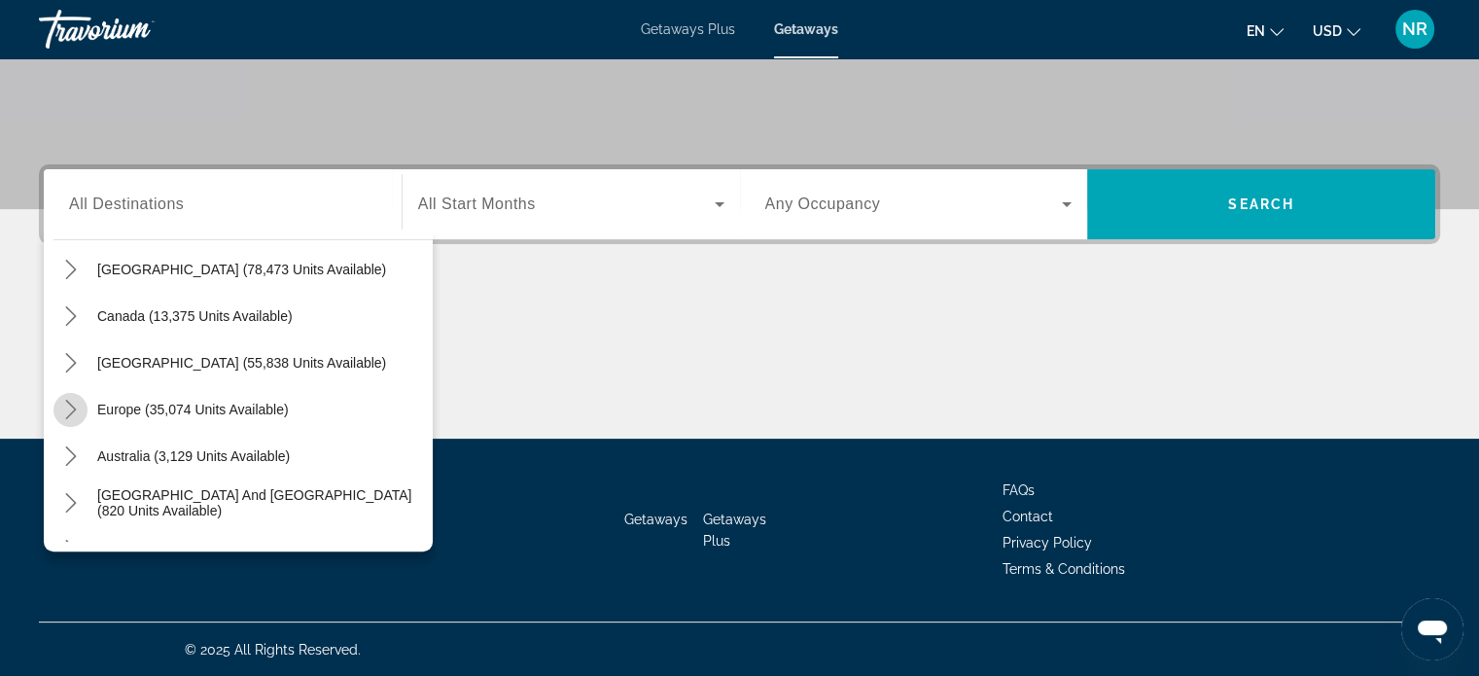
click at [66, 404] on icon "Toggle Europe (35,074 units available) submenu" at bounding box center [70, 409] width 19 height 19
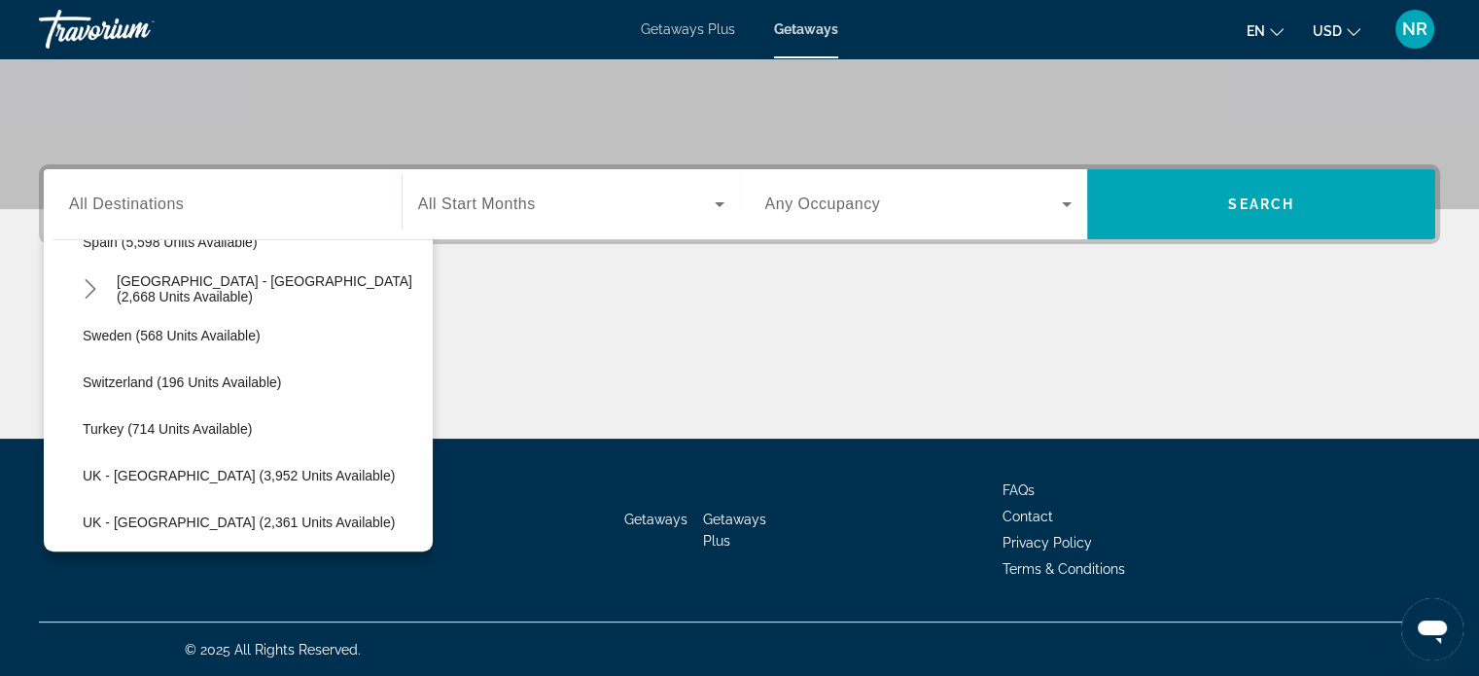
scroll to position [1118, 0]
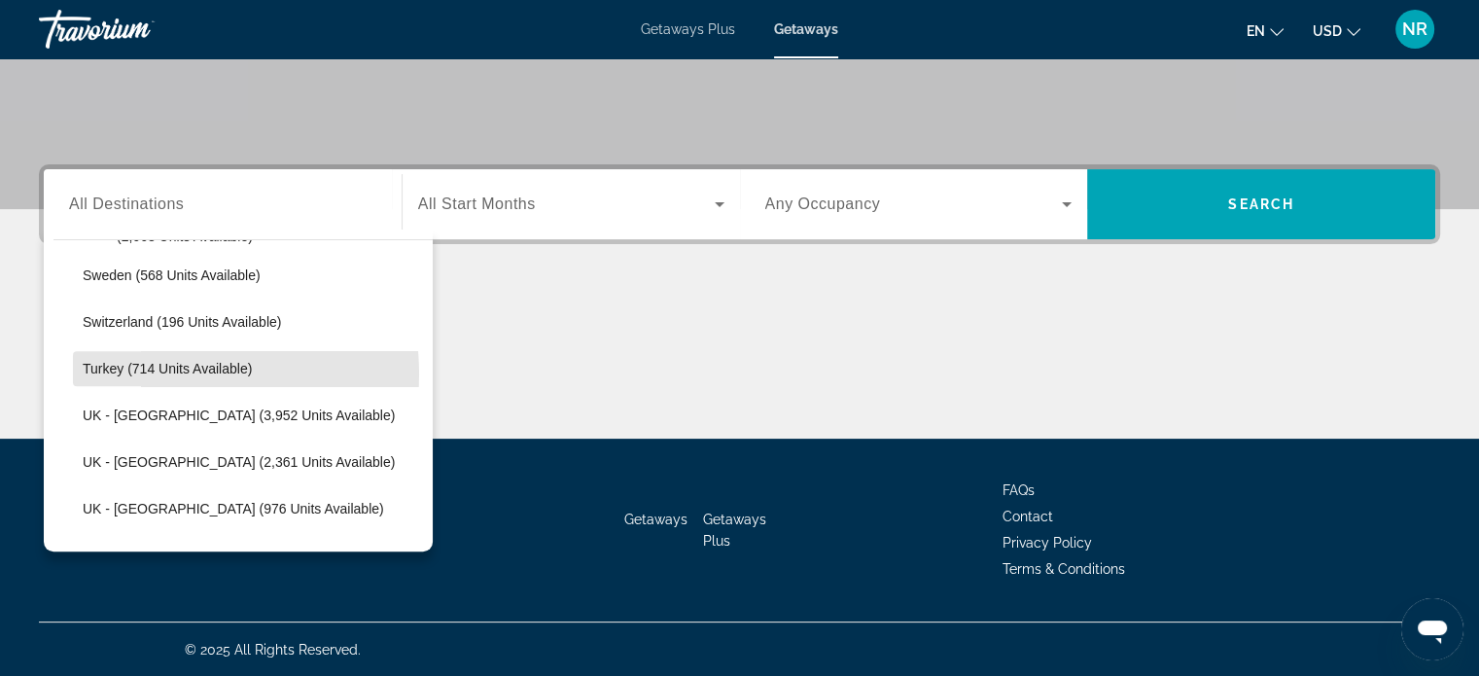
click at [156, 372] on span "Turkey (714 units available)" at bounding box center [167, 369] width 169 height 16
type input "**********"
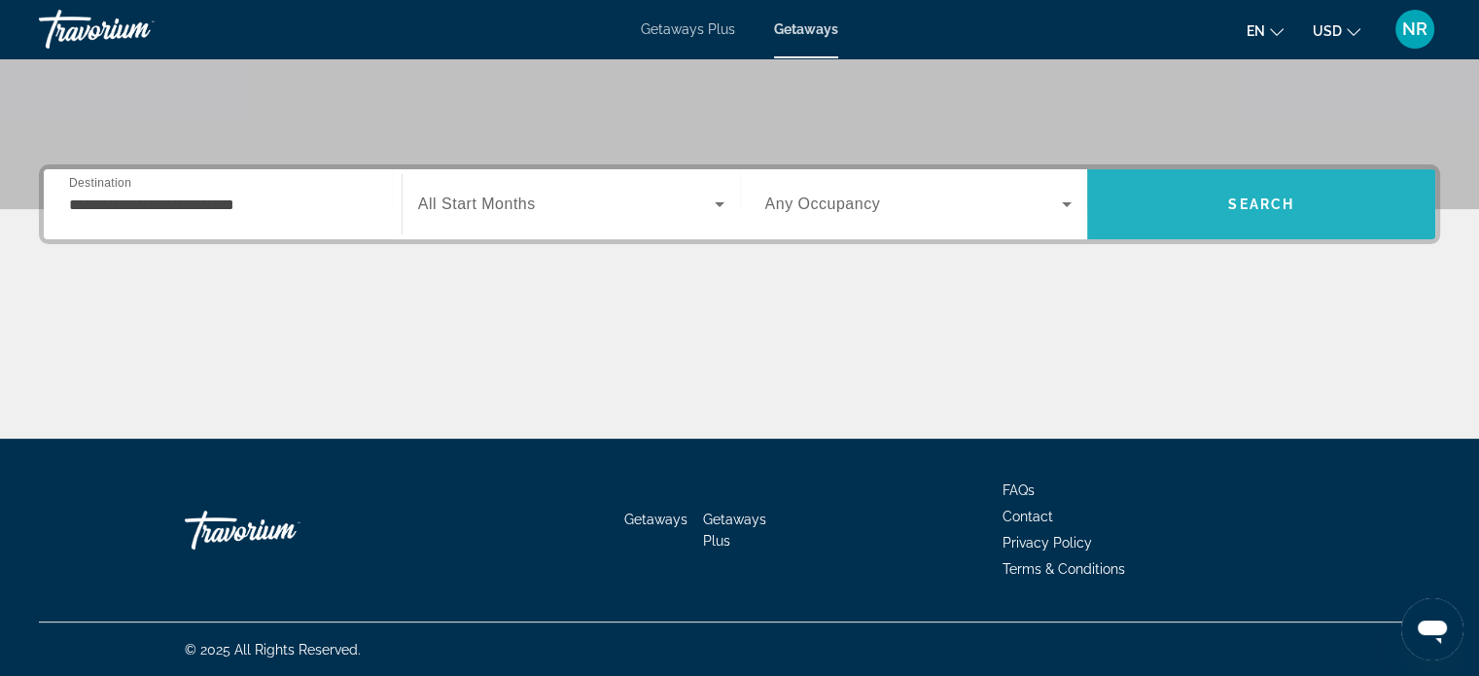
click at [1272, 209] on span "Search" at bounding box center [1261, 204] width 66 height 16
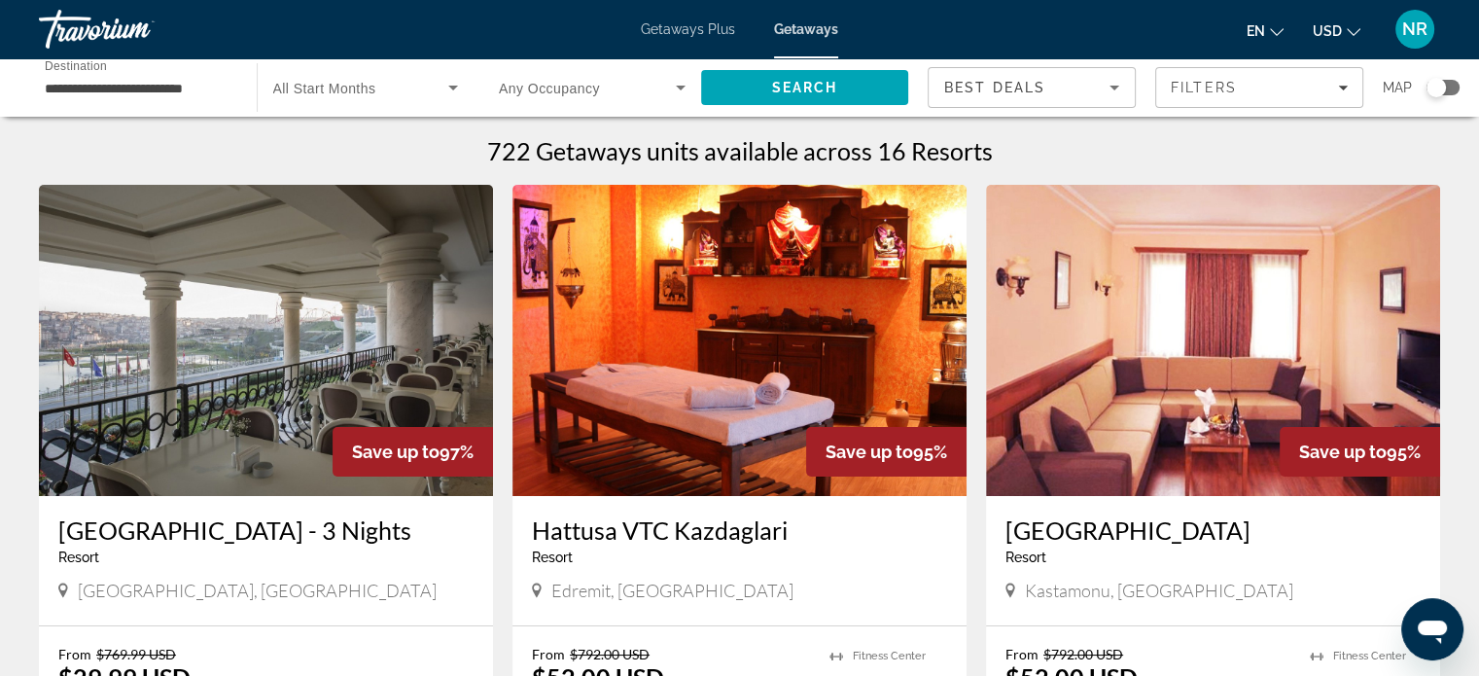
click at [393, 91] on span "Search widget" at bounding box center [361, 87] width 176 height 23
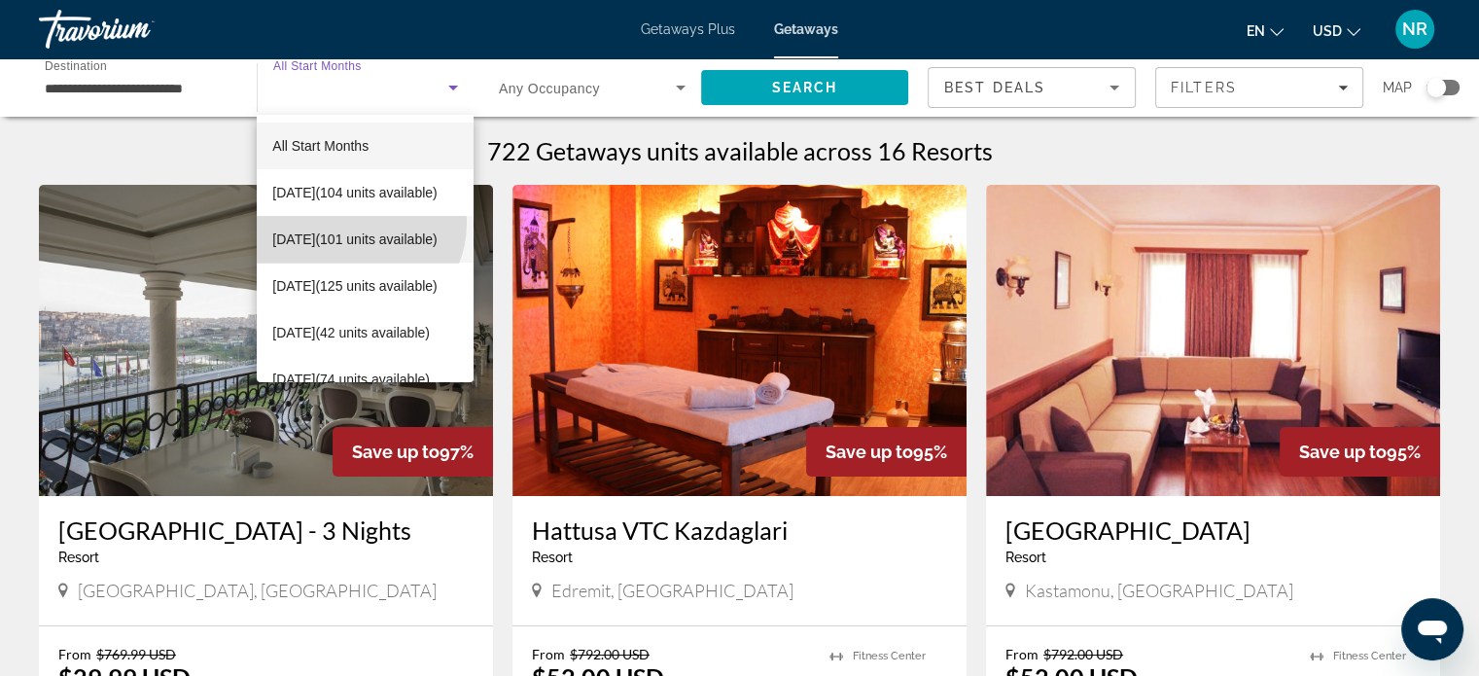
click at [356, 228] on span "[DATE] (101 units available)" at bounding box center [354, 239] width 164 height 23
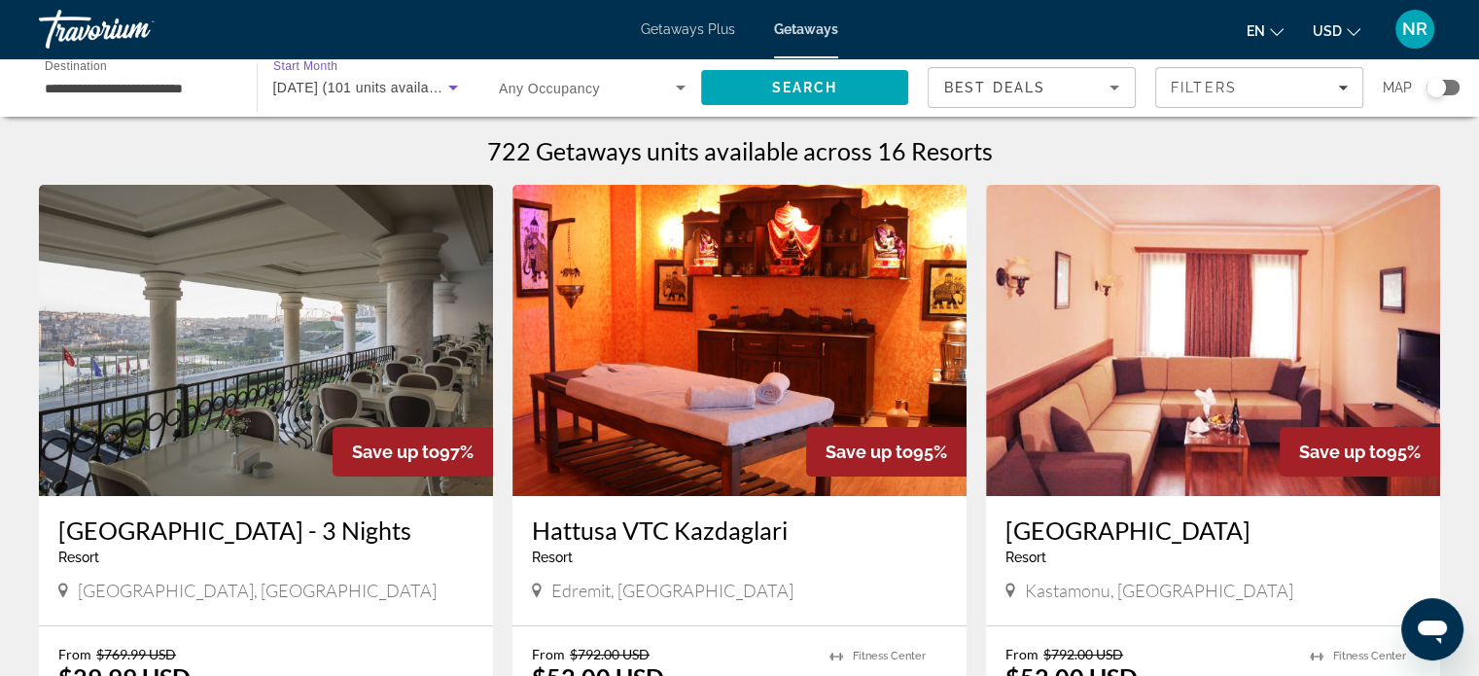
click at [568, 78] on span "Search widget" at bounding box center [587, 87] width 177 height 23
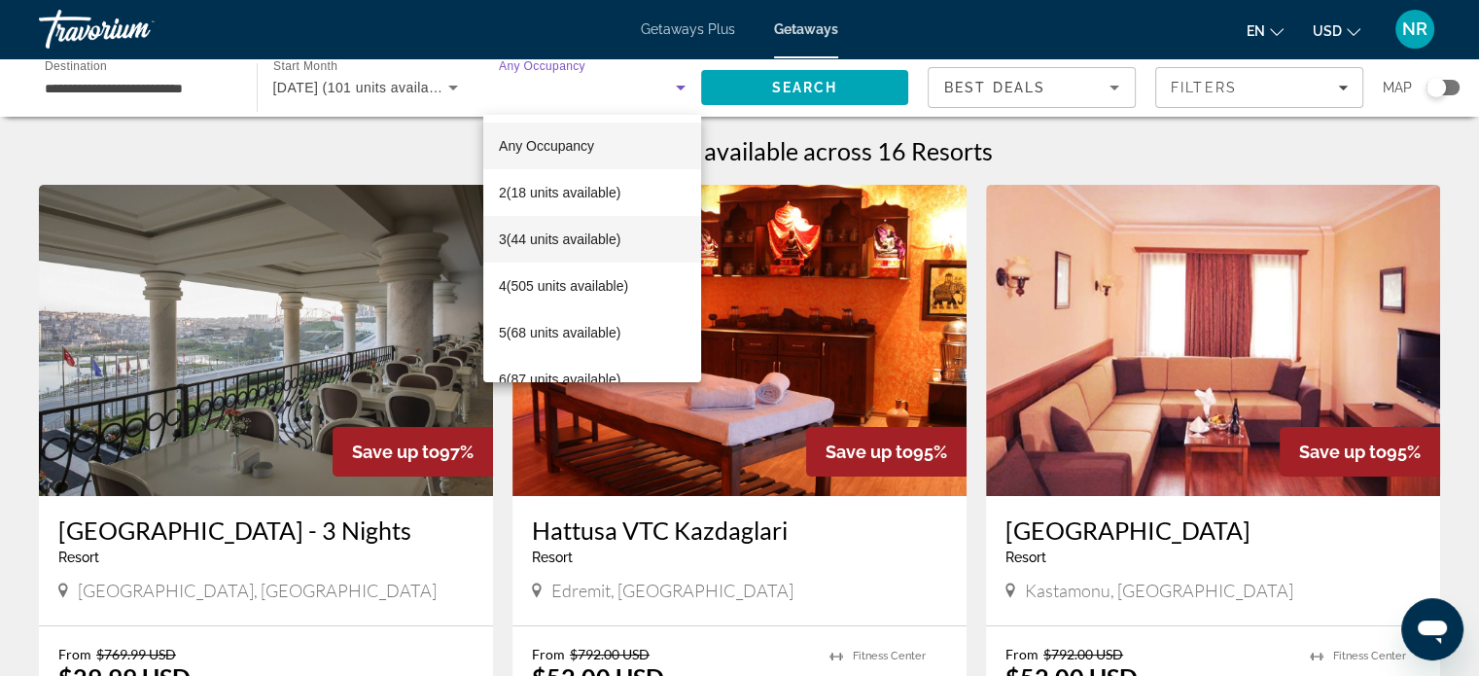
scroll to position [27, 0]
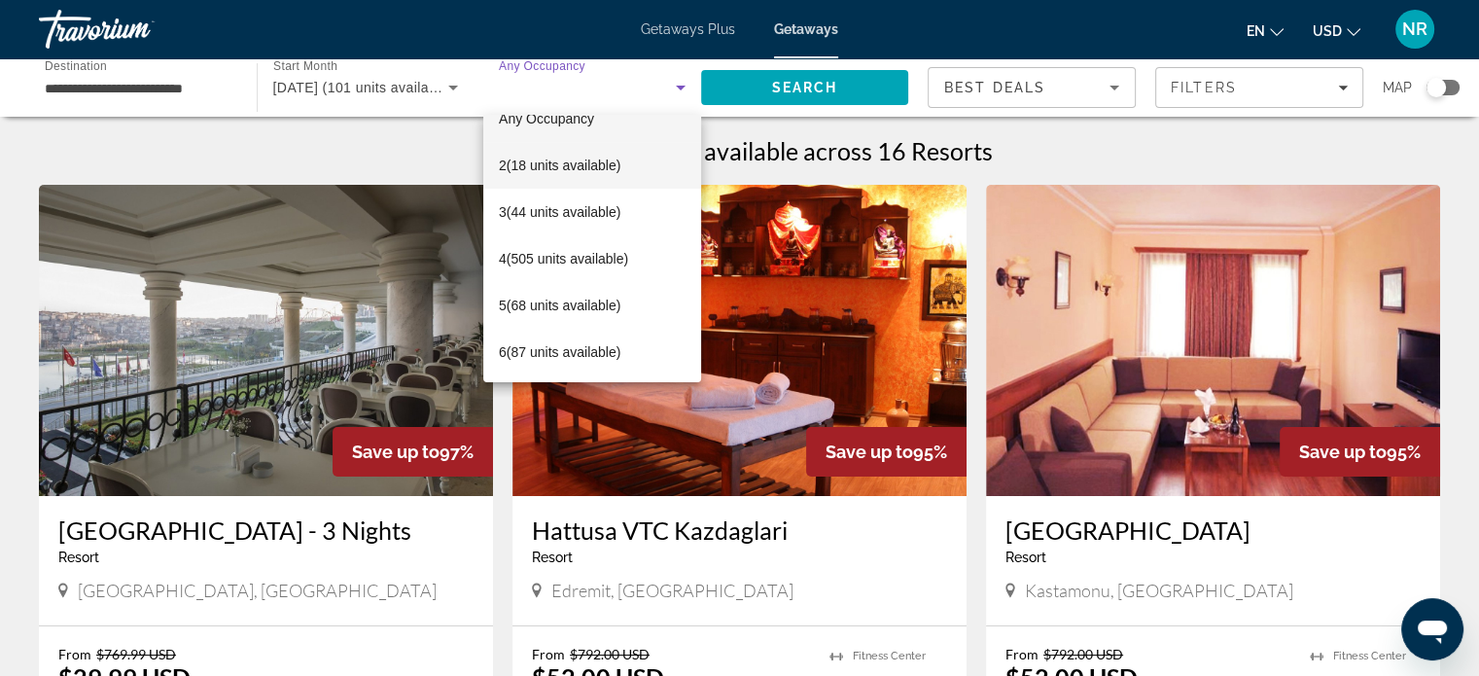
click at [587, 171] on span "2 (18 units available)" at bounding box center [560, 165] width 122 height 23
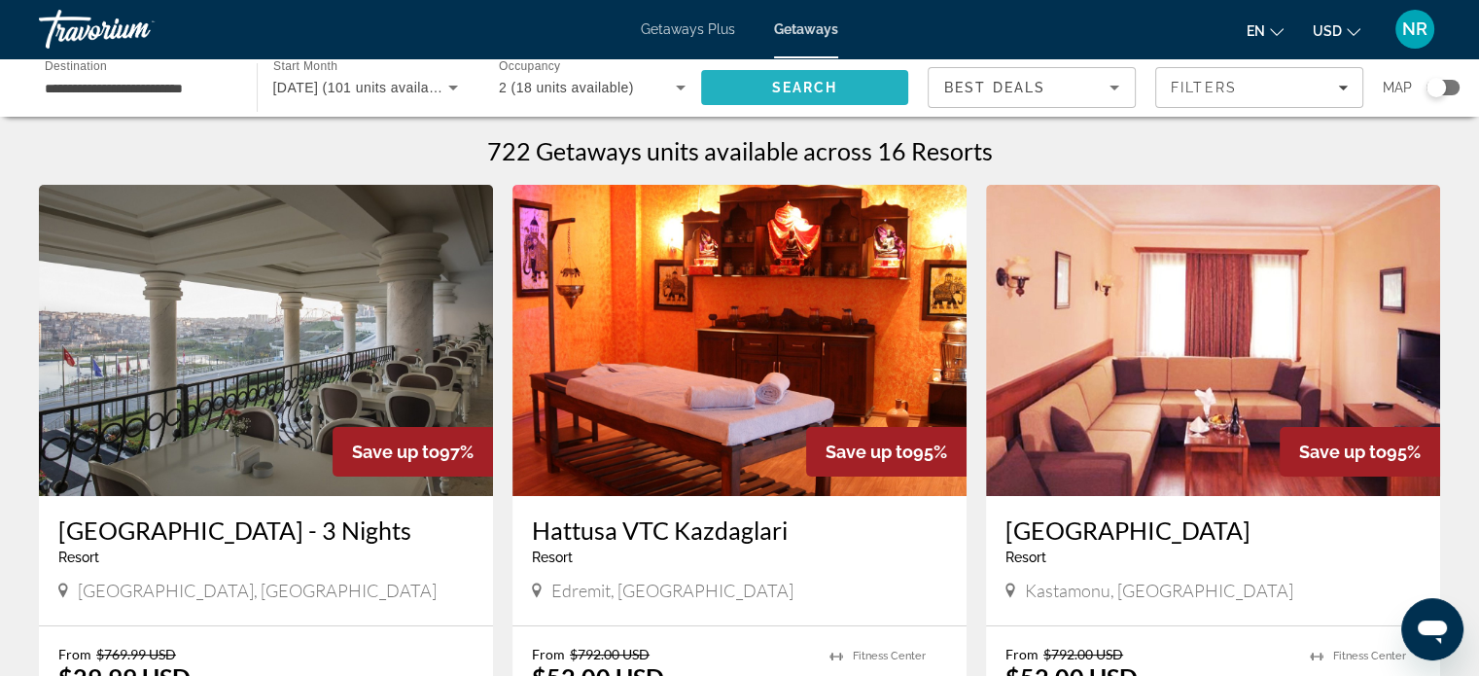
click at [854, 89] on span "Search" at bounding box center [805, 87] width 208 height 47
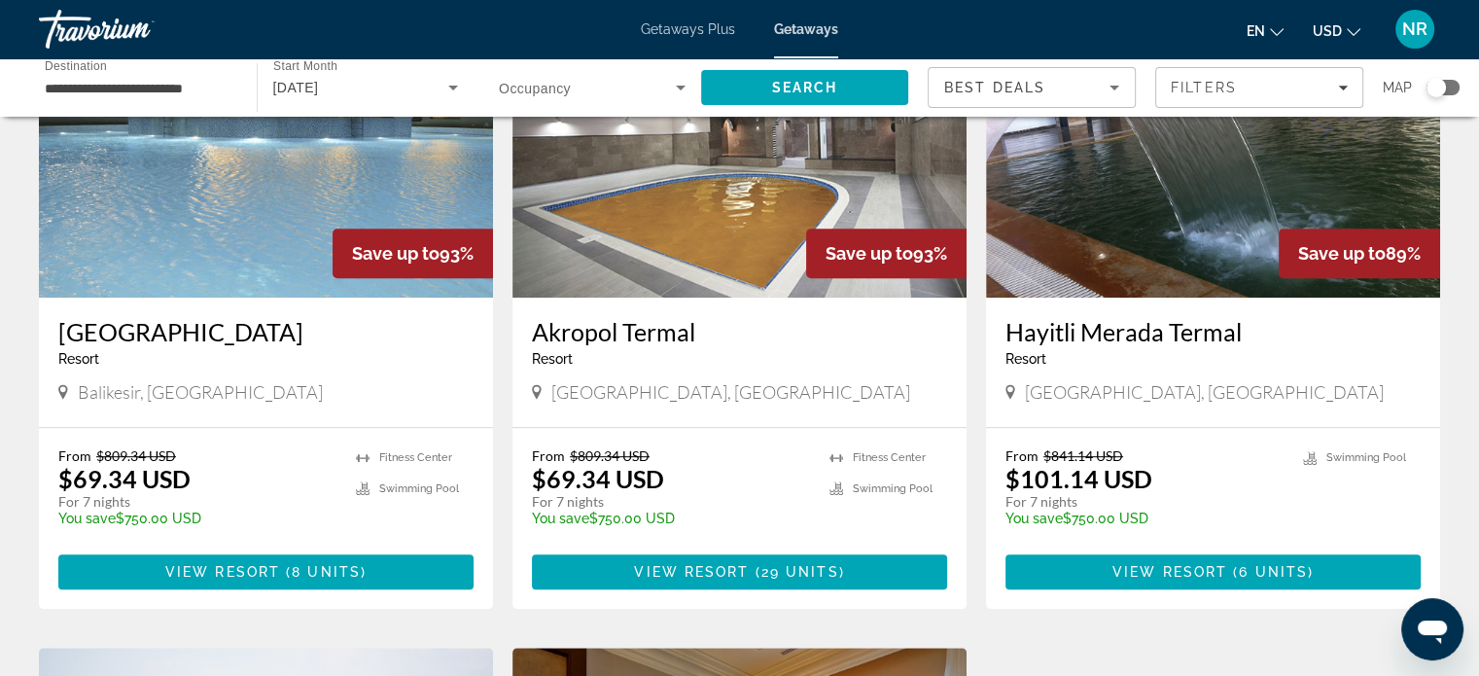
scroll to position [875, 0]
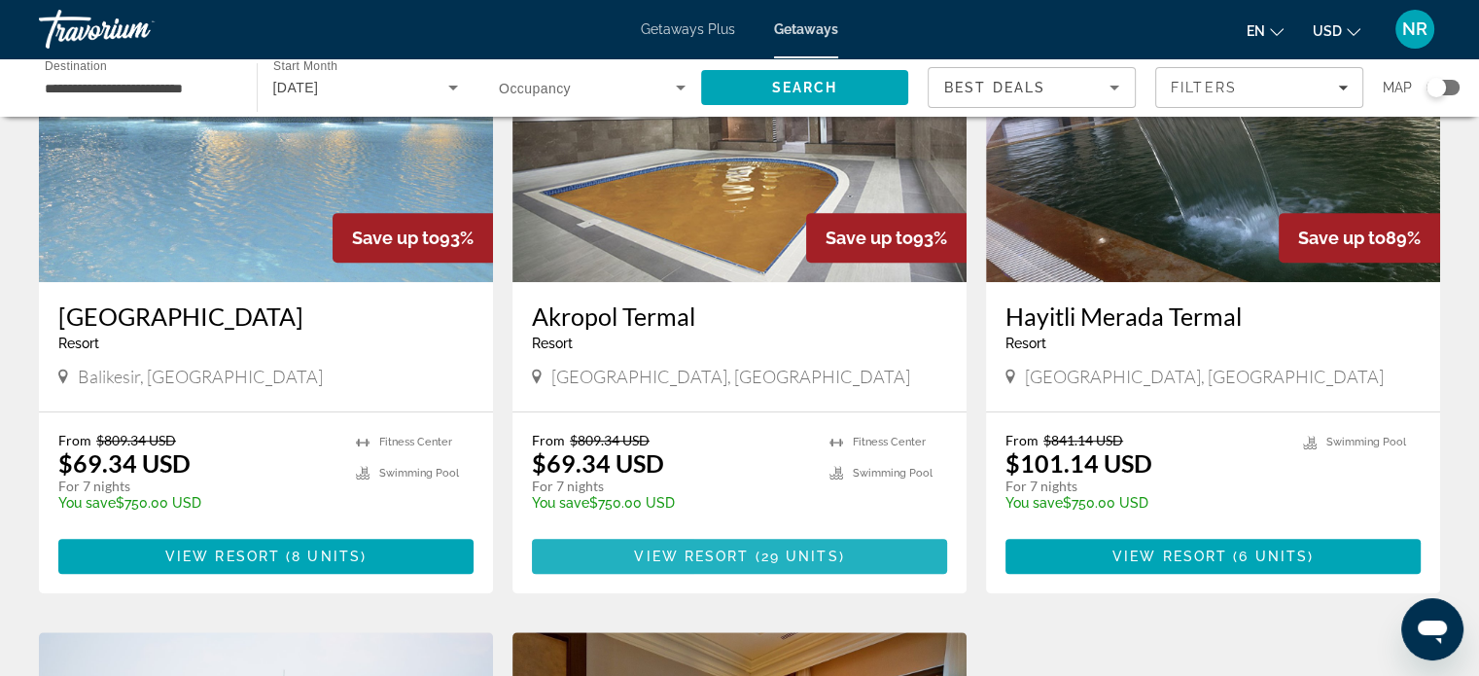
click at [697, 554] on span "View Resort" at bounding box center [691, 556] width 115 height 16
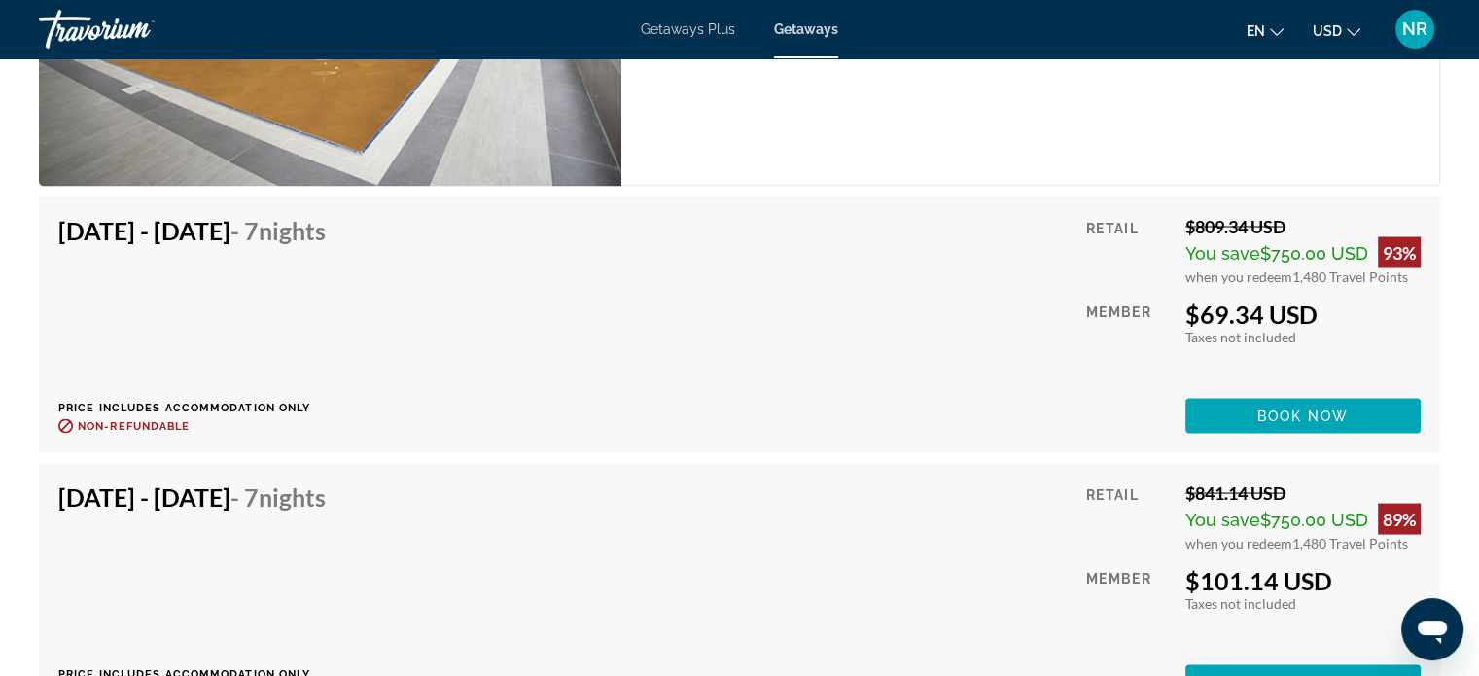
scroll to position [3597, 0]
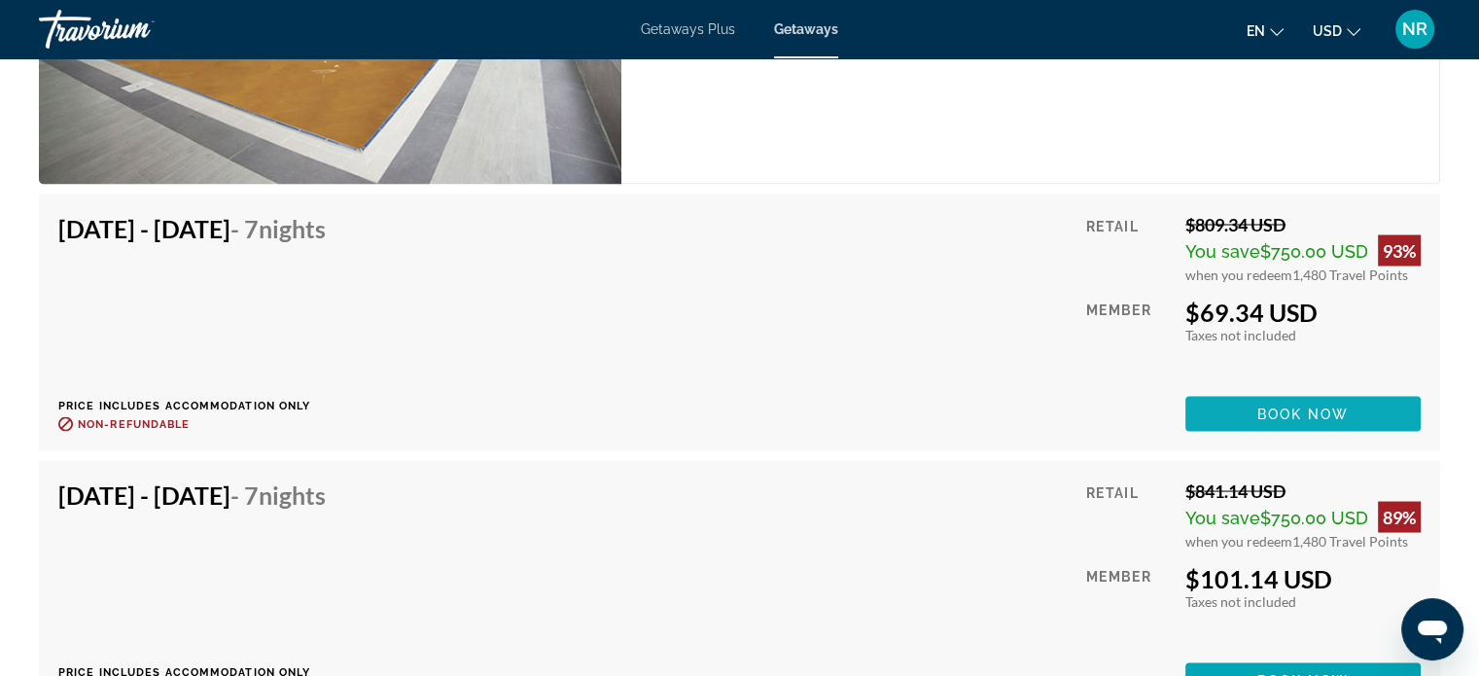
click at [1298, 405] on span "Book now" at bounding box center [1303, 413] width 92 height 16
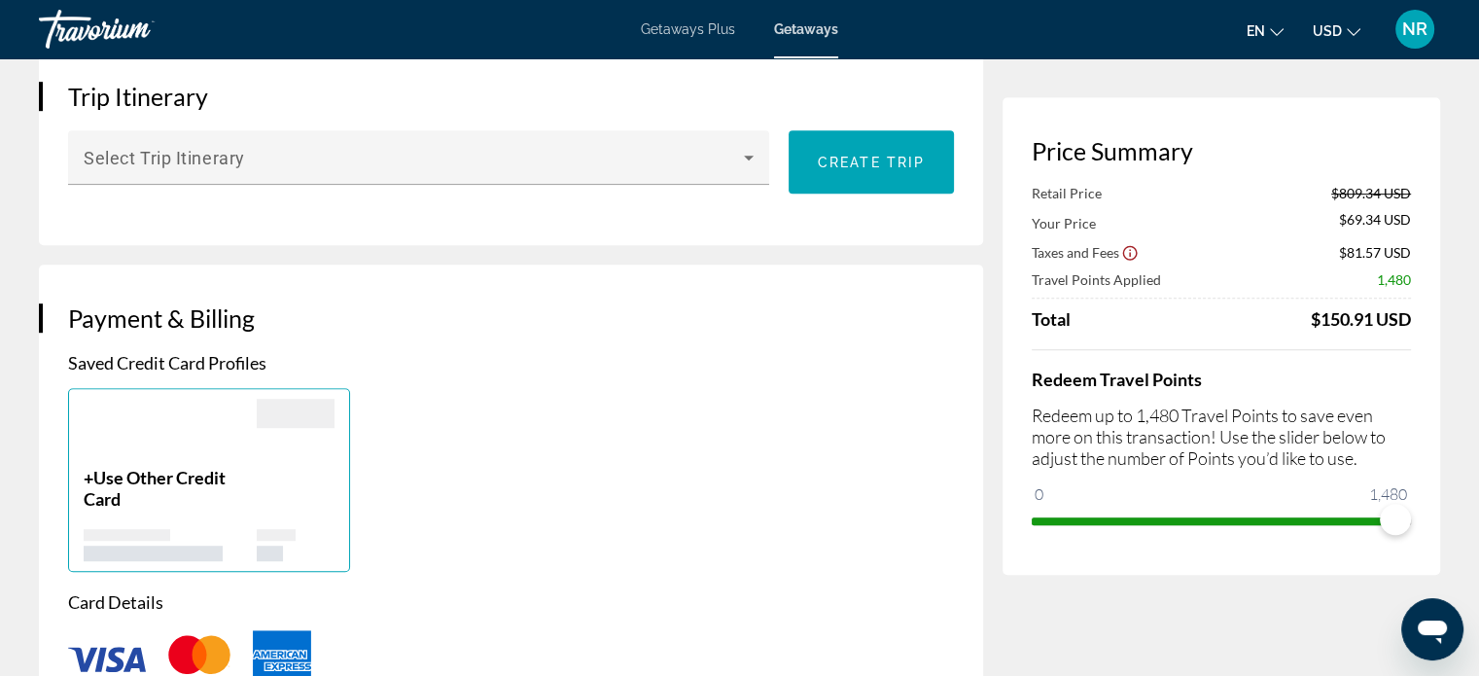
scroll to position [1167, 0]
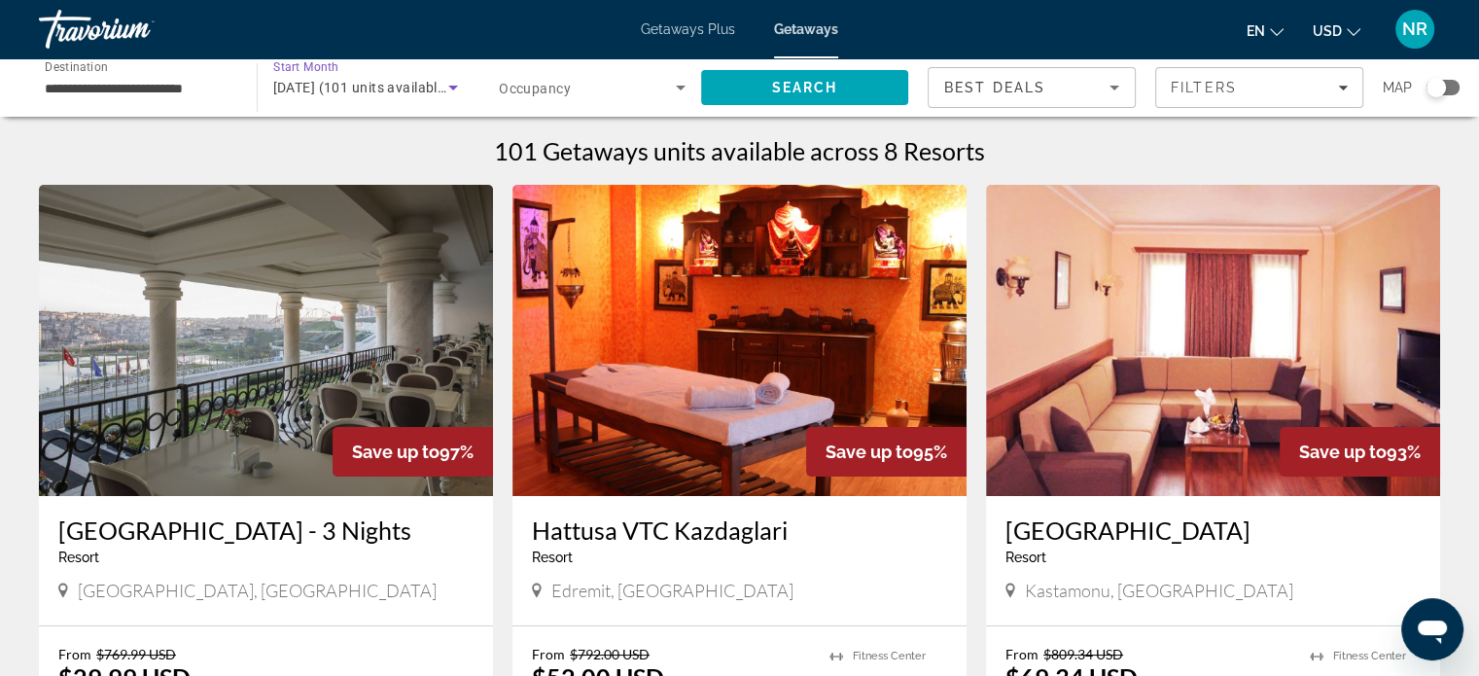
click at [445, 85] on icon "Search widget" at bounding box center [452, 87] width 23 height 23
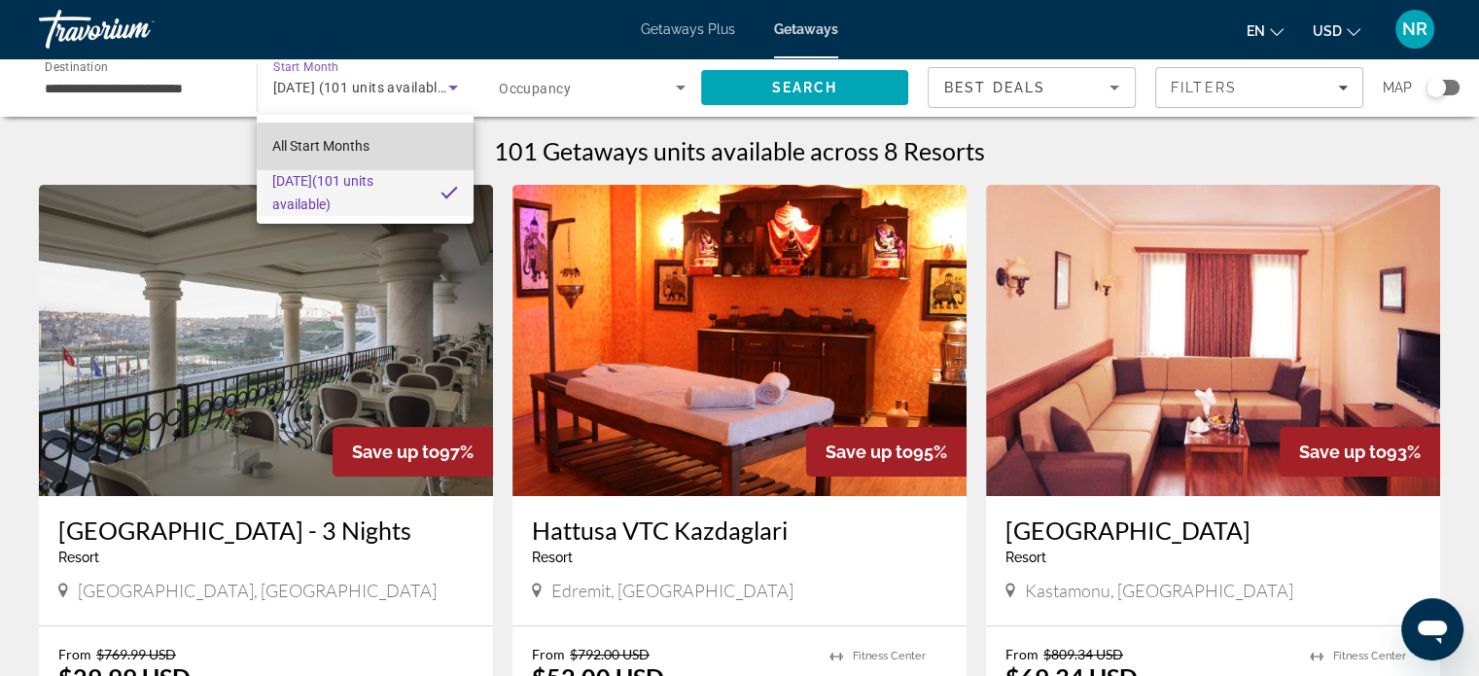
click at [367, 146] on span "All Start Months" at bounding box center [320, 146] width 97 height 16
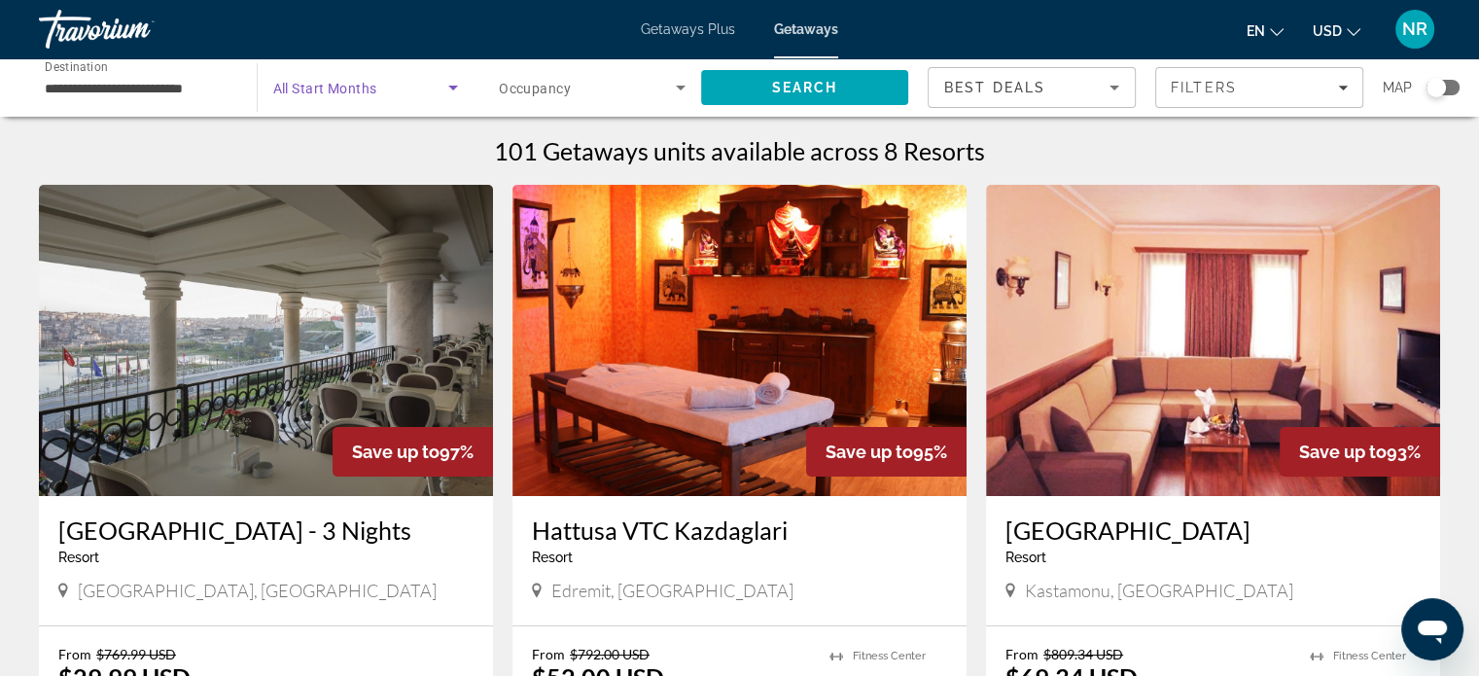
click at [455, 81] on icon "Search widget" at bounding box center [452, 87] width 23 height 23
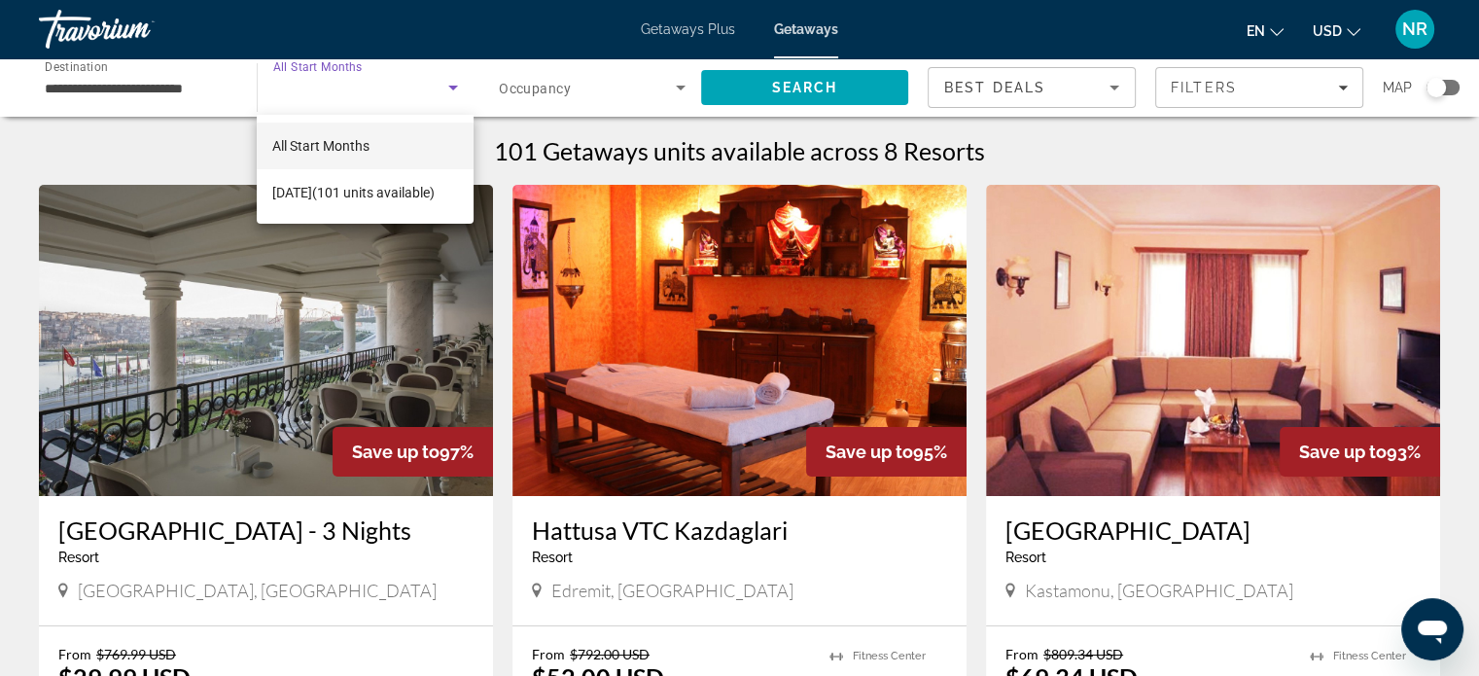
click at [455, 82] on div at bounding box center [739, 338] width 1479 height 676
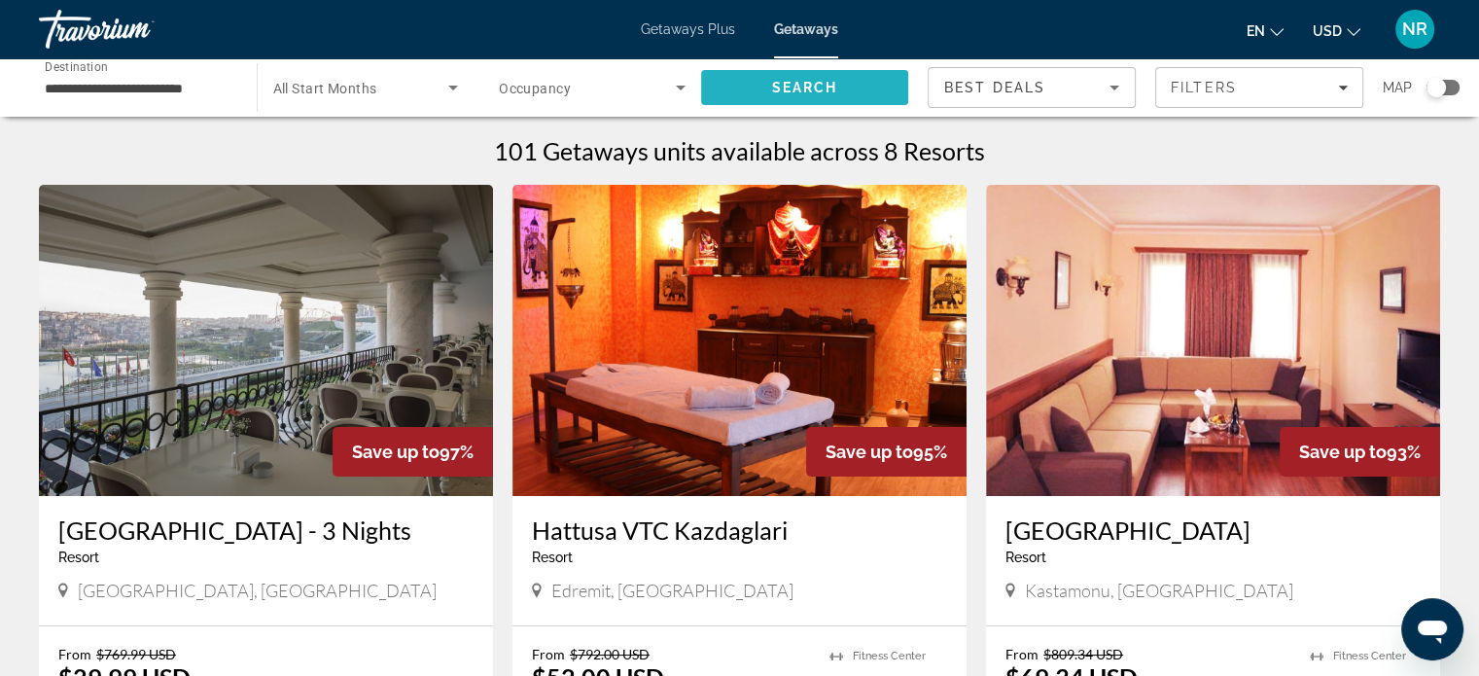
click at [771, 81] on span "Search" at bounding box center [804, 88] width 66 height 16
click at [551, 83] on div "2" at bounding box center [587, 87] width 177 height 23
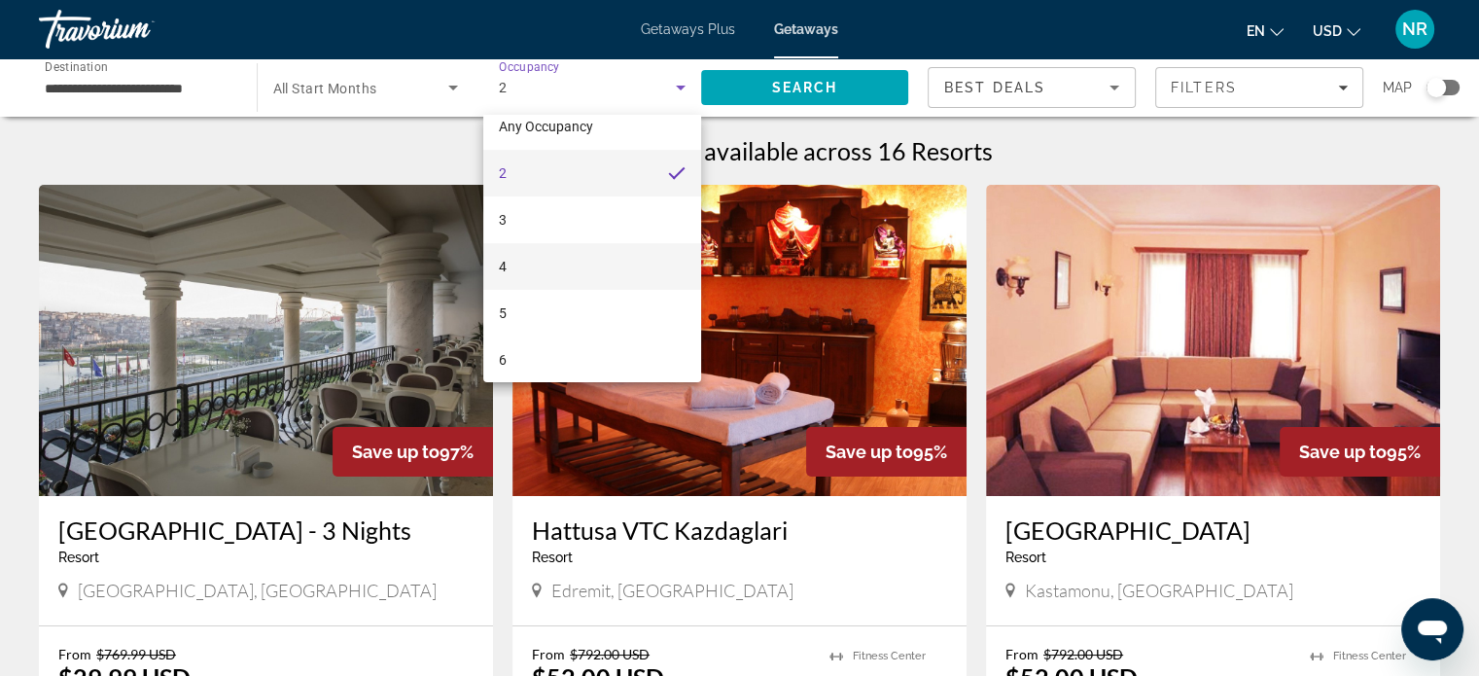
scroll to position [27, 0]
click at [0, 297] on div at bounding box center [739, 338] width 1479 height 676
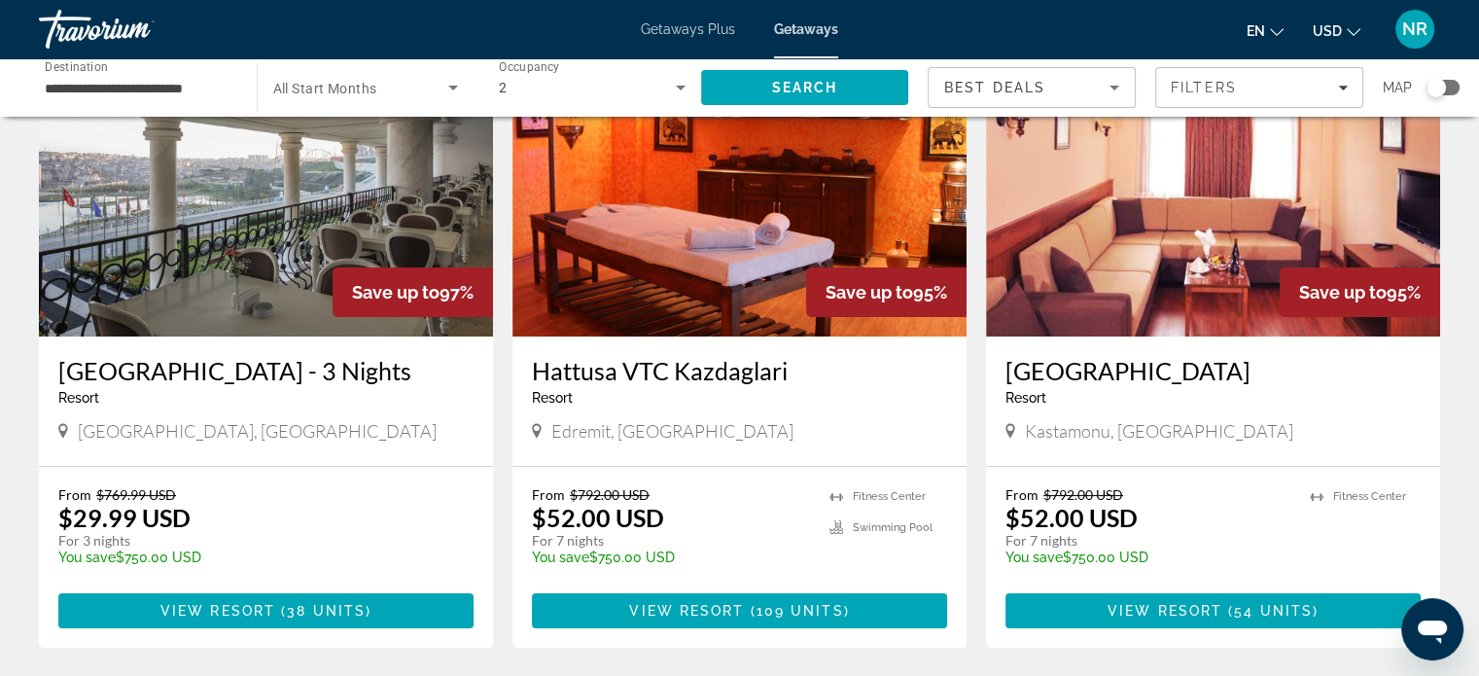
scroll to position [292, 0]
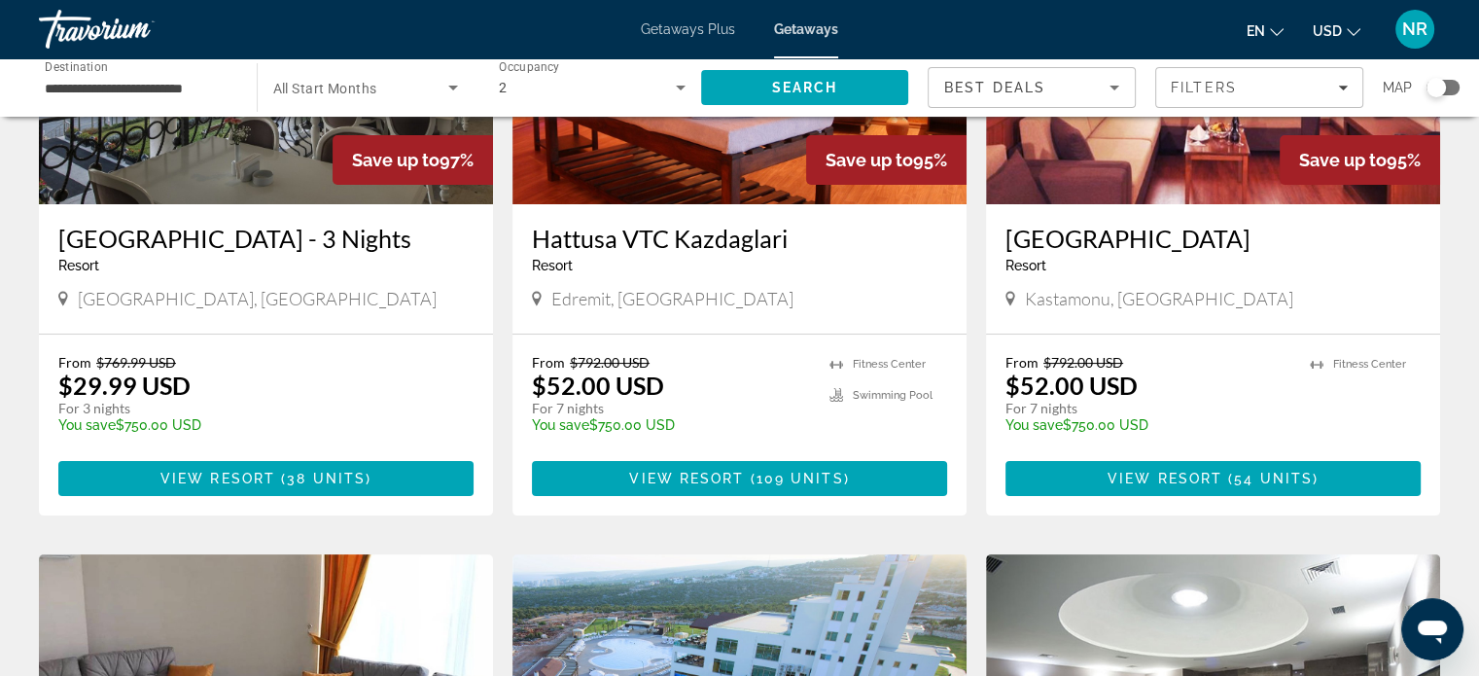
click at [665, 23] on span "Getaways Plus" at bounding box center [688, 29] width 94 height 16
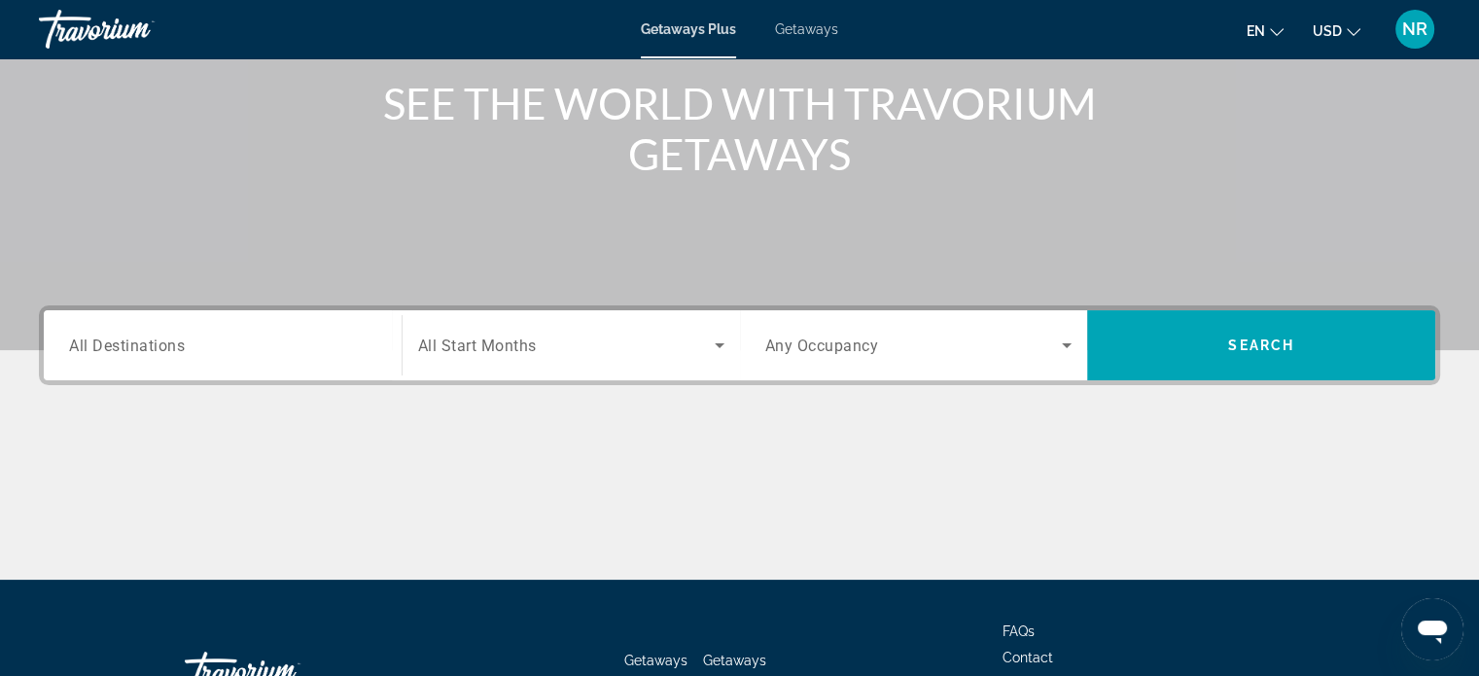
scroll to position [374, 0]
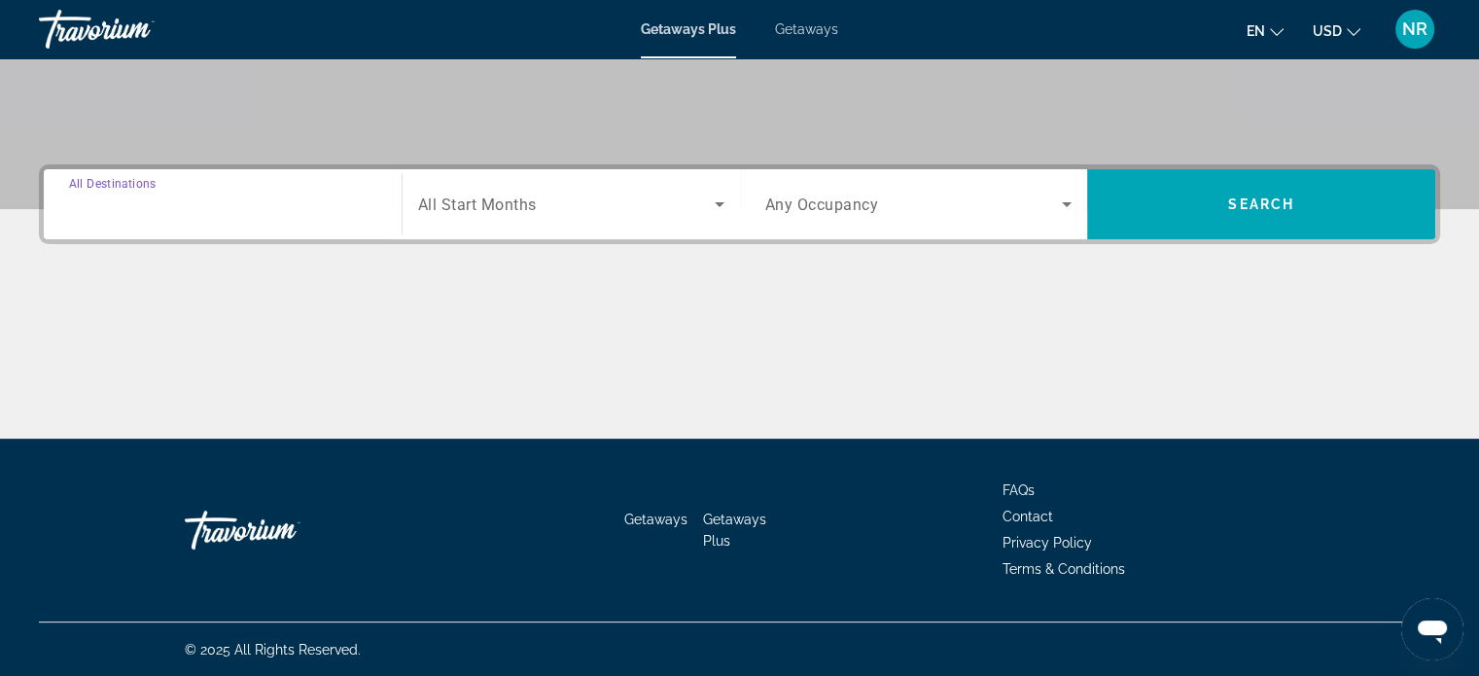
click at [191, 205] on input "Destination All Destinations" at bounding box center [222, 204] width 307 height 23
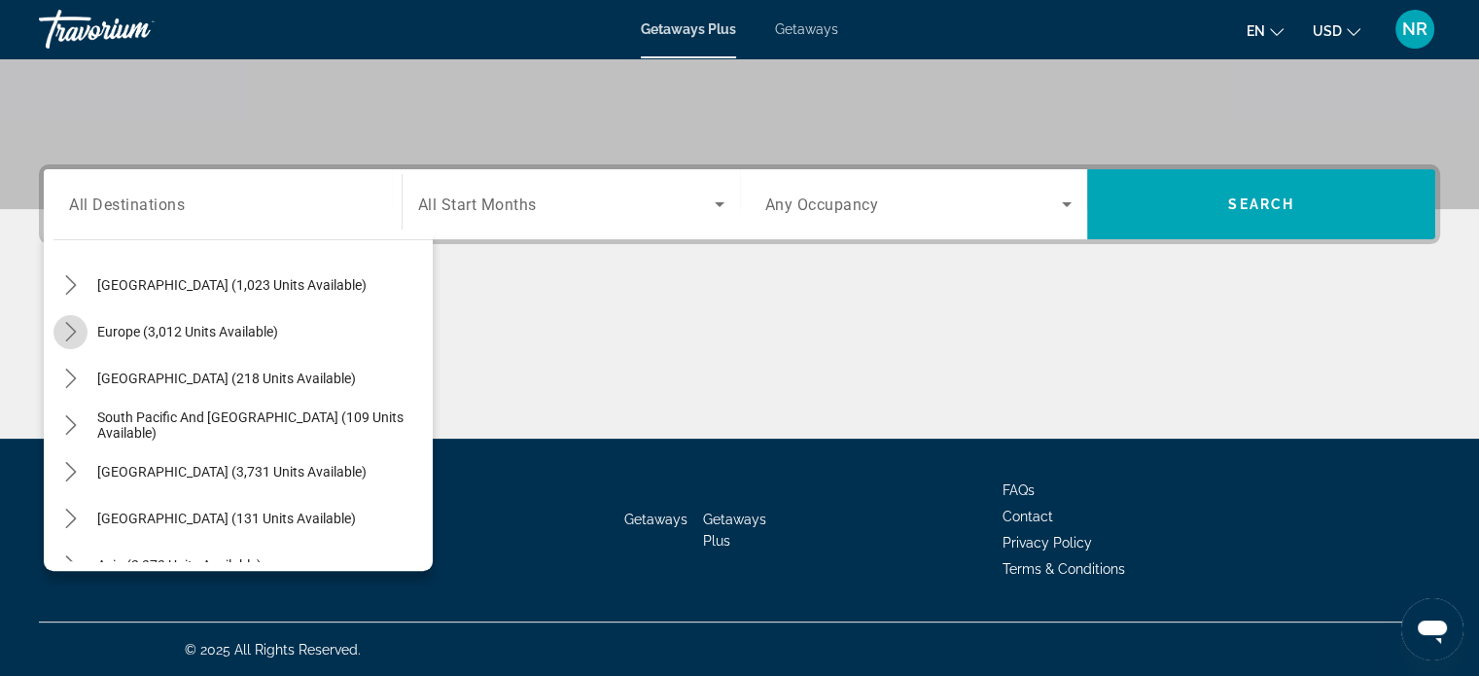
click at [55, 333] on mat-icon "Toggle Europe (3,012 units available) submenu" at bounding box center [70, 332] width 34 height 34
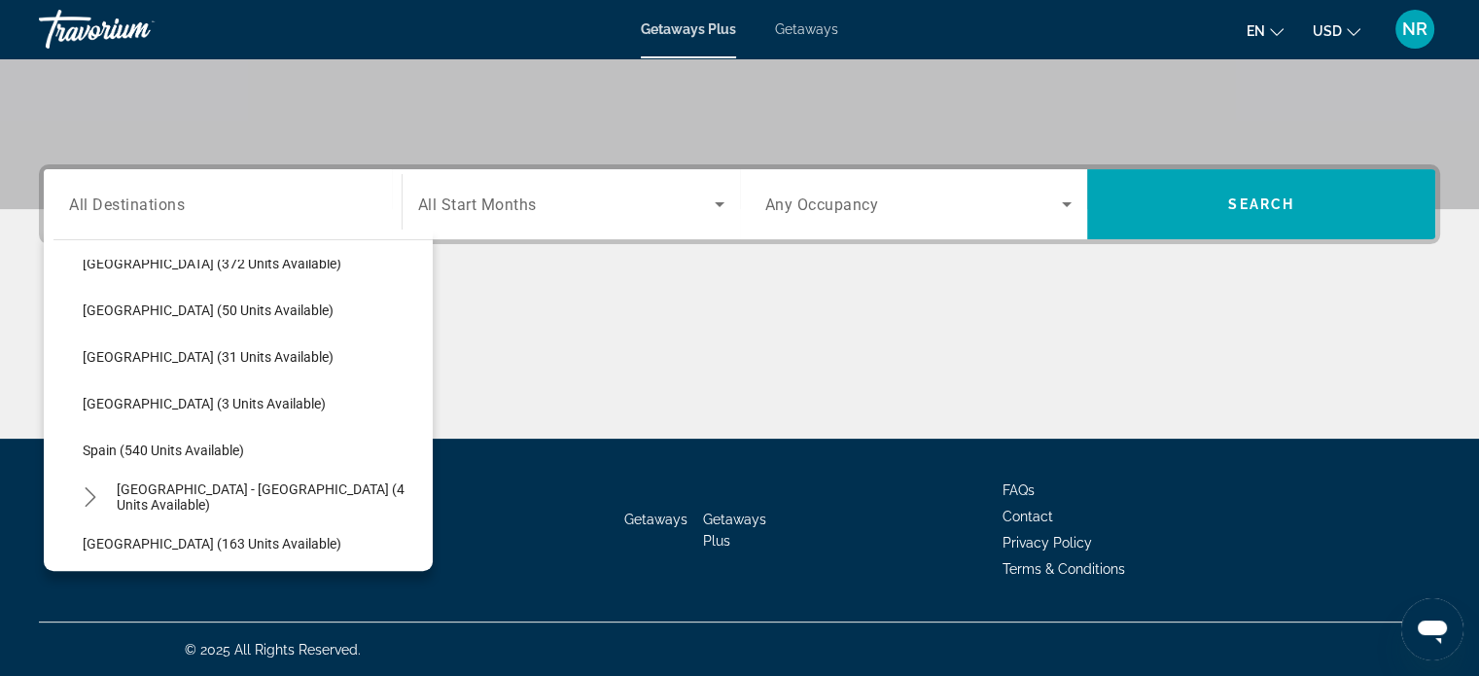
scroll to position [924, 0]
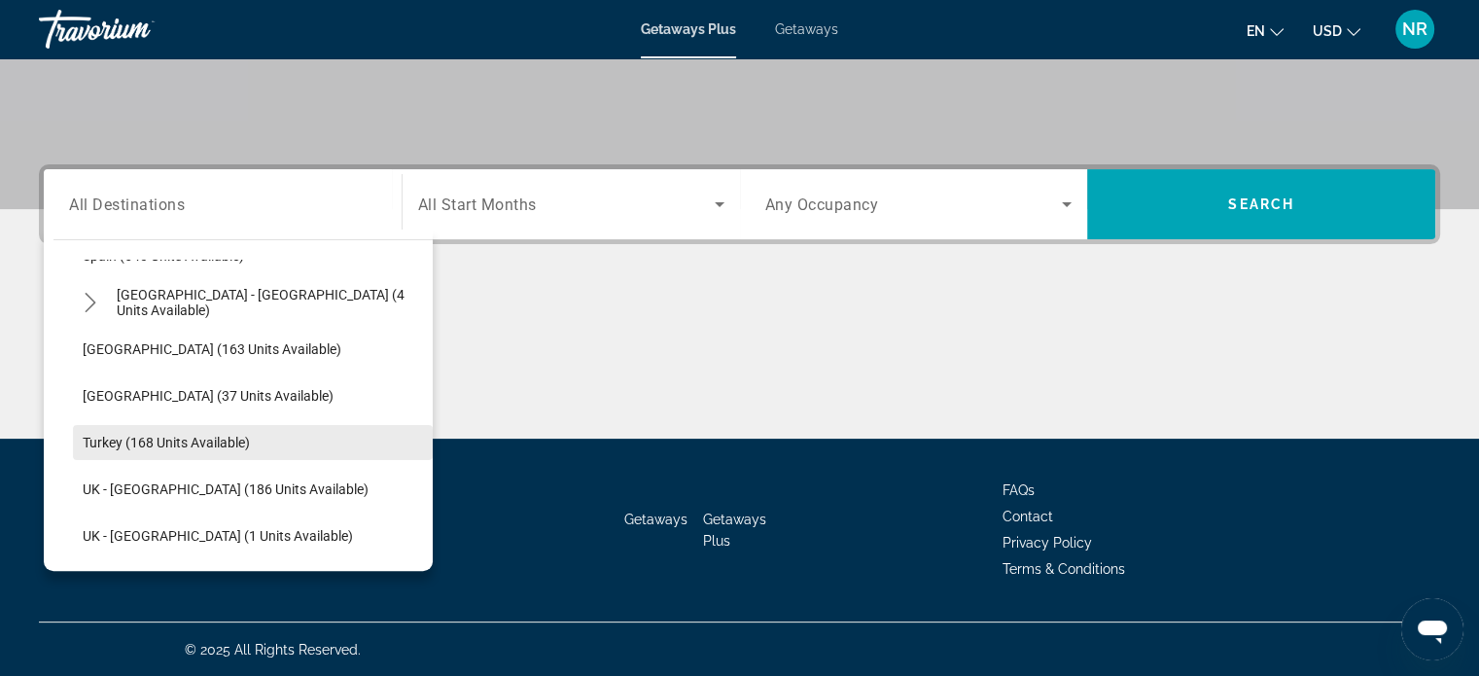
click at [168, 444] on span "Turkey (168 units available)" at bounding box center [166, 443] width 167 height 16
type input "**********"
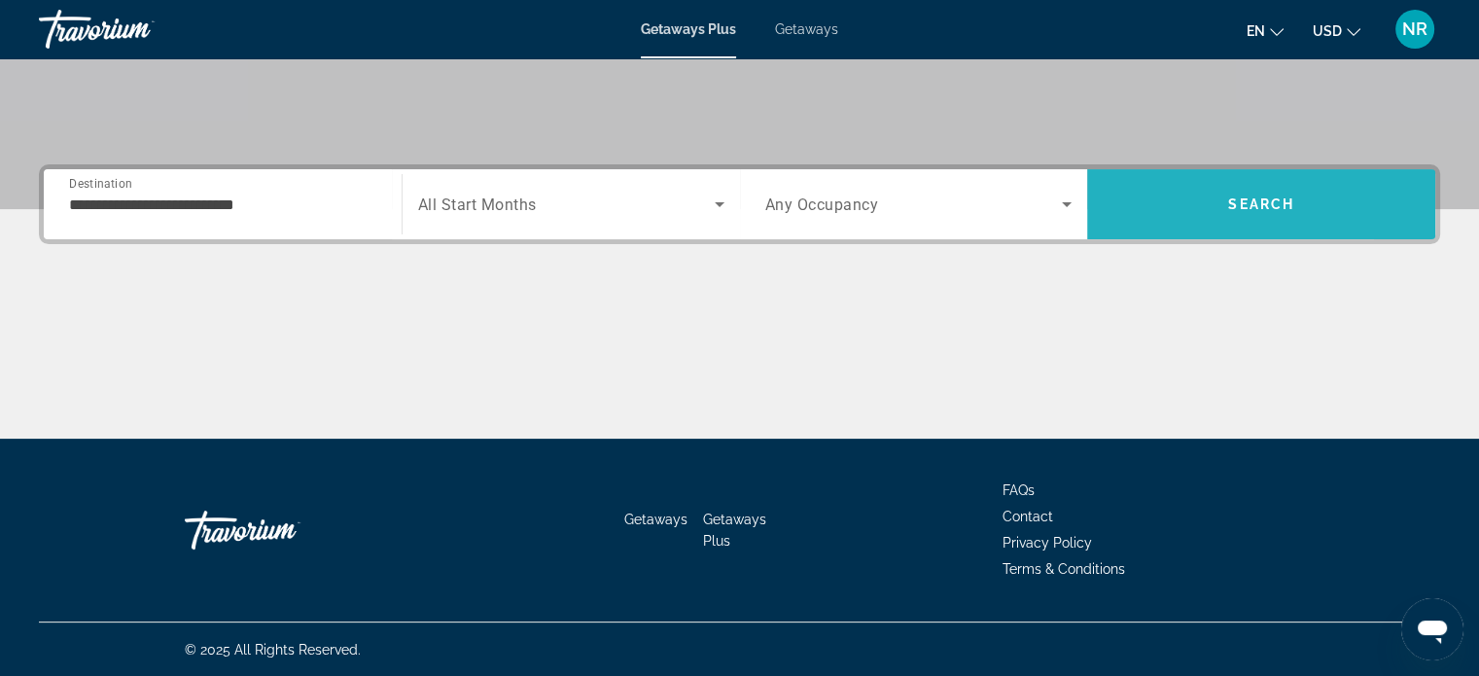
click at [1158, 203] on span "Search" at bounding box center [1261, 204] width 348 height 47
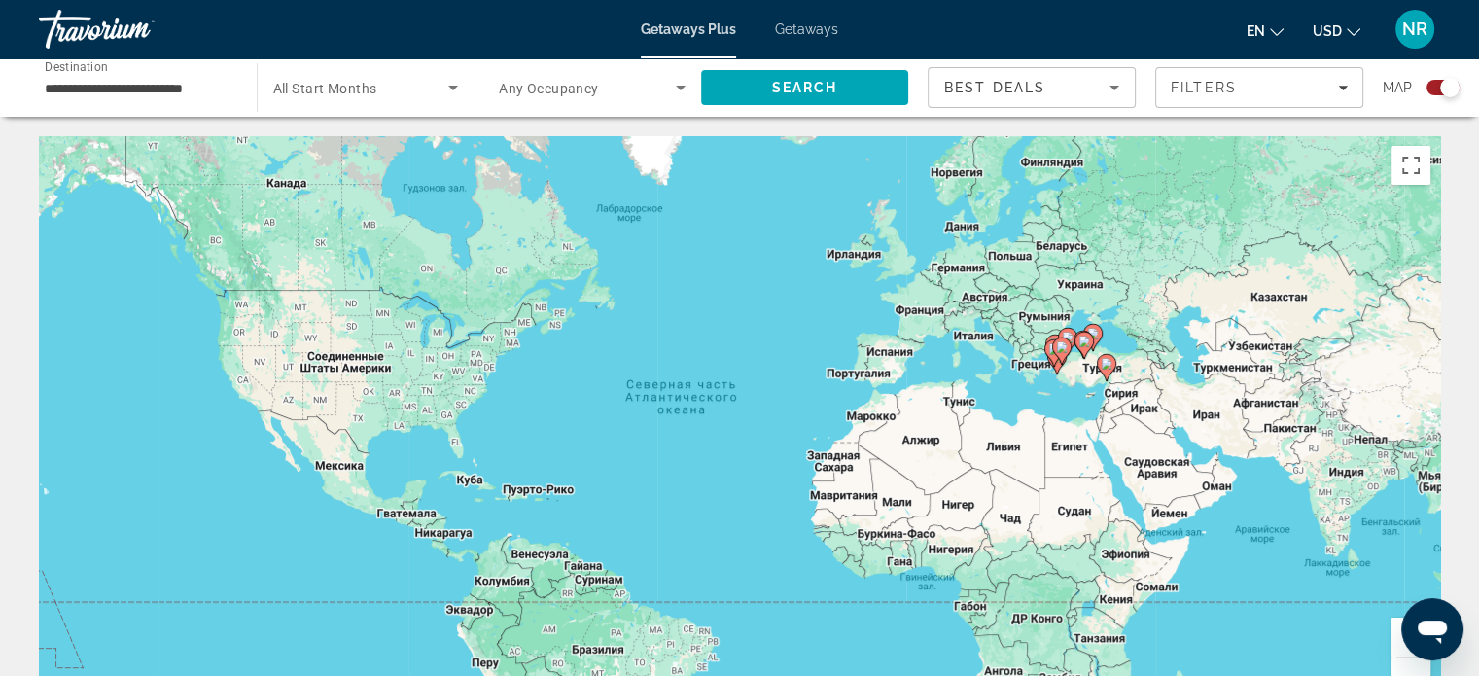
click at [396, 83] on span "Search widget" at bounding box center [361, 87] width 176 height 23
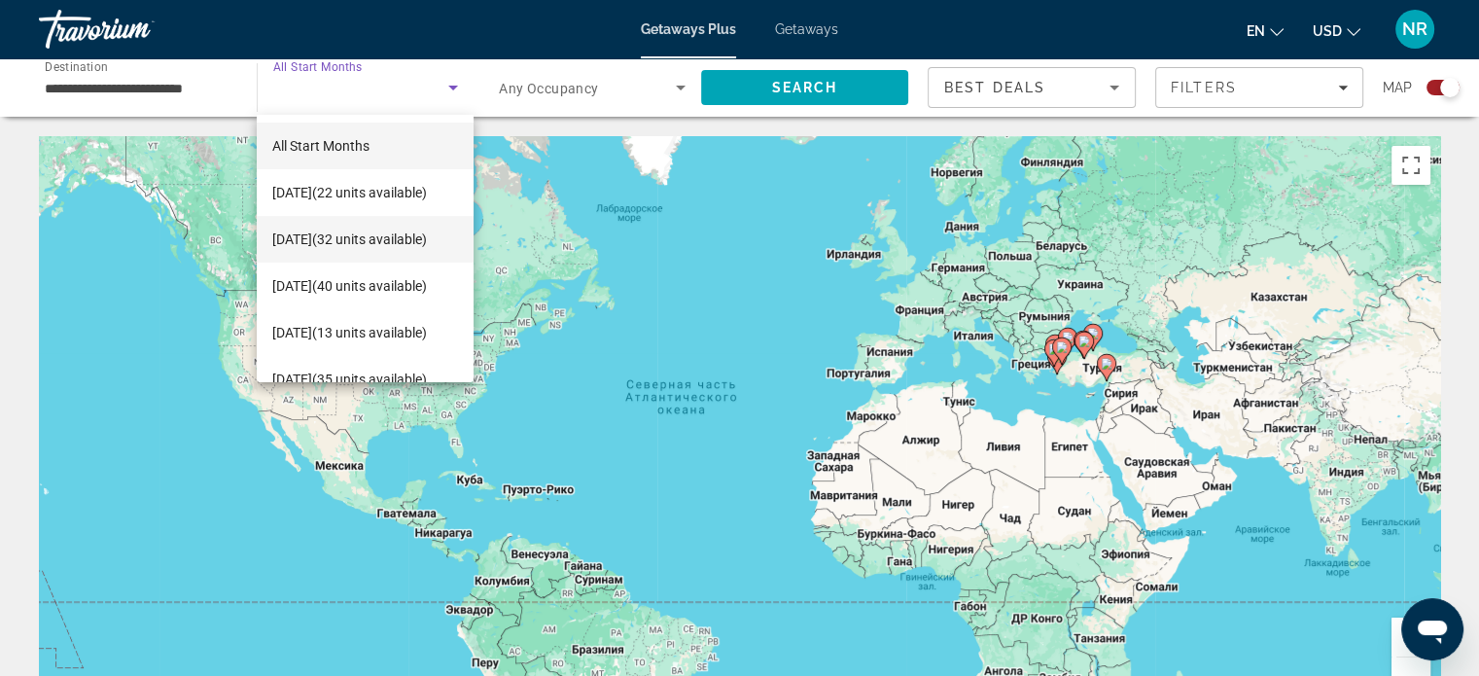
click at [357, 228] on span "[DATE] (32 units available)" at bounding box center [349, 239] width 155 height 23
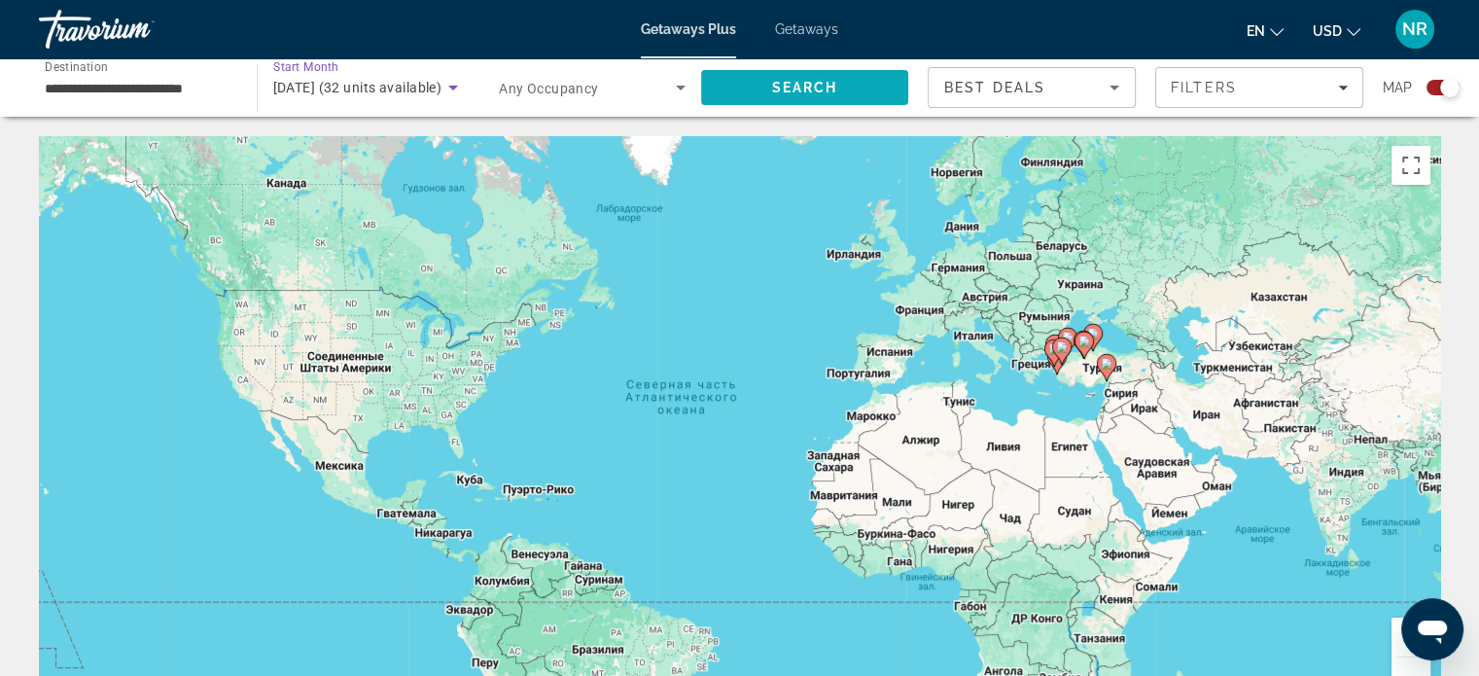
click at [764, 96] on span "Search" at bounding box center [805, 87] width 208 height 47
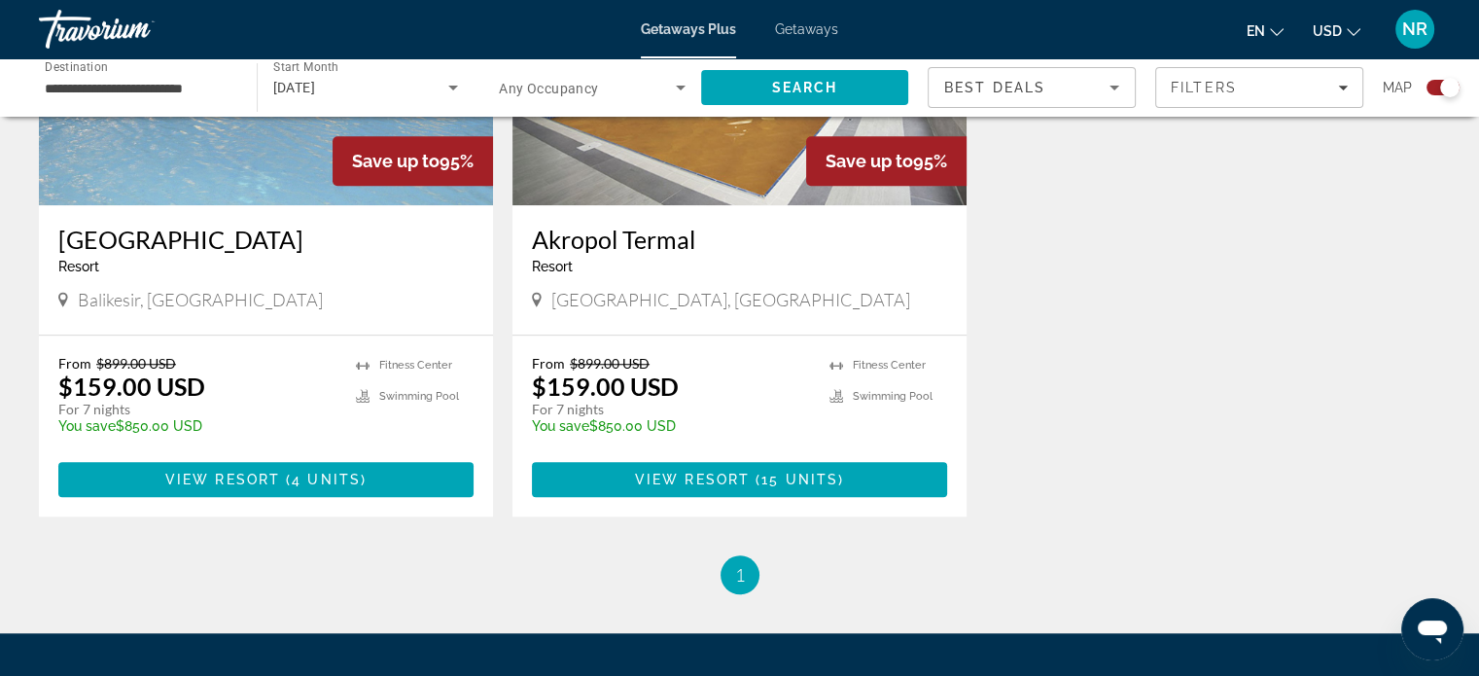
scroll to position [1556, 0]
